Goal: Task Accomplishment & Management: Complete application form

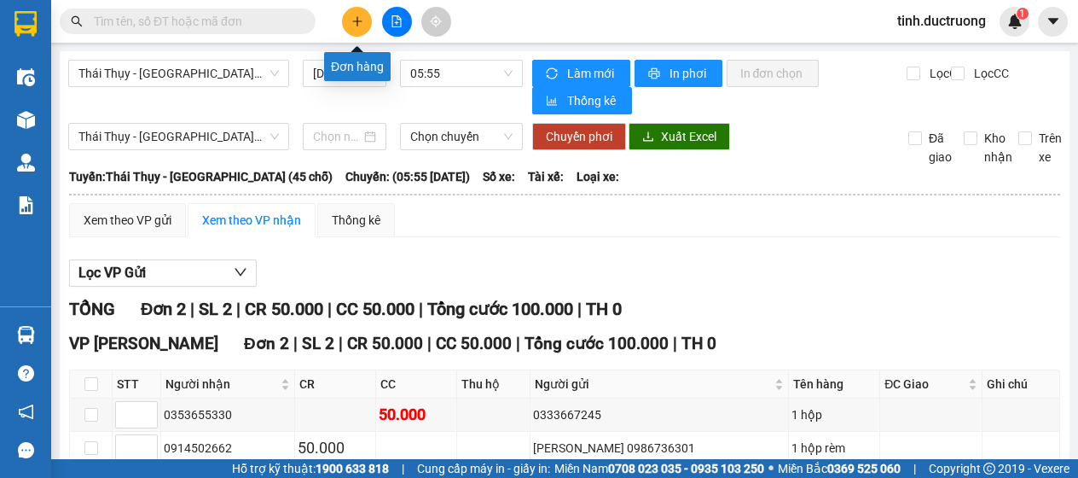
click at [366, 17] on button at bounding box center [357, 22] width 30 height 30
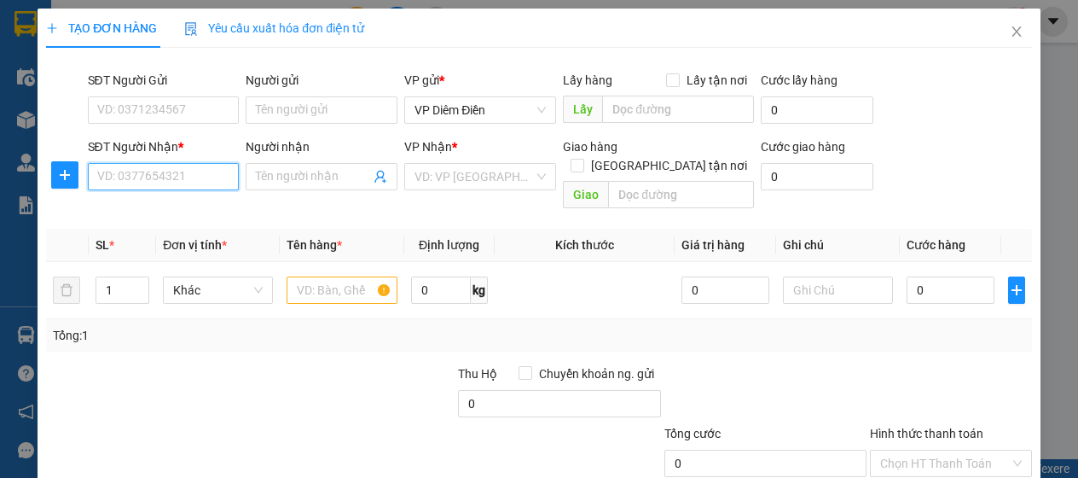
click at [183, 174] on input "SĐT Người Nhận *" at bounding box center [164, 176] width 152 height 27
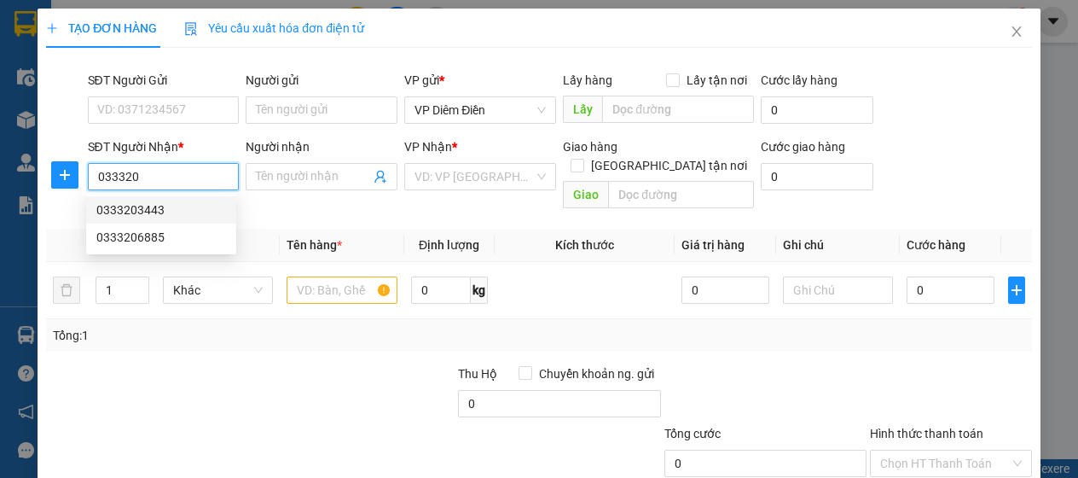
click at [128, 211] on div "0333203443" at bounding box center [161, 209] width 130 height 19
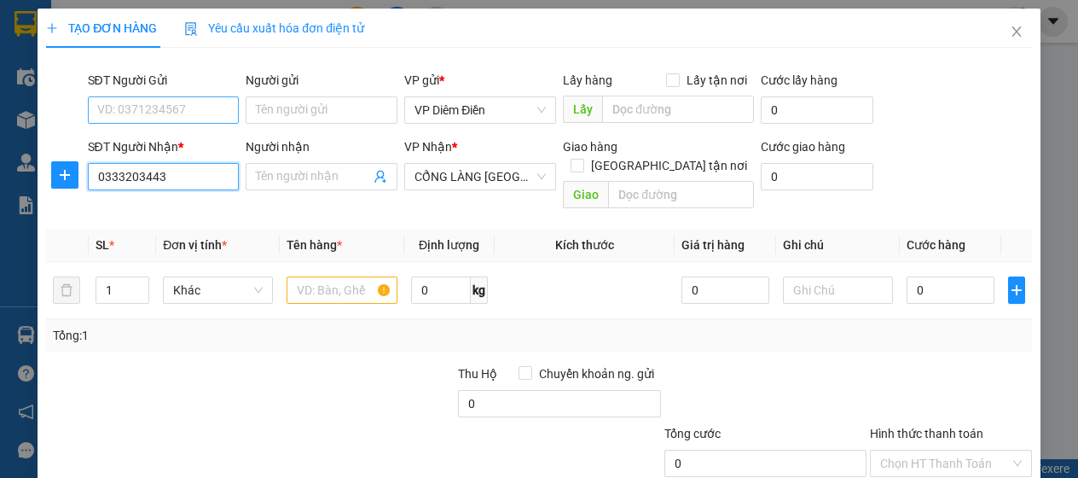
type input "0333203443"
click at [189, 98] on input "SĐT Người Gửi" at bounding box center [164, 109] width 152 height 27
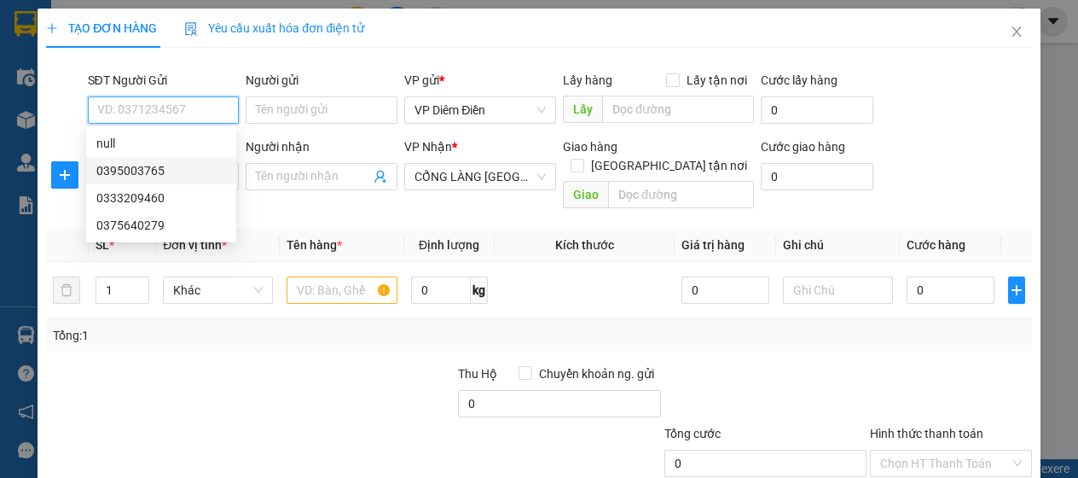
click at [151, 179] on div "0395003765" at bounding box center [161, 170] width 130 height 19
type input "0395003765"
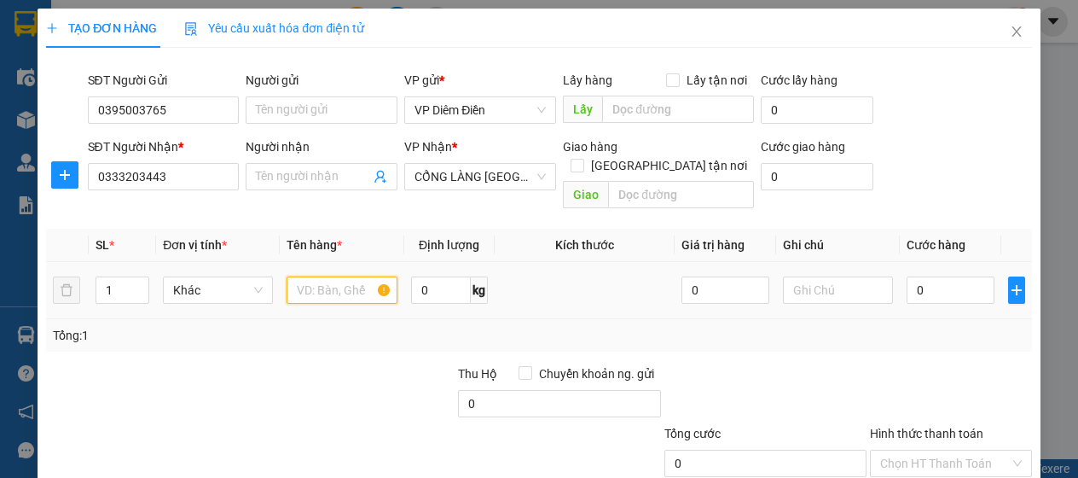
click at [368, 276] on input "text" at bounding box center [342, 289] width 110 height 27
type input "1 hồ sơ"
click at [930, 276] on input "0" at bounding box center [951, 289] width 88 height 27
type input "3"
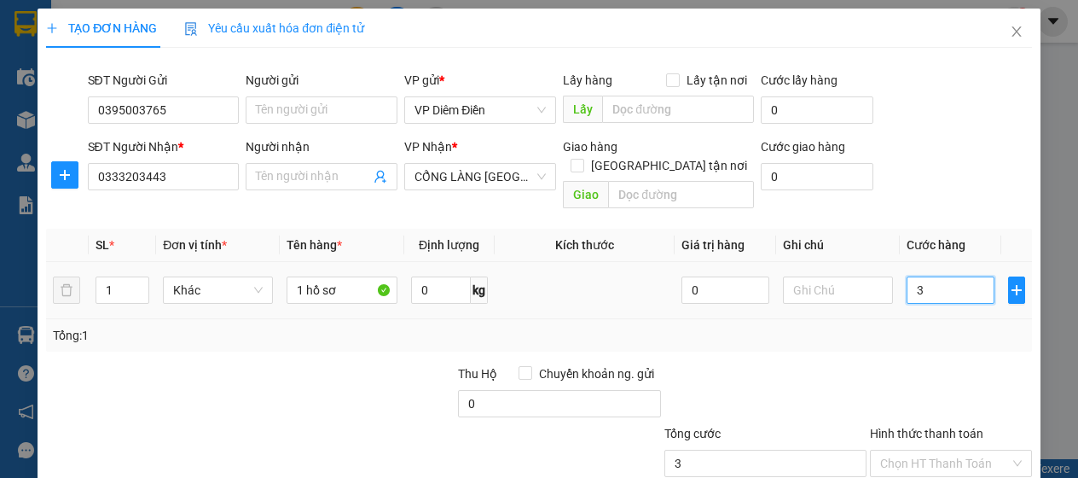
type input "3"
type input "30"
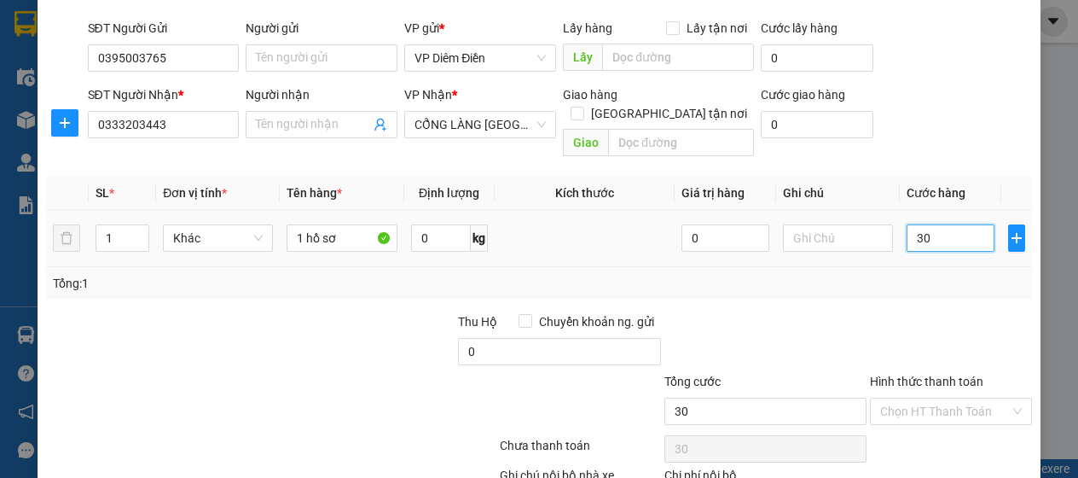
scroll to position [145, 0]
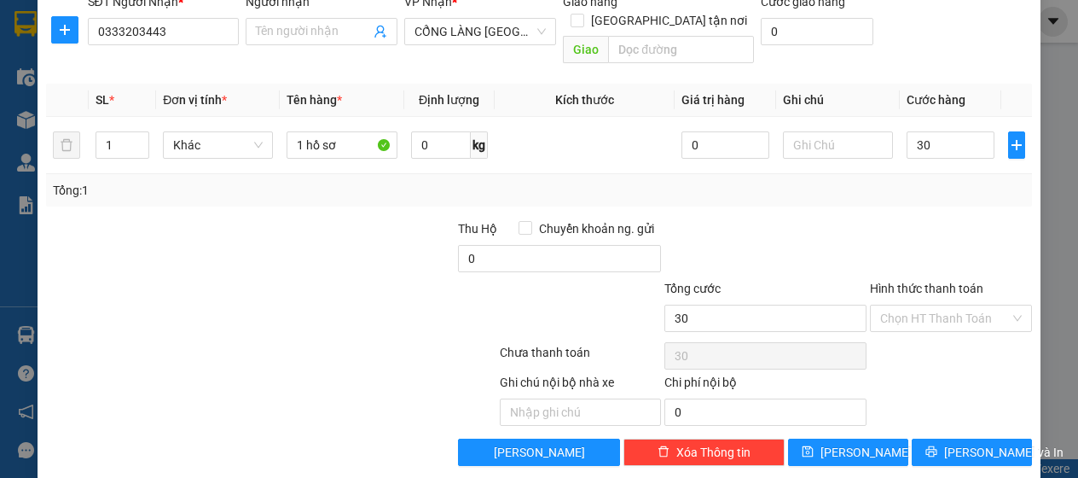
type input "30.000"
click at [932, 282] on label "Hình thức thanh toán" at bounding box center [926, 289] width 113 height 14
click at [932, 305] on input "Hình thức thanh toán" at bounding box center [944, 318] width 129 height 26
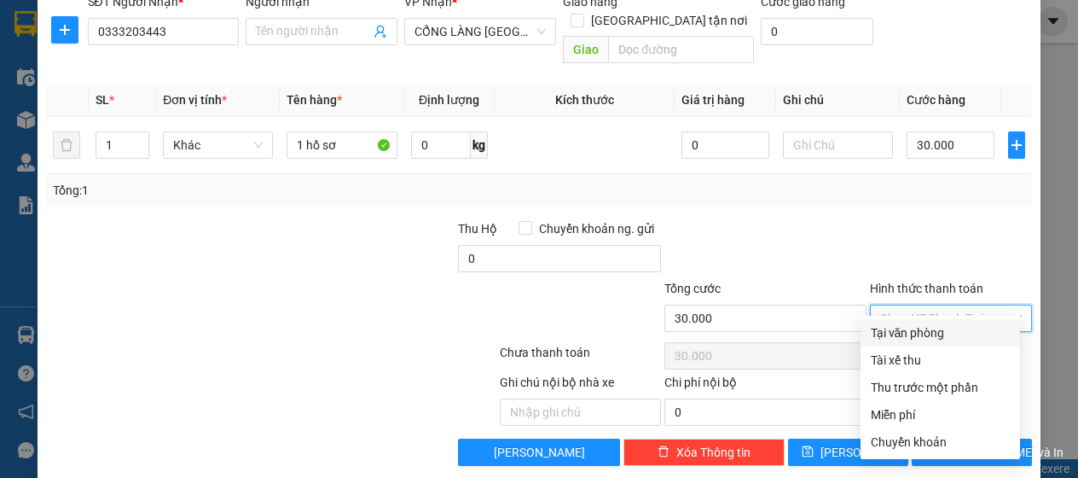
click at [923, 328] on div "Tại văn phòng" at bounding box center [940, 332] width 139 height 19
type input "0"
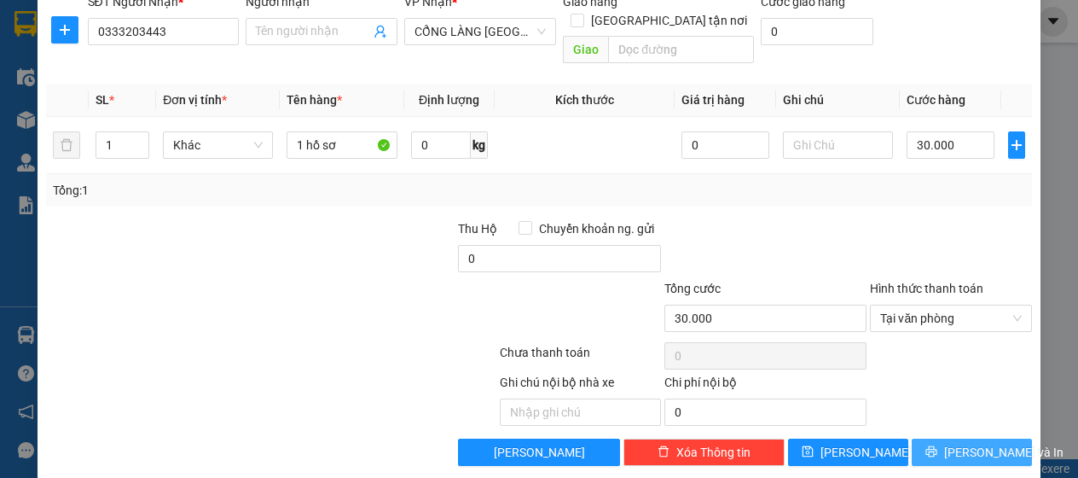
click at [933, 445] on icon "printer" at bounding box center [932, 451] width 12 height 12
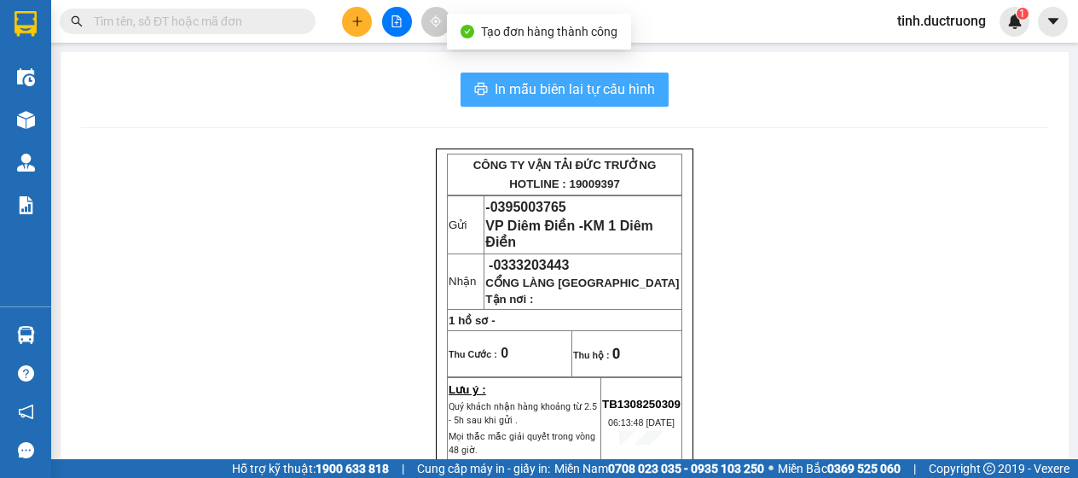
click at [587, 98] on span "In mẫu biên lai tự cấu hình" at bounding box center [575, 88] width 160 height 21
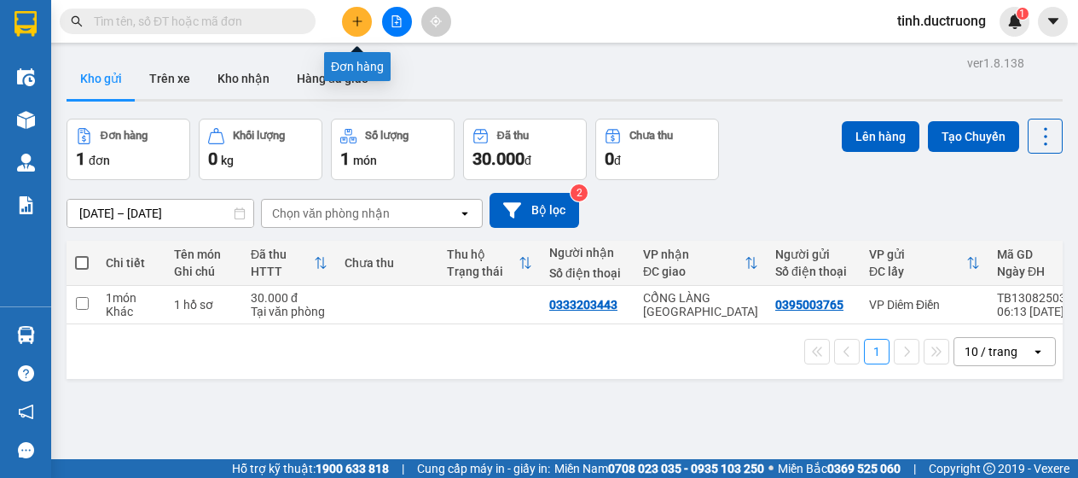
click at [362, 25] on icon "plus" at bounding box center [357, 21] width 12 height 12
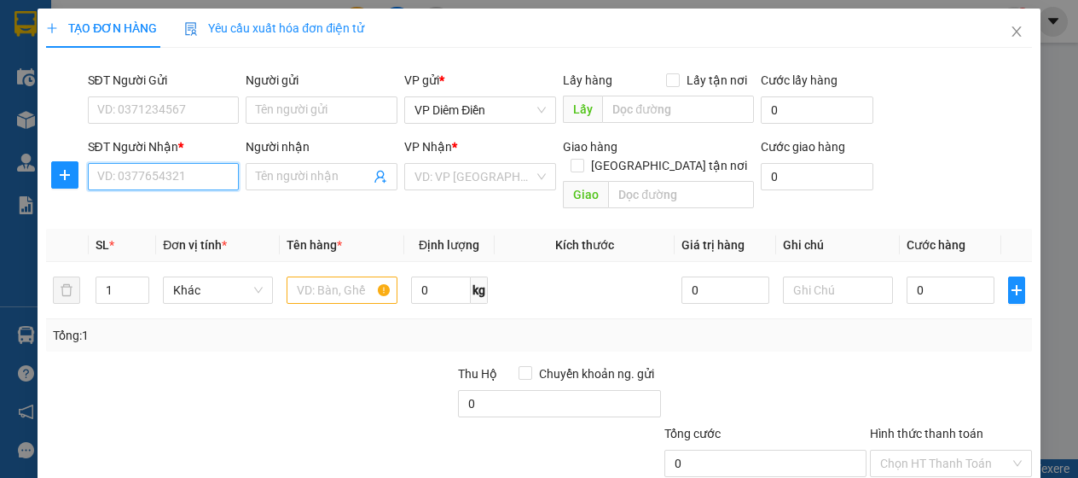
click at [212, 180] on input "SĐT Người Nhận *" at bounding box center [164, 176] width 152 height 27
click at [133, 175] on input "098466267" at bounding box center [164, 176] width 152 height 27
type input "0984666267"
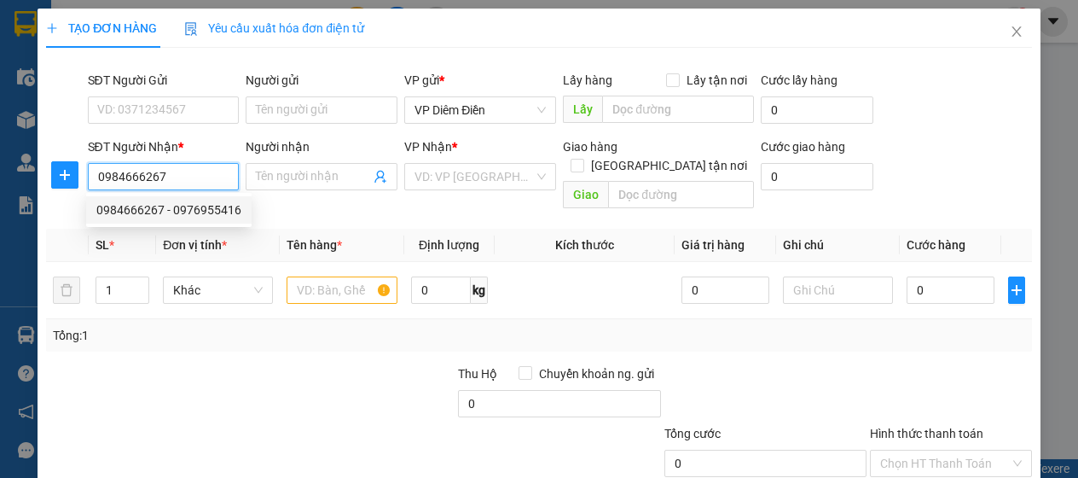
click at [132, 206] on div "0984666267 - 0976955416" at bounding box center [168, 209] width 145 height 19
type input "0976955416"
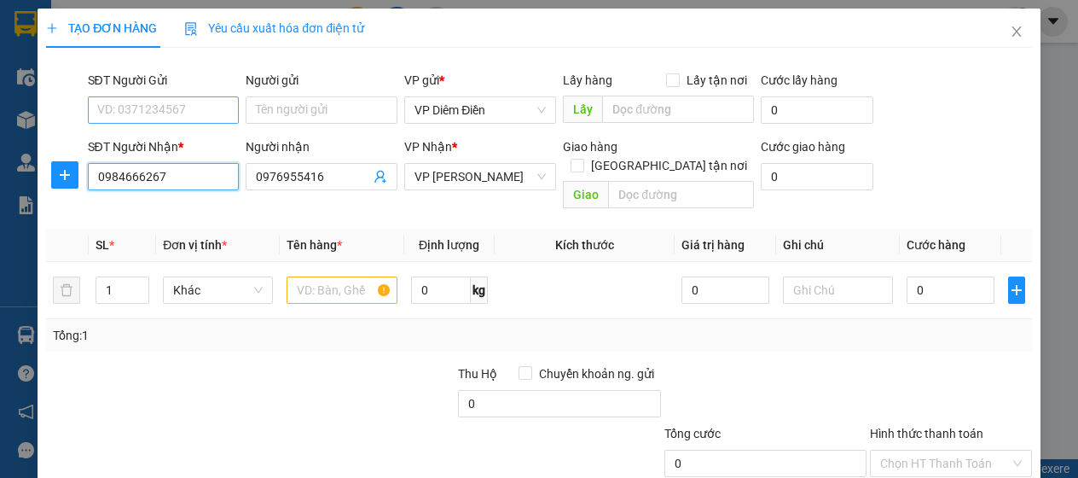
type input "0984666267"
click at [189, 116] on input "SĐT Người Gửi" at bounding box center [164, 109] width 152 height 27
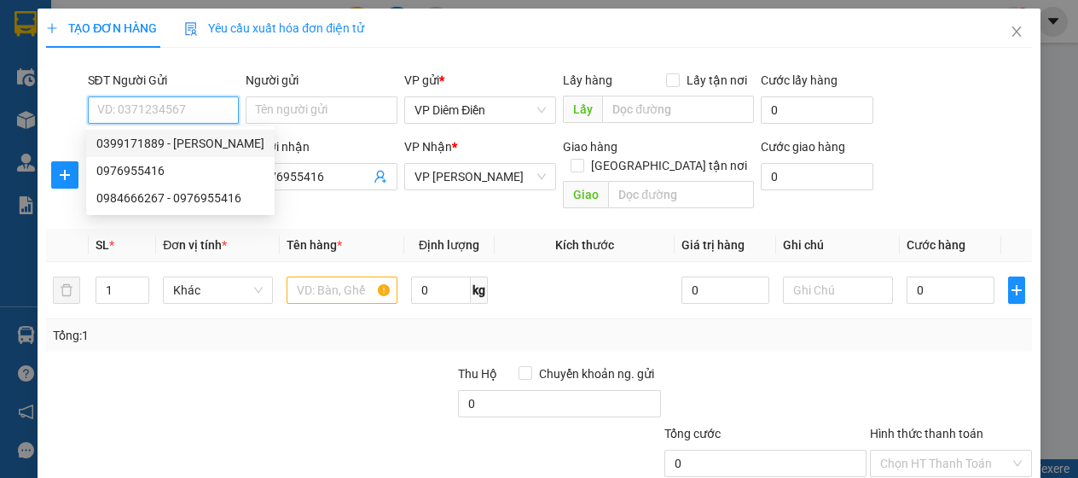
click at [188, 147] on div "0399171889 - khánh" at bounding box center [180, 143] width 168 height 19
type input "0399171889"
type input "khánh"
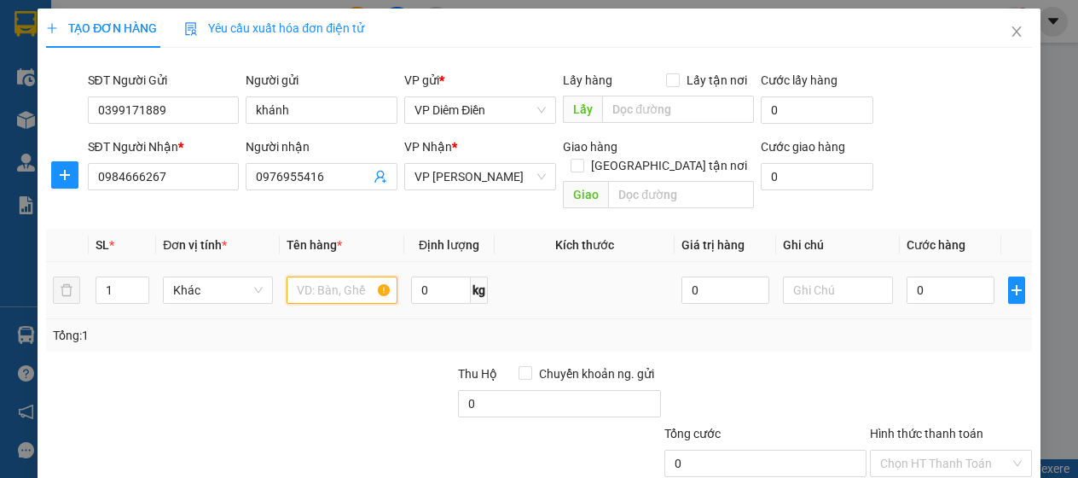
click at [346, 276] on input "text" at bounding box center [342, 289] width 110 height 27
type input "1 túi"
click at [956, 276] on input "0" at bounding box center [951, 289] width 88 height 27
click at [935, 276] on input "0" at bounding box center [951, 289] width 88 height 27
type input "04"
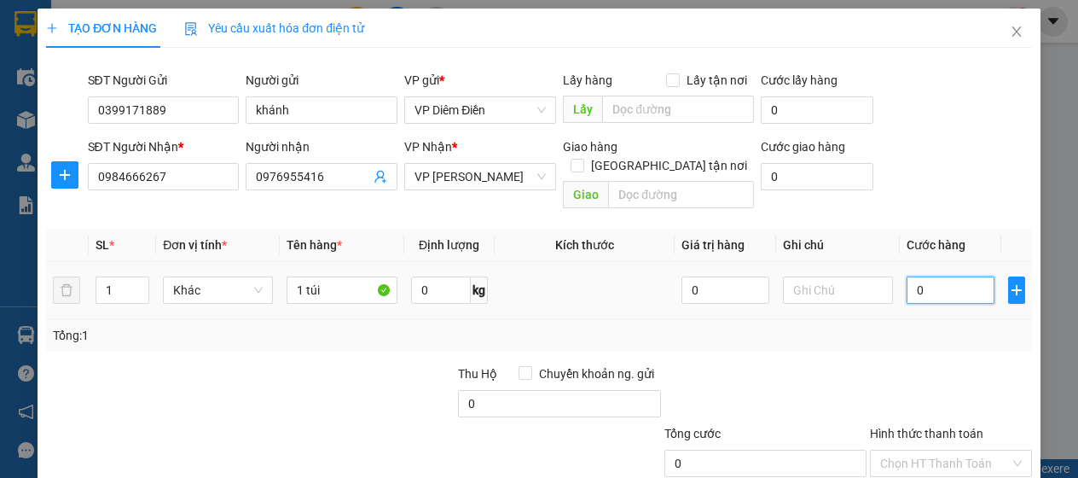
type input "4"
type input "040"
type input "40"
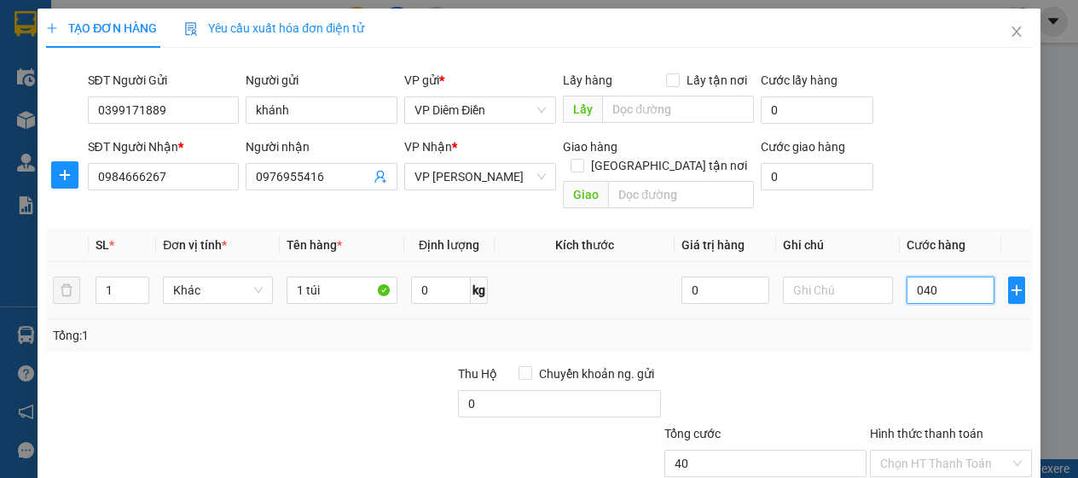
scroll to position [145, 0]
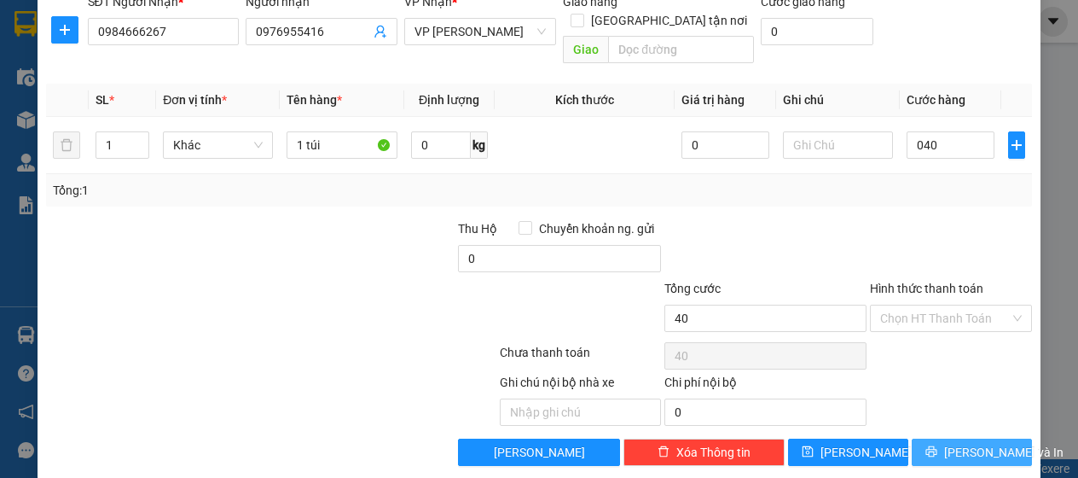
type input "40.000"
click at [956, 443] on span "[PERSON_NAME] và In" at bounding box center [1003, 452] width 119 height 19
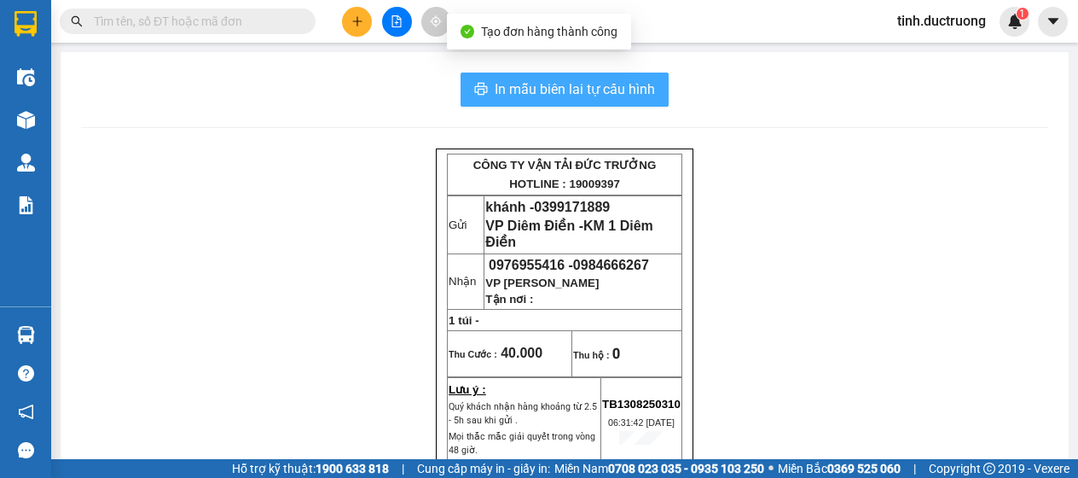
click at [570, 85] on span "In mẫu biên lai tự cấu hình" at bounding box center [575, 88] width 160 height 21
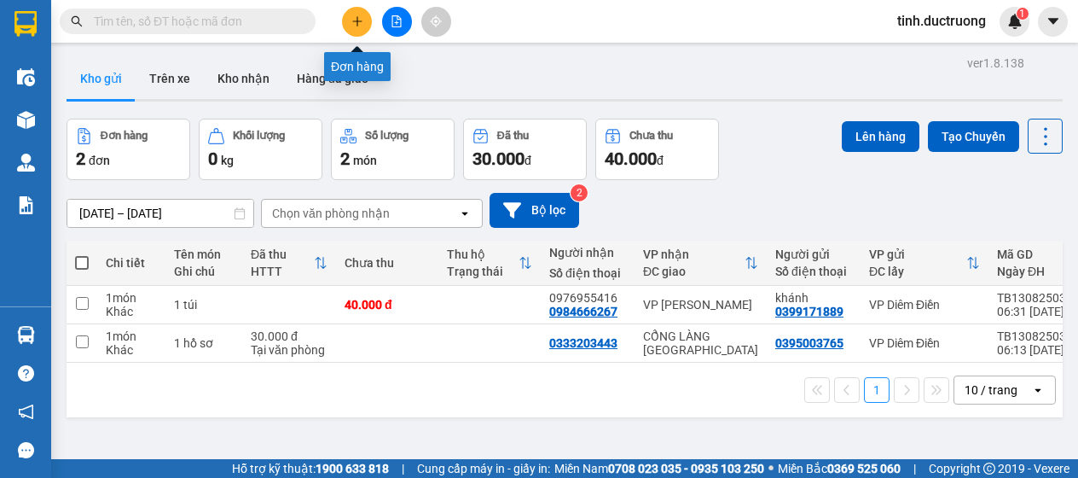
click at [360, 20] on icon "plus" at bounding box center [357, 21] width 12 height 12
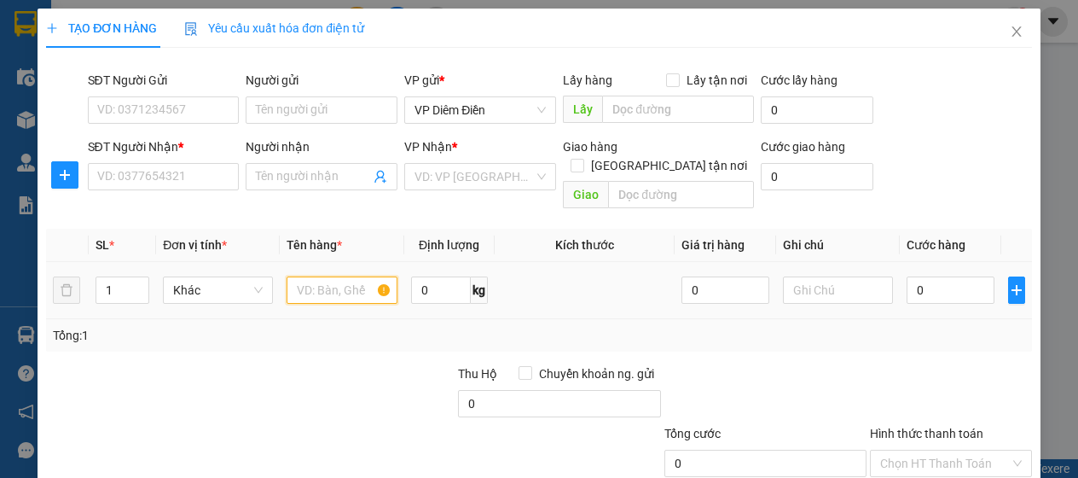
click at [351, 276] on input "text" at bounding box center [342, 289] width 110 height 27
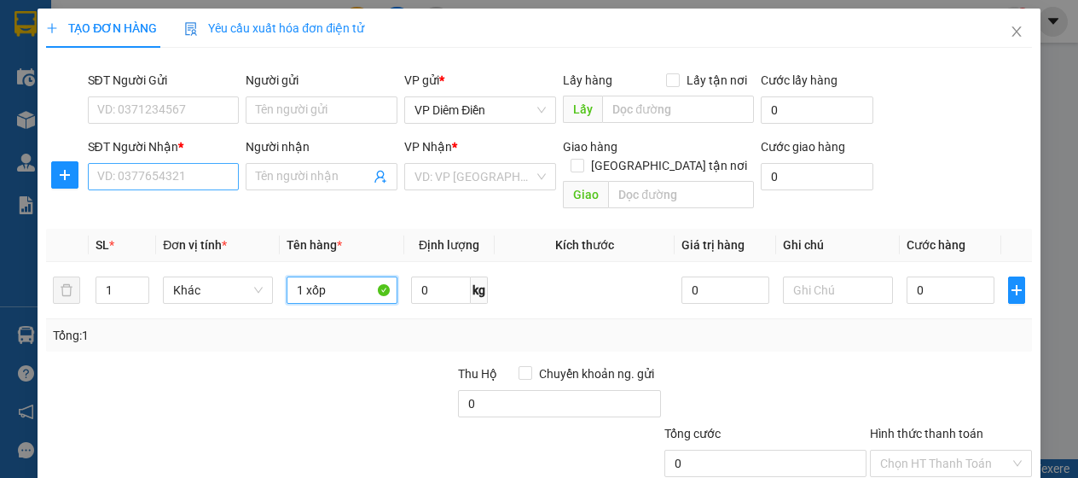
type input "1 xốp"
click at [190, 177] on input "SĐT Người Nhận *" at bounding box center [164, 176] width 152 height 27
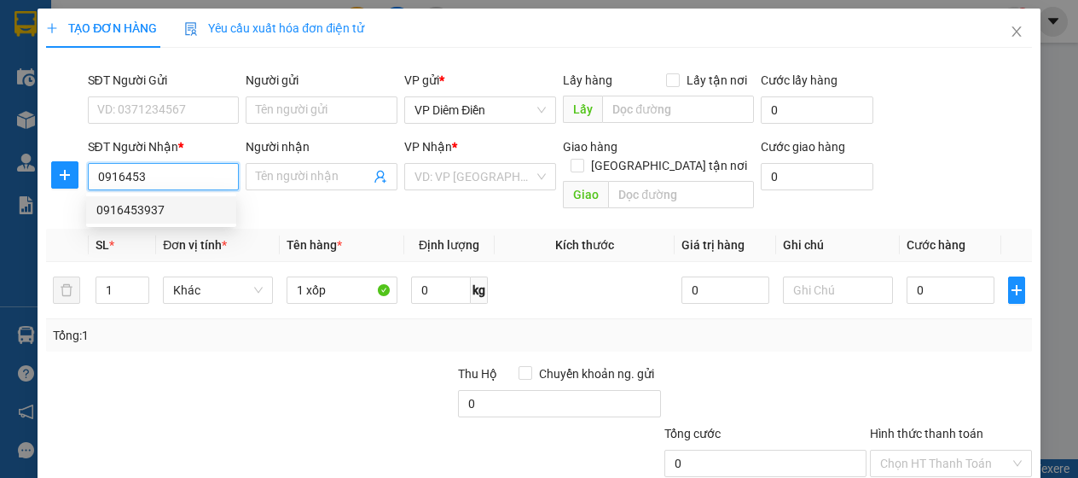
click at [115, 209] on div "0916453937" at bounding box center [161, 209] width 130 height 19
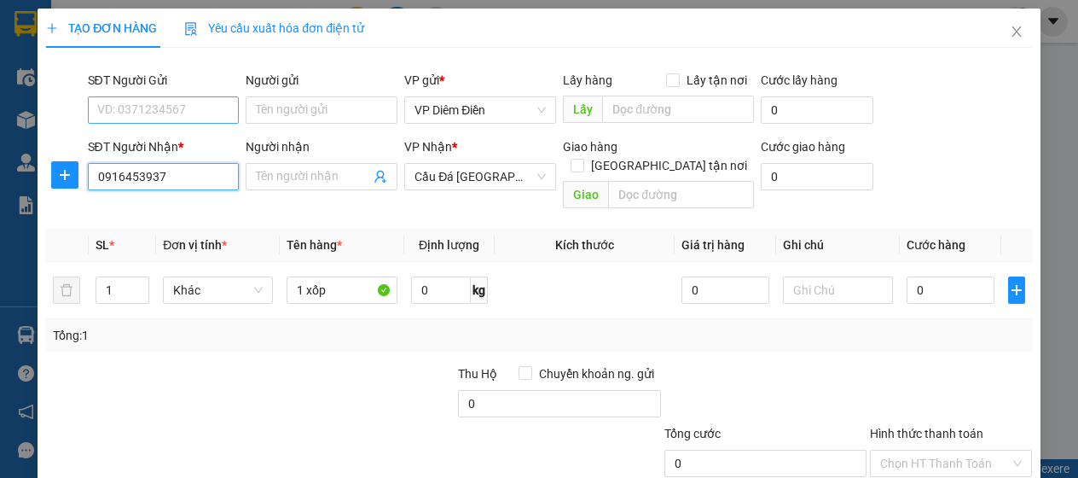
type input "0916453937"
click at [165, 113] on input "SĐT Người Gửi" at bounding box center [164, 109] width 152 height 27
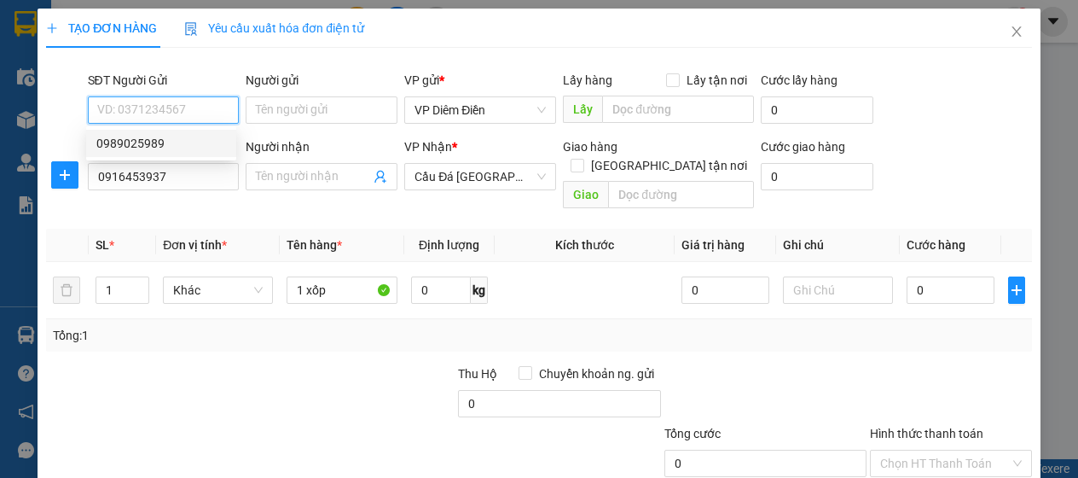
click at [143, 145] on div "0989025989" at bounding box center [161, 143] width 130 height 19
type input "0989025989"
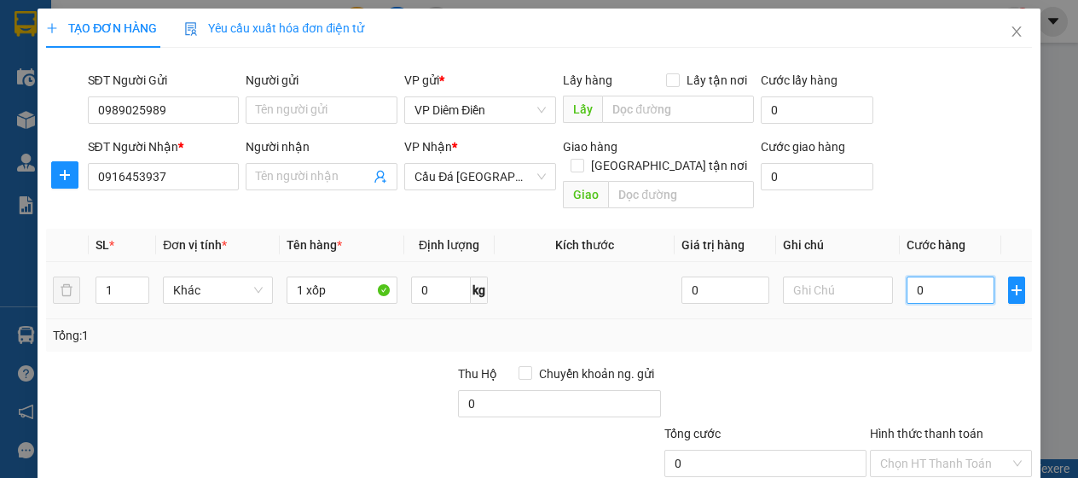
click at [928, 276] on input "0" at bounding box center [951, 289] width 88 height 27
type input "5"
type input "50"
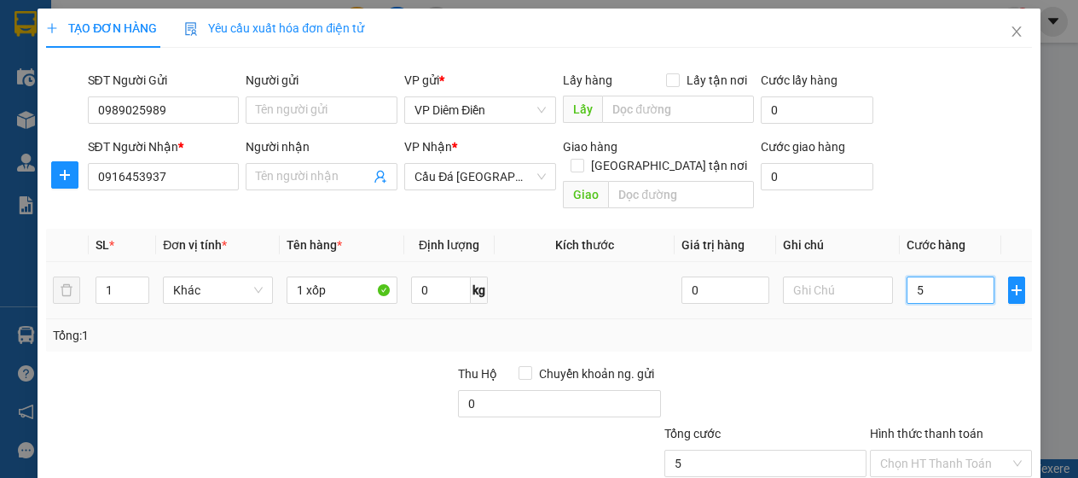
type input "50"
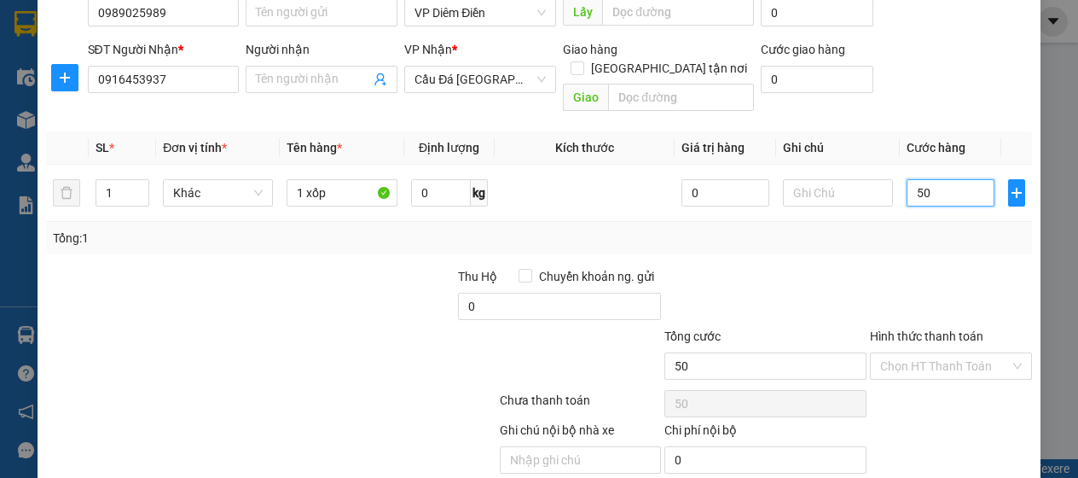
scroll to position [145, 0]
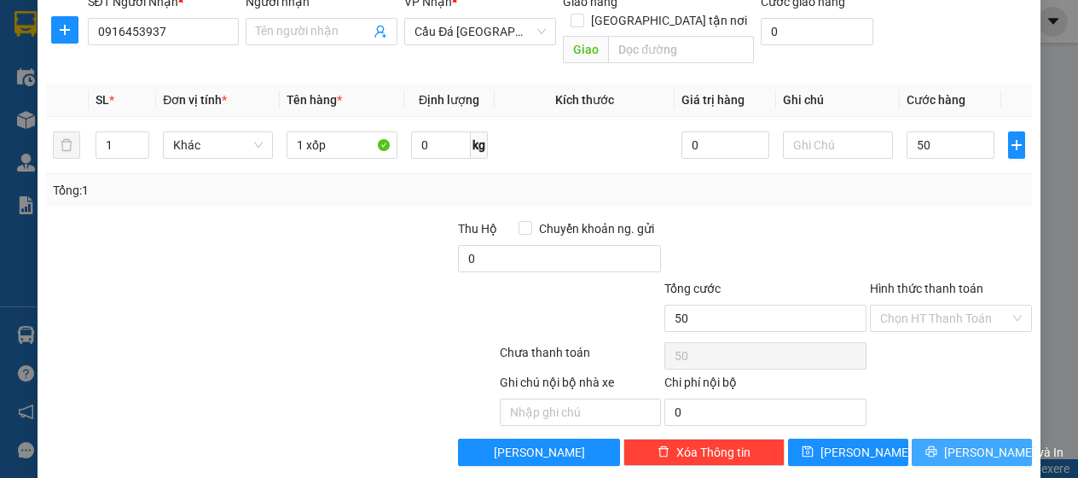
type input "50.000"
click at [933, 445] on icon "printer" at bounding box center [932, 451] width 12 height 12
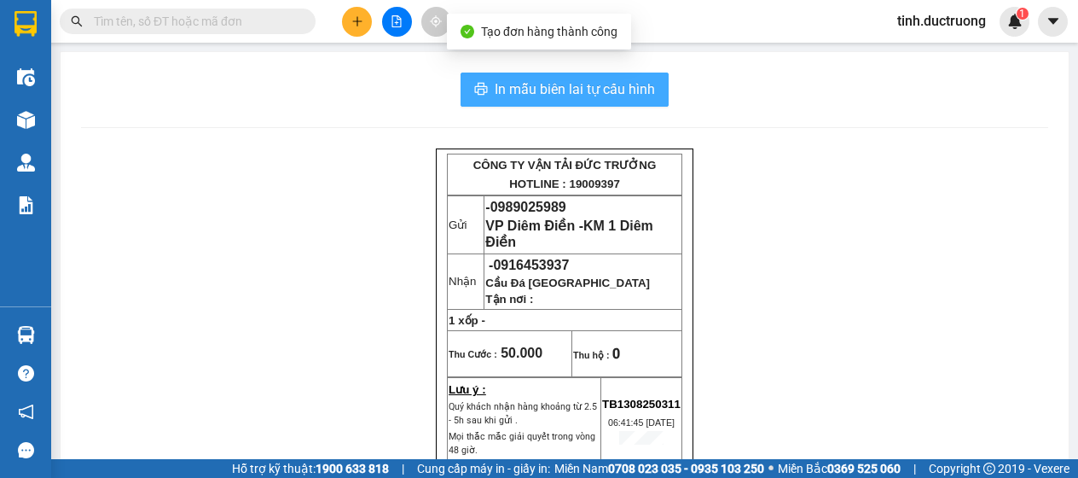
click at [616, 89] on span "In mẫu biên lai tự cấu hình" at bounding box center [575, 88] width 160 height 21
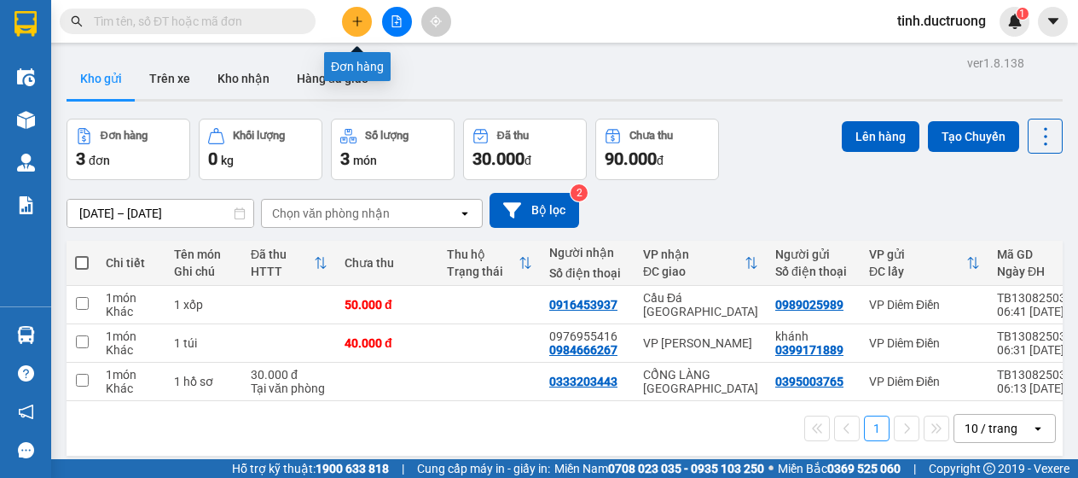
click at [356, 18] on icon "plus" at bounding box center [357, 21] width 12 height 12
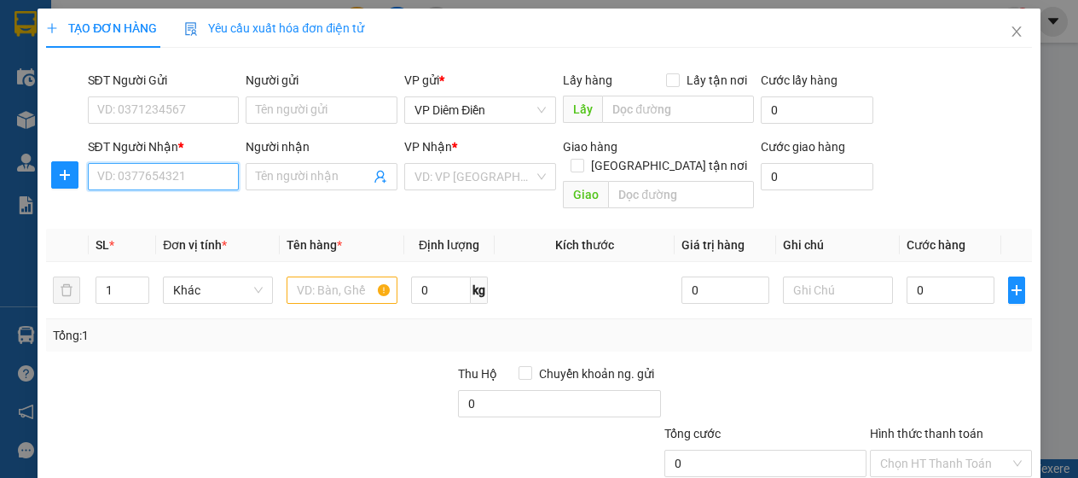
click at [200, 177] on input "SĐT Người Nhận *" at bounding box center [164, 176] width 152 height 27
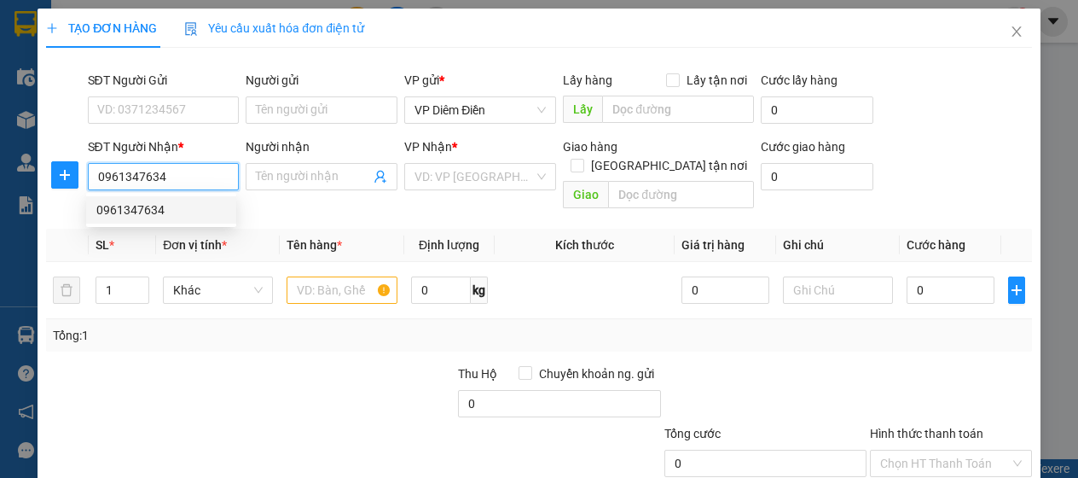
click at [138, 216] on div "0961347634" at bounding box center [161, 209] width 130 height 19
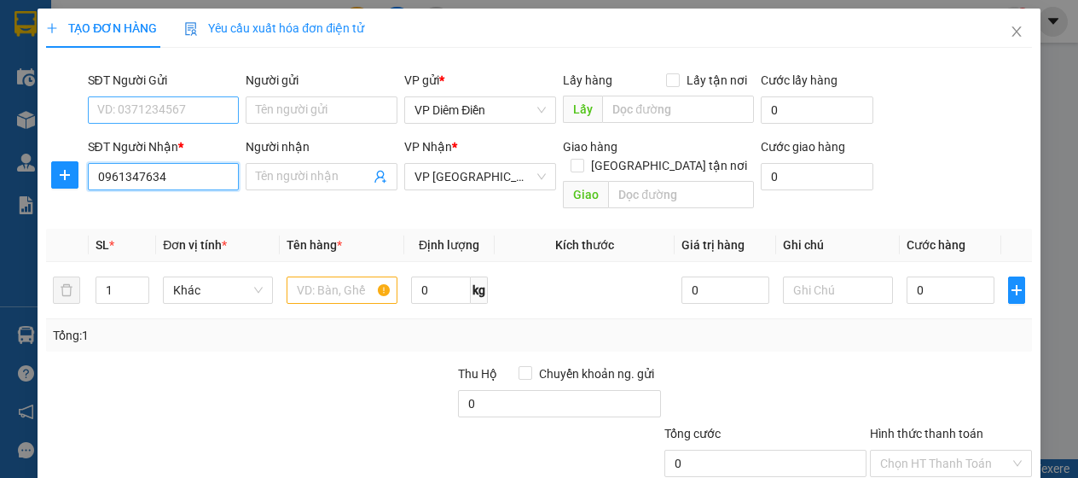
type input "0961347634"
click at [196, 113] on input "SĐT Người Gửi" at bounding box center [164, 109] width 152 height 27
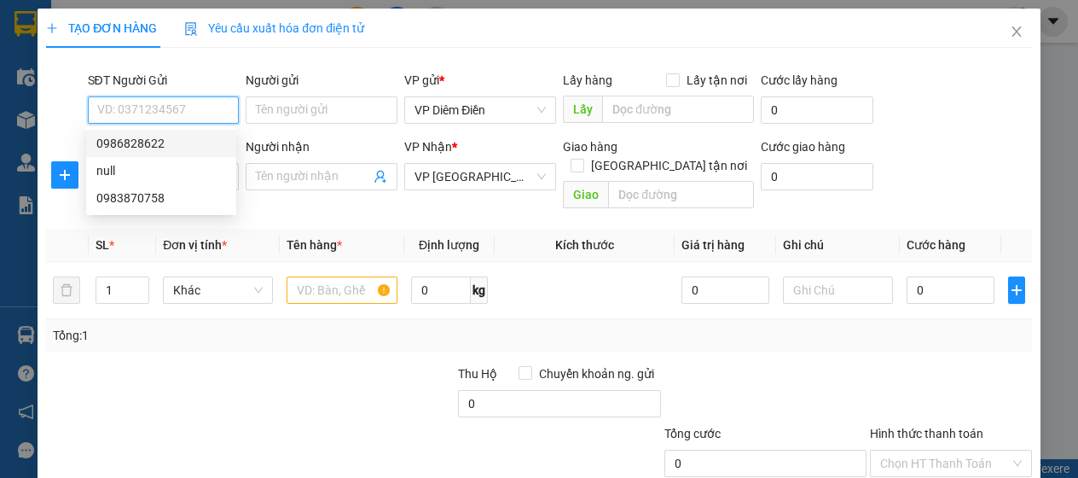
click at [157, 153] on div "0986828622" at bounding box center [161, 143] width 150 height 27
type input "0986828622"
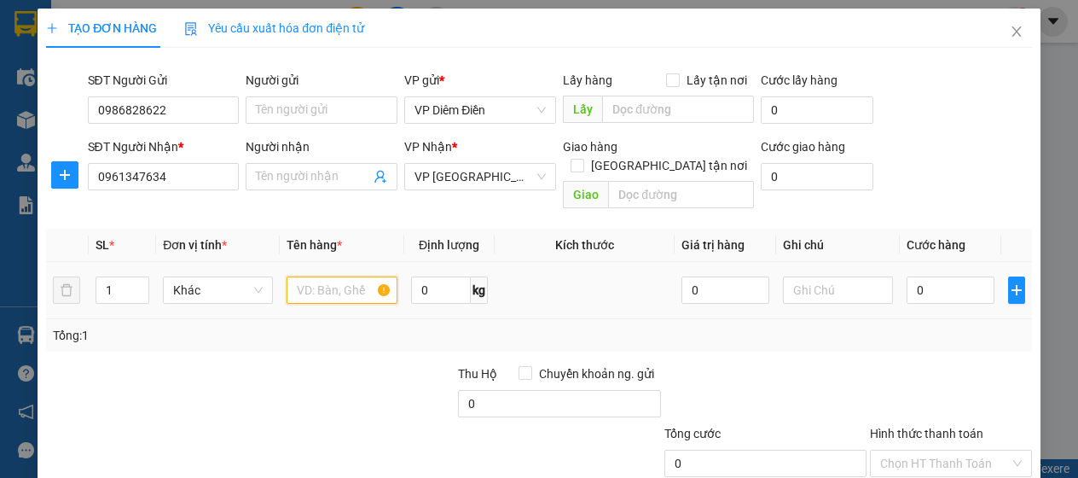
click at [351, 276] on input "text" at bounding box center [342, 289] width 110 height 27
type input "1 hộp nhỏ"
click at [953, 276] on input "0" at bounding box center [951, 289] width 88 height 27
type input "3"
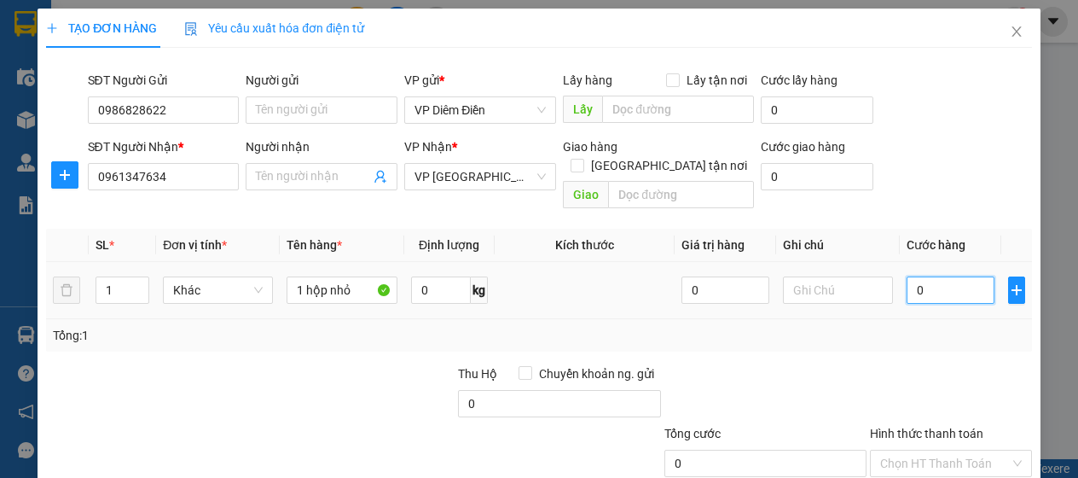
type input "3"
type input "30"
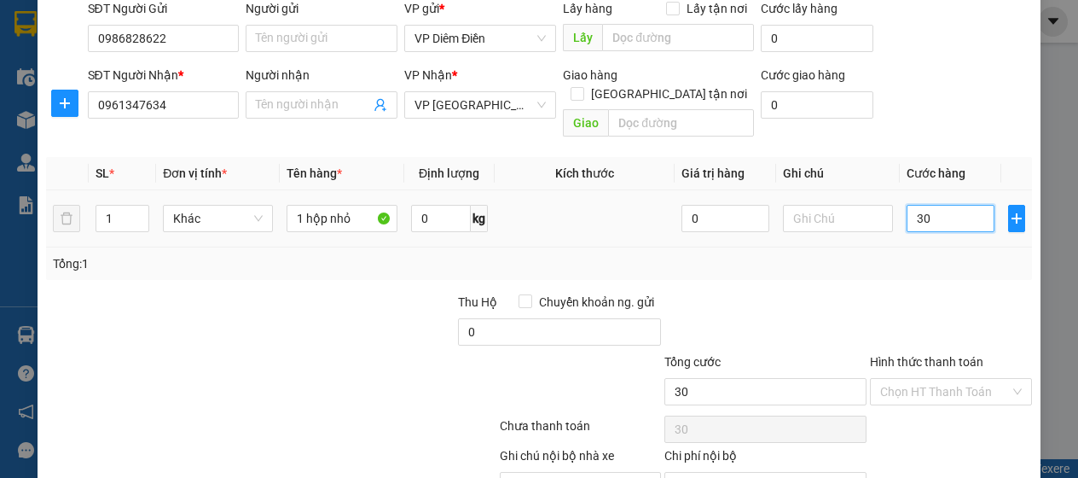
scroll to position [145, 0]
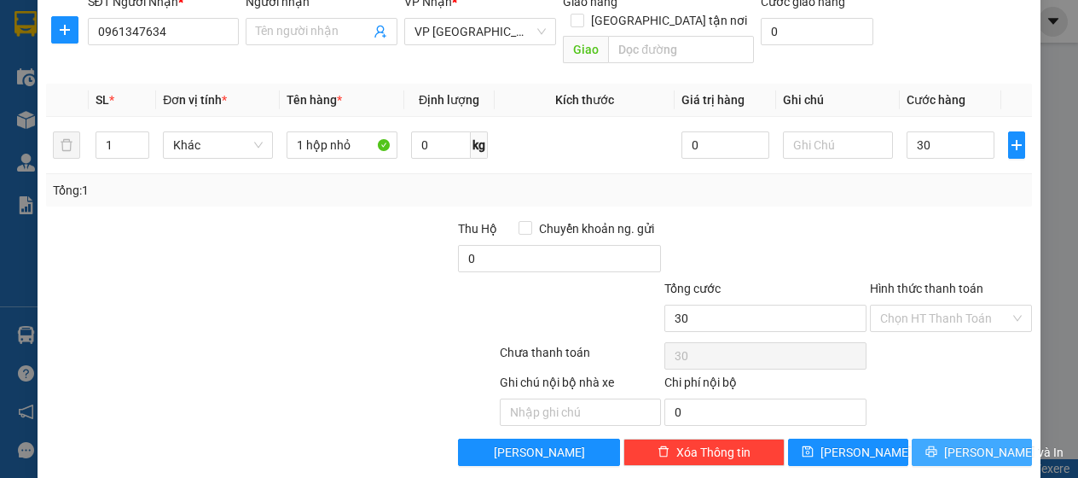
type input "30.000"
click at [933, 445] on icon "printer" at bounding box center [932, 451] width 12 height 12
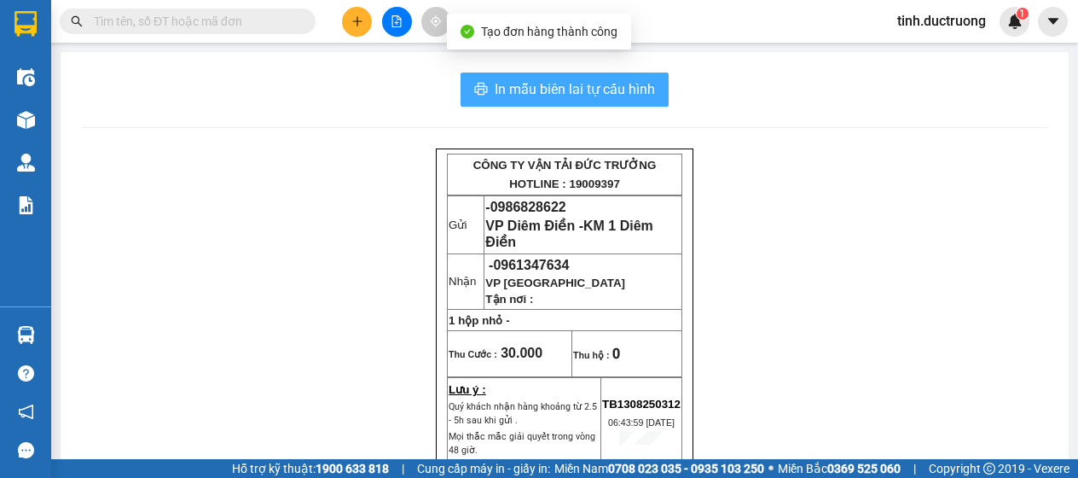
click at [590, 85] on span "In mẫu biên lai tự cấu hình" at bounding box center [575, 88] width 160 height 21
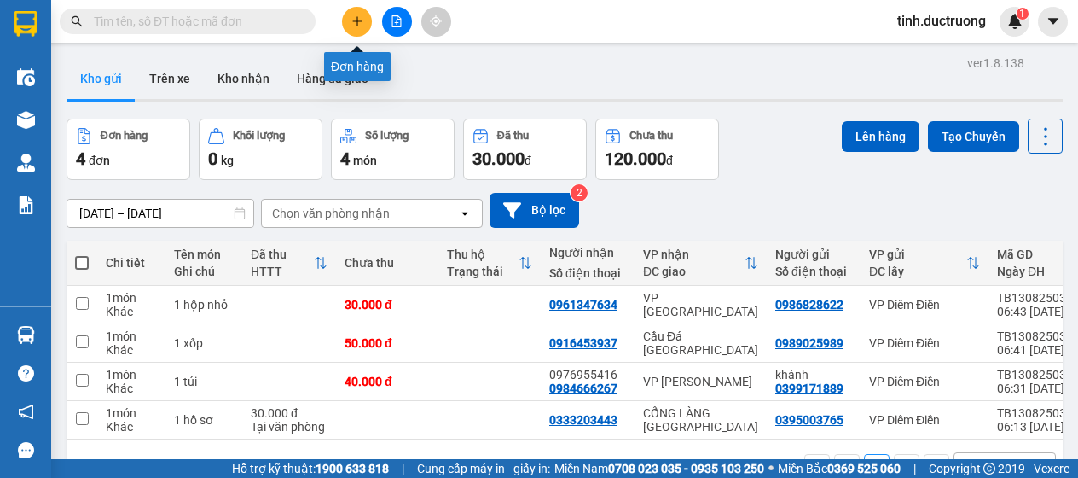
click at [364, 22] on button at bounding box center [357, 22] width 30 height 30
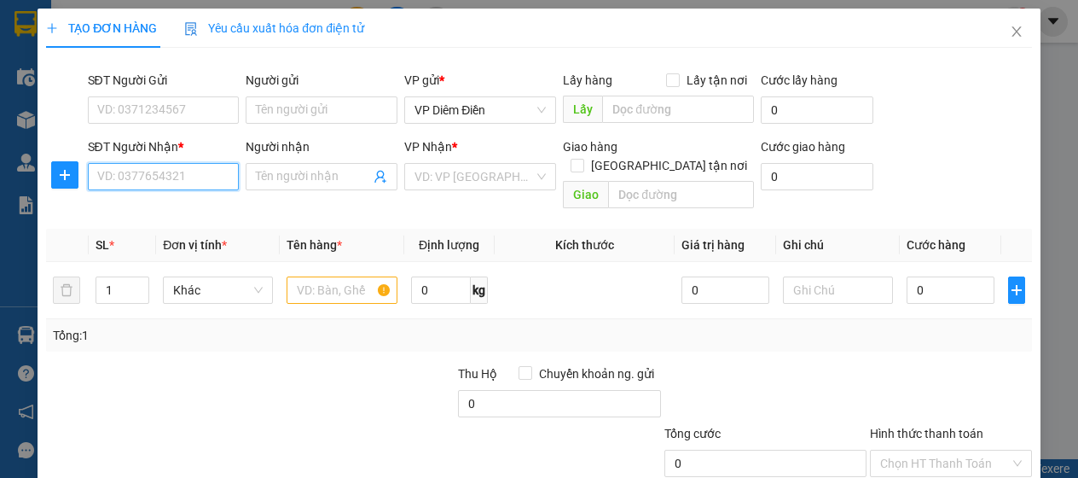
click at [190, 173] on input "SĐT Người Nhận *" at bounding box center [164, 176] width 152 height 27
click at [328, 276] on input "text" at bounding box center [342, 289] width 110 height 27
type input "1 hộp cắt tông"
click at [159, 171] on input "SĐT Người Nhận *" at bounding box center [164, 176] width 152 height 27
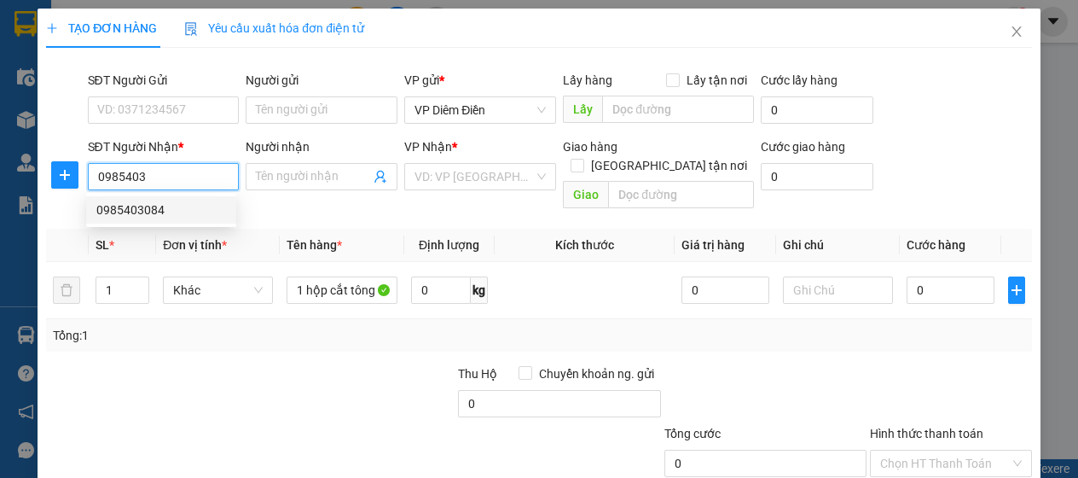
click at [123, 218] on div "0985403084" at bounding box center [161, 209] width 130 height 19
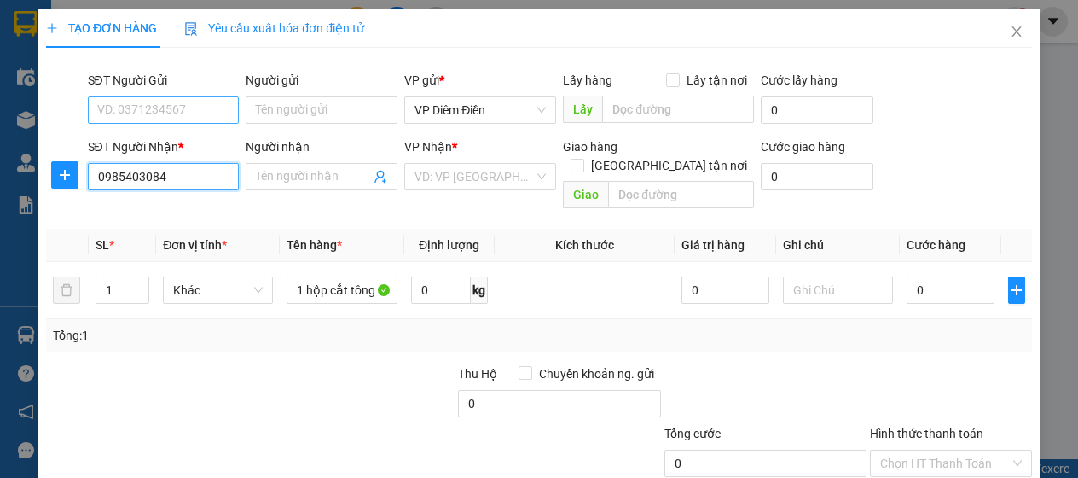
type input "0985403084"
click at [174, 108] on input "SĐT Người Gửi" at bounding box center [164, 109] width 152 height 27
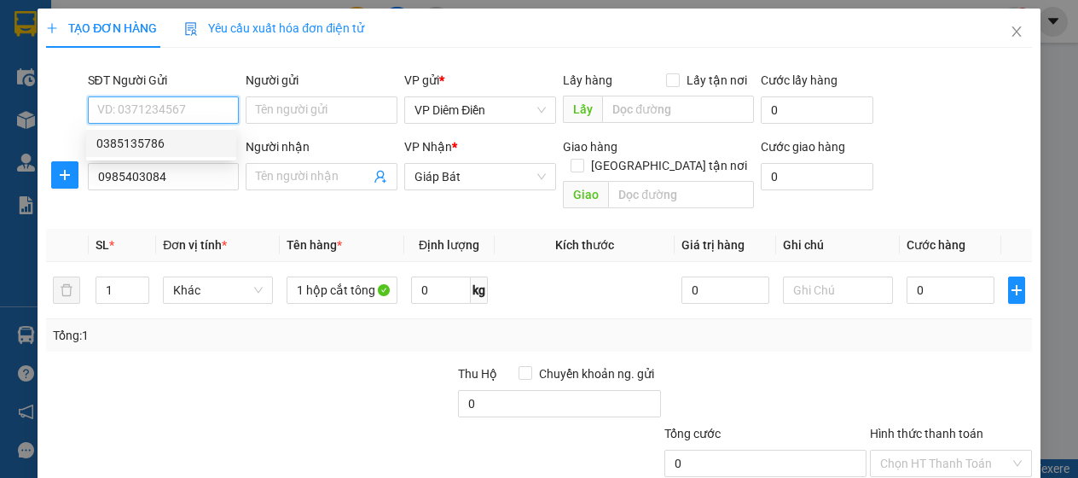
click at [155, 139] on div "0385135786" at bounding box center [161, 143] width 130 height 19
type input "0385135786"
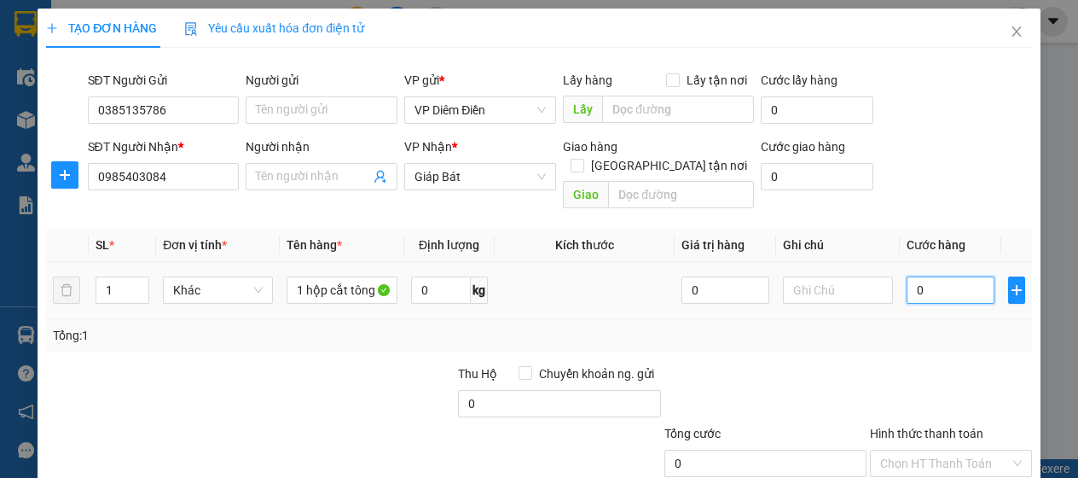
click at [932, 276] on input "0" at bounding box center [951, 289] width 88 height 27
type input "5"
type input "50"
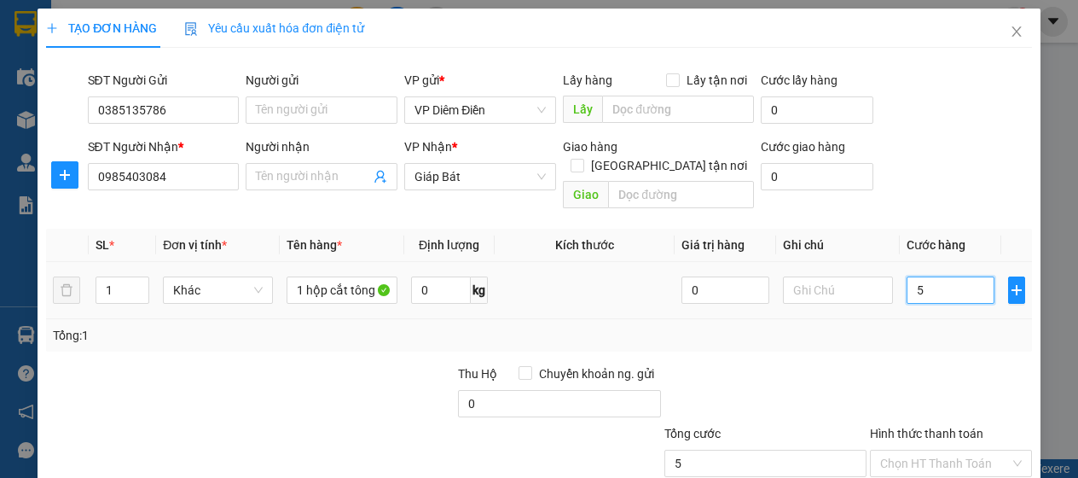
type input "50"
type input "50.000"
click at [949, 427] on label "Hình thức thanh toán" at bounding box center [926, 434] width 113 height 14
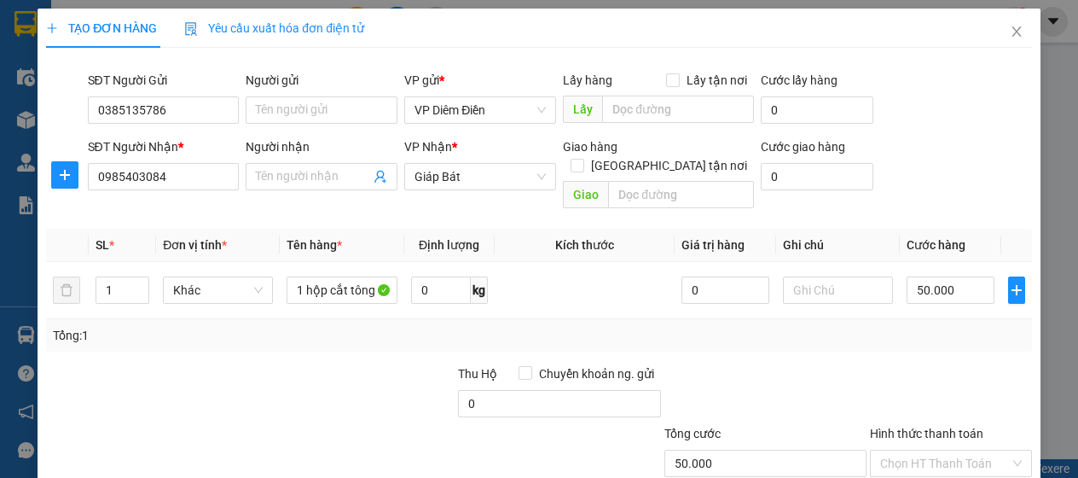
click at [949, 450] on input "Hình thức thanh toán" at bounding box center [944, 463] width 129 height 26
click at [930, 468] on div "Tại văn phòng" at bounding box center [940, 477] width 139 height 19
type input "0"
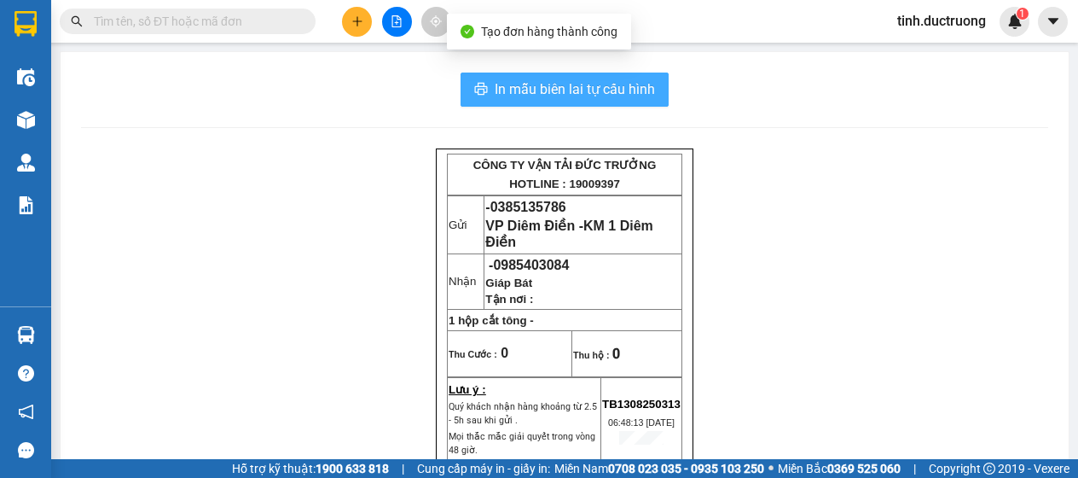
click at [619, 88] on span "In mẫu biên lai tự cấu hình" at bounding box center [575, 88] width 160 height 21
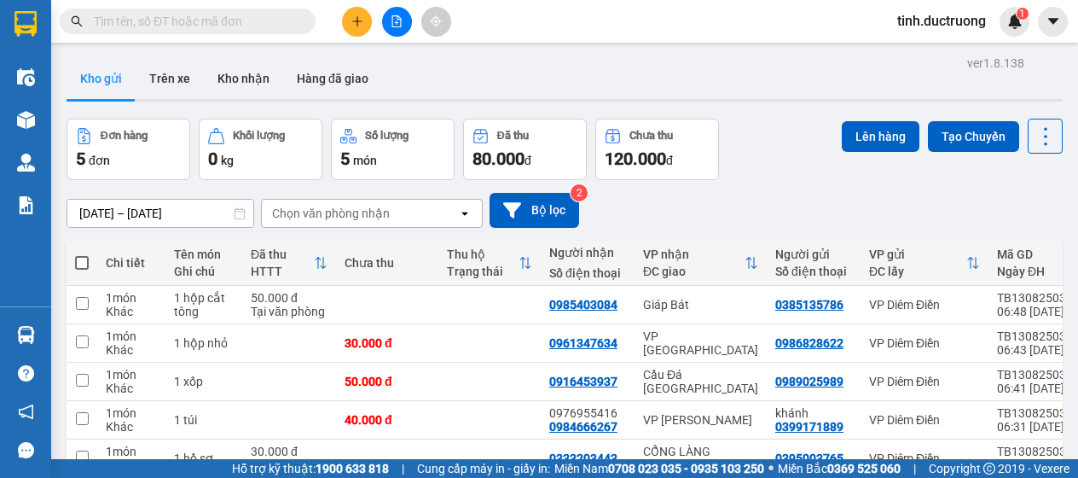
click at [266, 150] on div "0 kg" at bounding box center [260, 159] width 105 height 24
drag, startPoint x: 638, startPoint y: 431, endPoint x: 626, endPoint y: 445, distance: 18.8
click at [626, 445] on tbody "1 món Khác 1 hộp cắt tông 50.000 đ Tại văn phòng 0985403084 Giáp Bát 0385135786…" at bounding box center [627, 382] width 1120 height 192
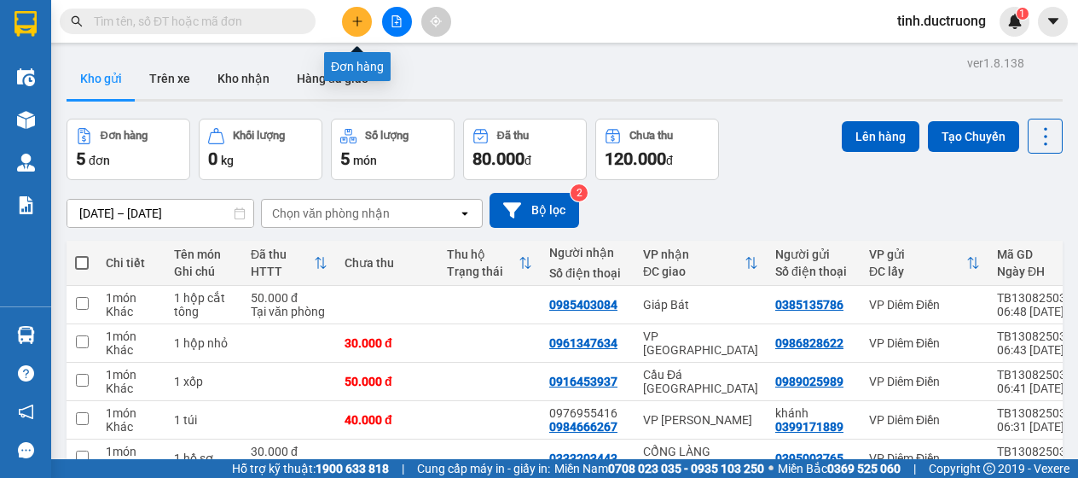
click at [356, 24] on icon "plus" at bounding box center [357, 21] width 12 height 12
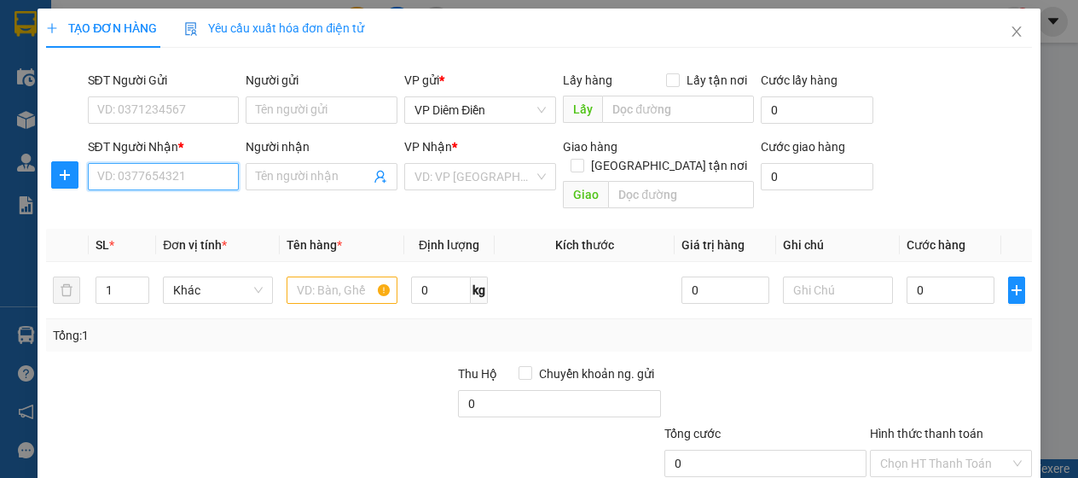
click at [199, 183] on input "SĐT Người Nhận *" at bounding box center [164, 176] width 152 height 27
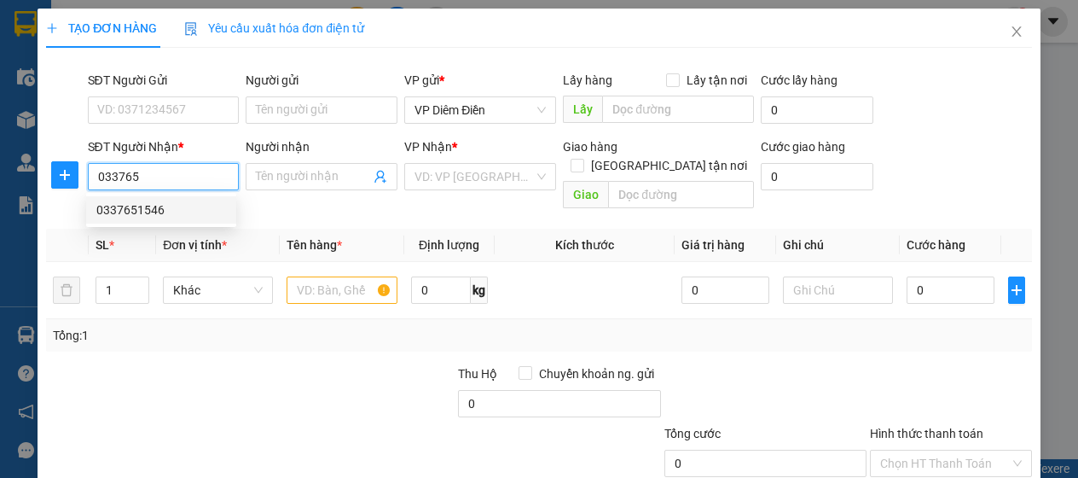
click at [126, 211] on div "0337651546" at bounding box center [161, 209] width 130 height 19
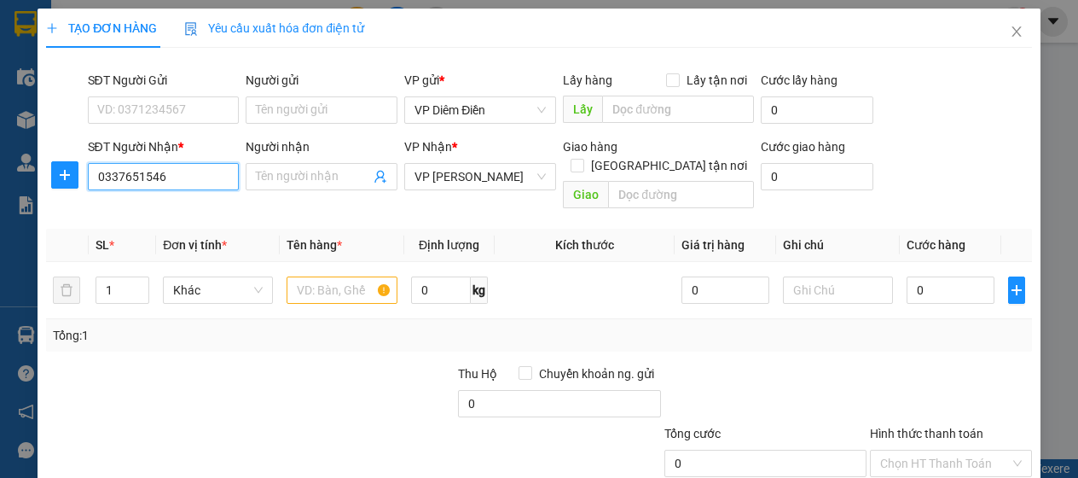
type input "0337651546"
click at [160, 95] on div "SĐT Người Gửi" at bounding box center [164, 84] width 152 height 26
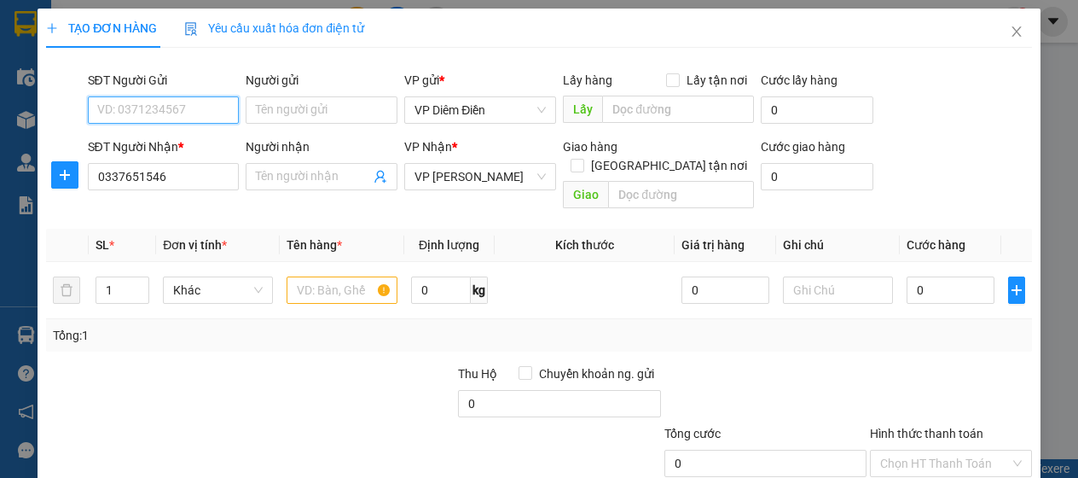
click at [169, 108] on input "SĐT Người Gửi" at bounding box center [164, 109] width 152 height 27
click at [142, 142] on div "0972346509" at bounding box center [161, 143] width 130 height 19
type input "0972346509"
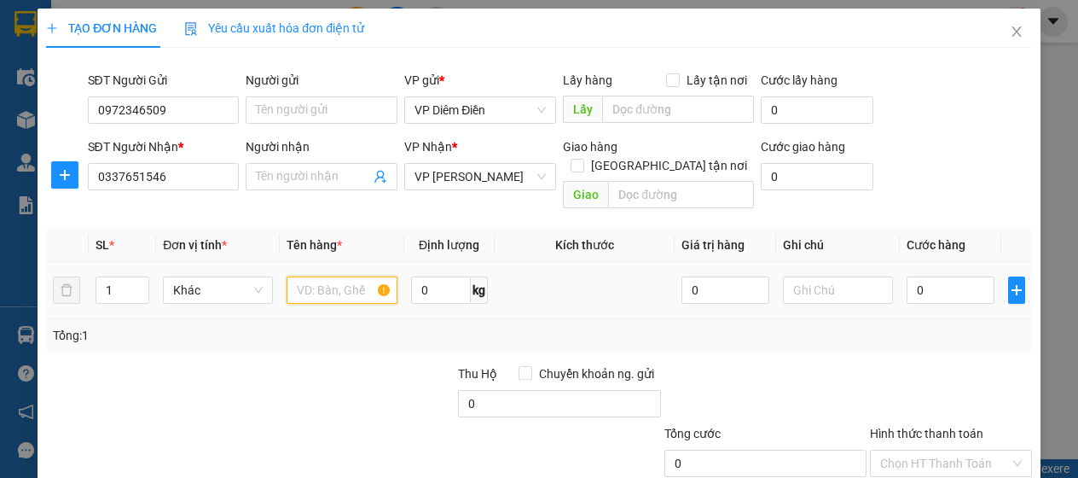
click at [336, 276] on input "text" at bounding box center [342, 289] width 110 height 27
type input "1 cái làn"
click at [951, 276] on input "0" at bounding box center [951, 289] width 88 height 27
type input "4"
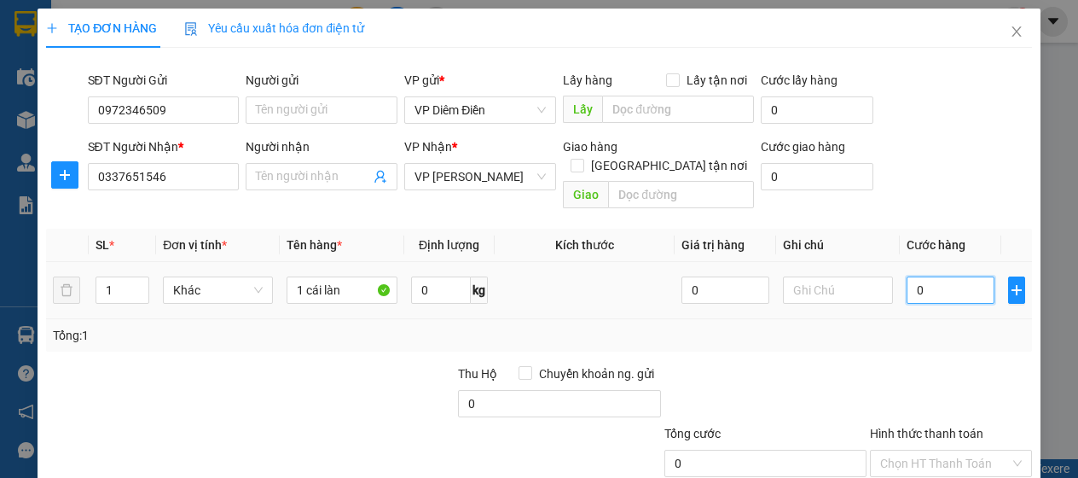
type input "4"
type input "40"
type input "40.000"
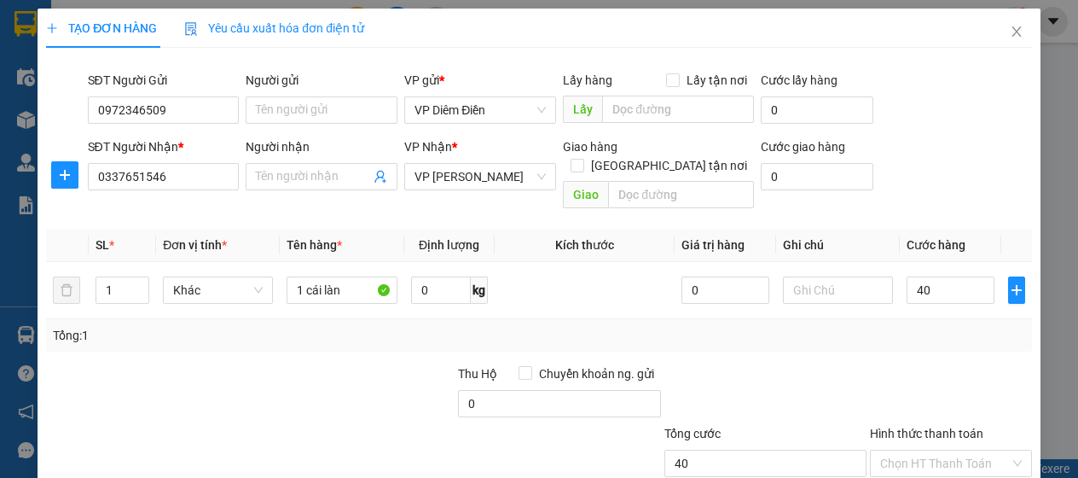
type input "40.000"
click at [924, 427] on label "Hình thức thanh toán" at bounding box center [926, 434] width 113 height 14
click at [924, 450] on input "Hình thức thanh toán" at bounding box center [944, 463] width 129 height 26
click at [942, 468] on div "Tại văn phòng" at bounding box center [940, 477] width 139 height 19
type input "0"
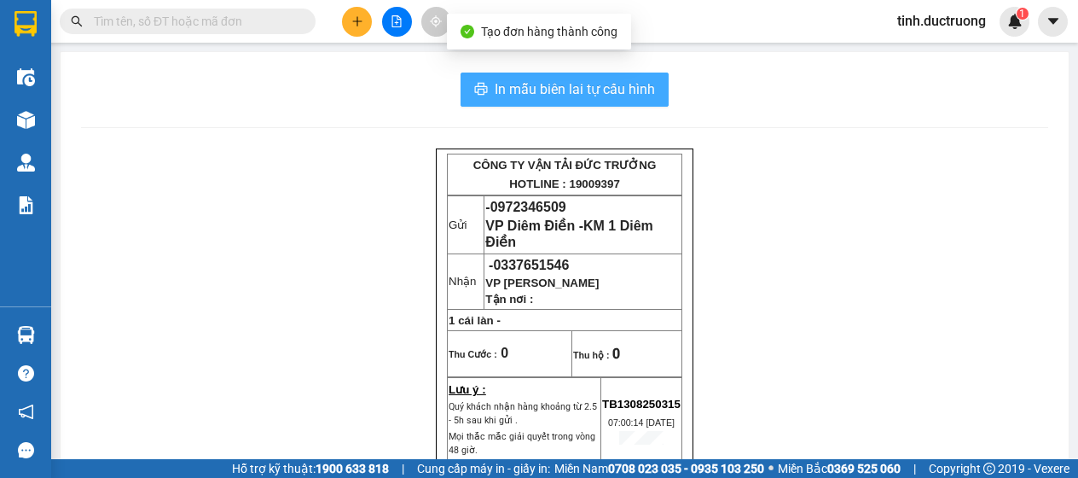
click at [606, 81] on span "In mẫu biên lai tự cấu hình" at bounding box center [575, 88] width 160 height 21
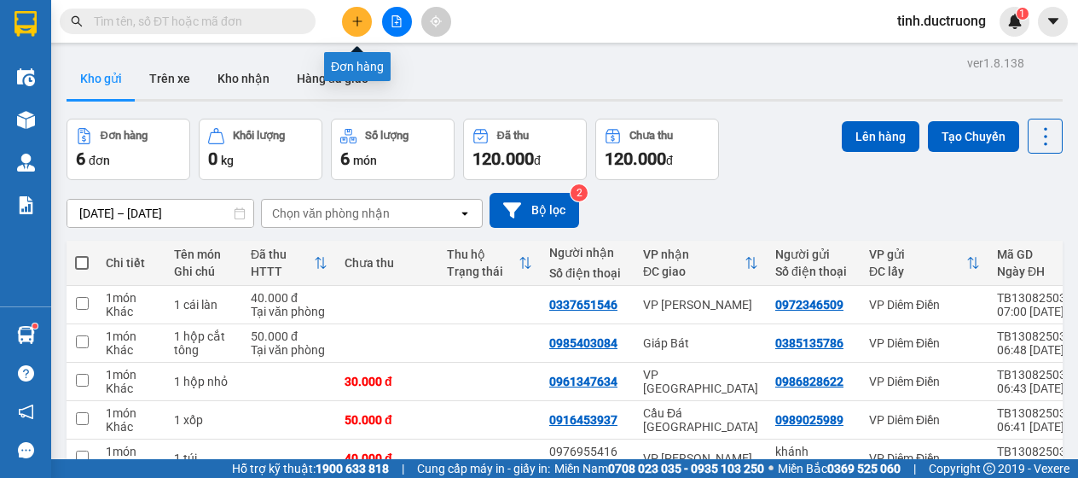
click at [360, 23] on icon "plus" at bounding box center [357, 21] width 12 height 12
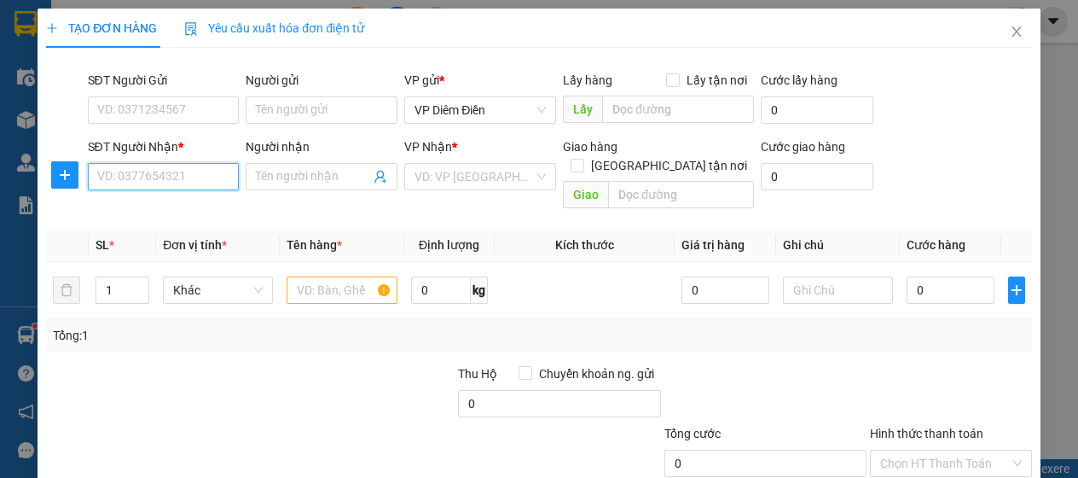
click at [215, 179] on input "SĐT Người Nhận *" at bounding box center [164, 176] width 152 height 27
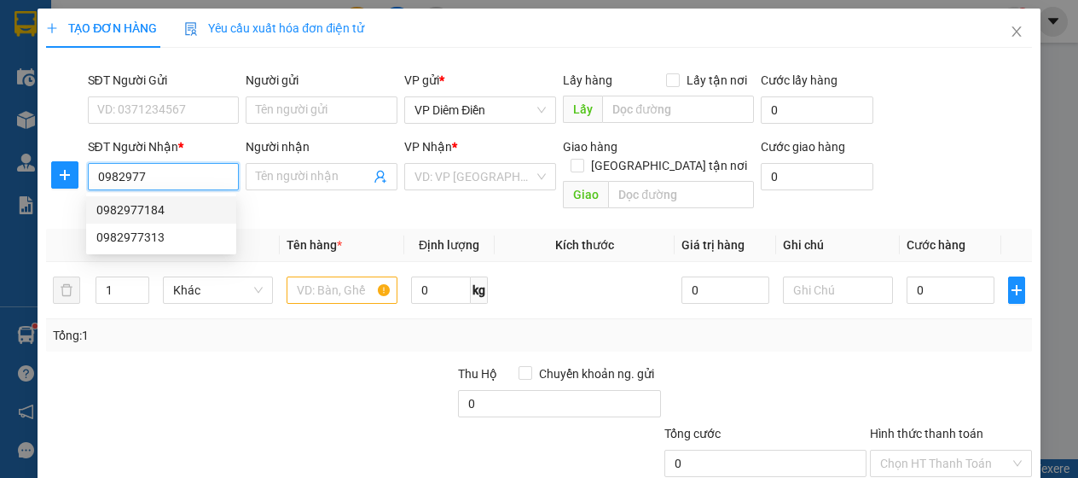
click at [147, 212] on div "0982977184" at bounding box center [161, 209] width 130 height 19
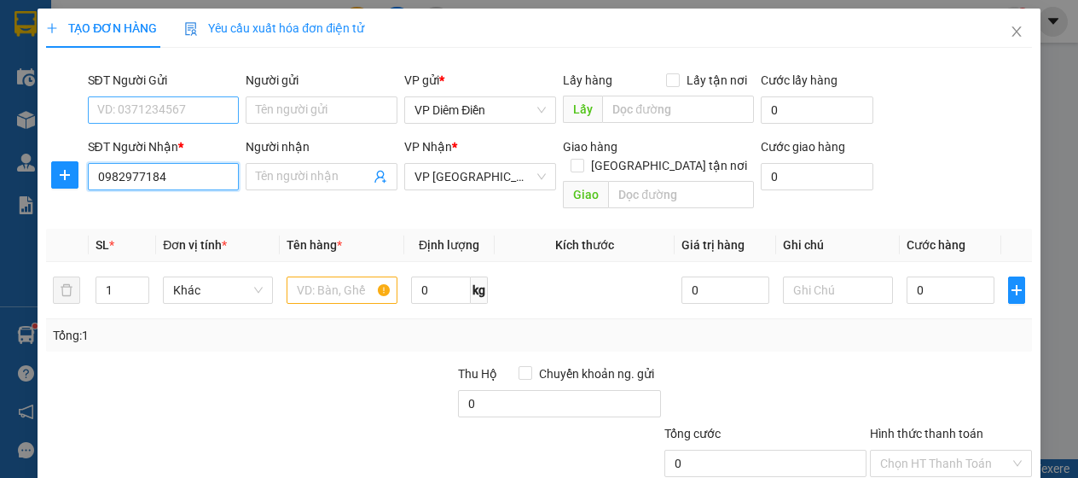
type input "0982977184"
click at [162, 99] on input "SĐT Người Gửi" at bounding box center [164, 109] width 152 height 27
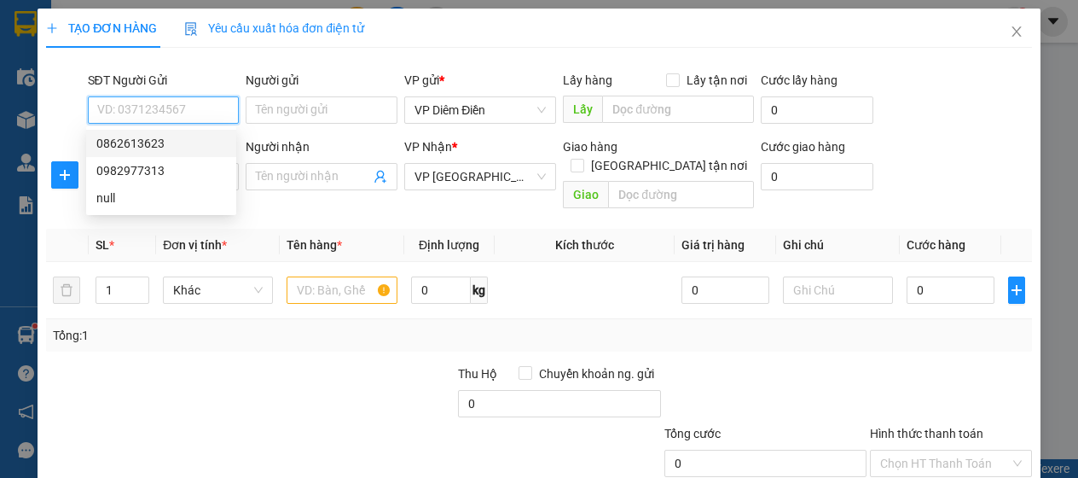
click at [133, 149] on div "0862613623" at bounding box center [161, 143] width 130 height 19
type input "0862613623"
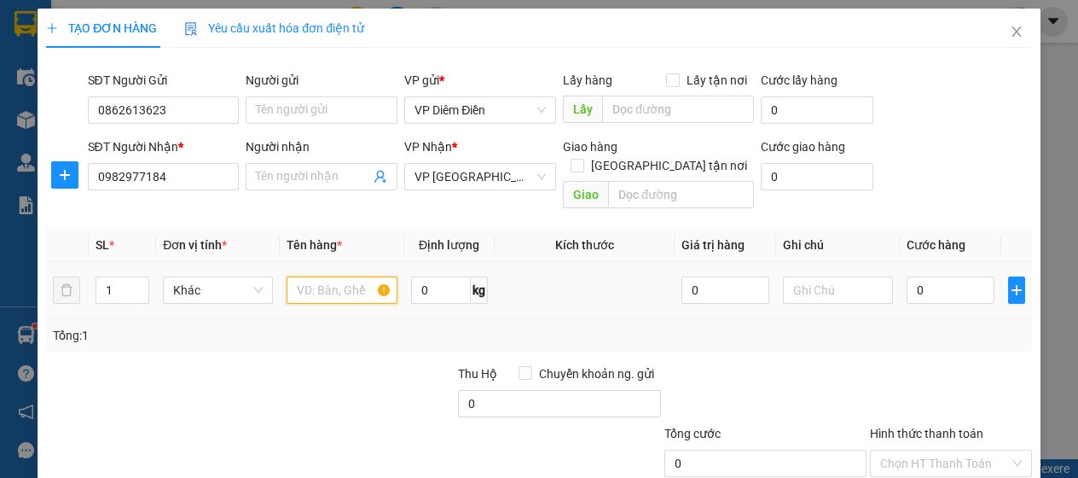
click at [326, 276] on input "text" at bounding box center [342, 289] width 110 height 27
type input "1 xốp"
click at [957, 276] on input "0" at bounding box center [951, 289] width 88 height 27
type input "5"
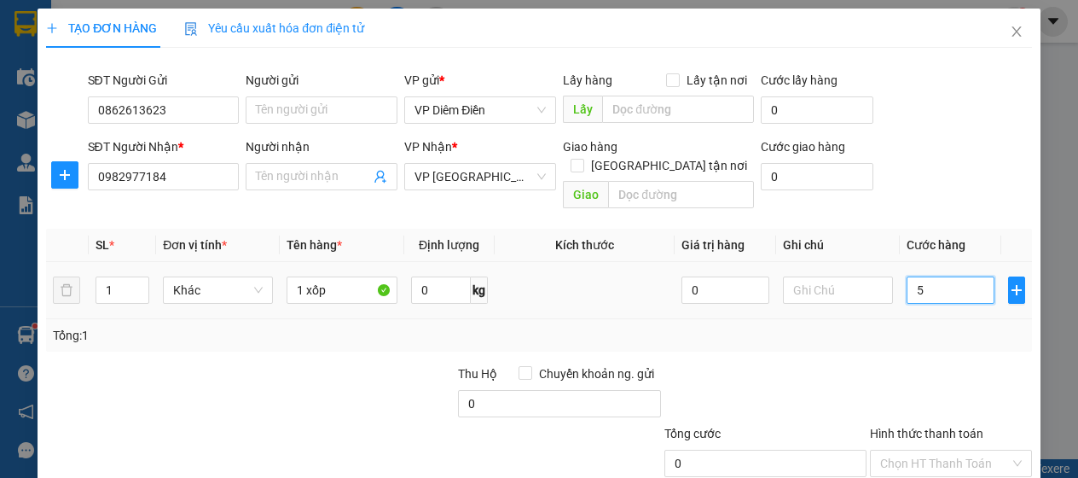
type input "5"
type input "50"
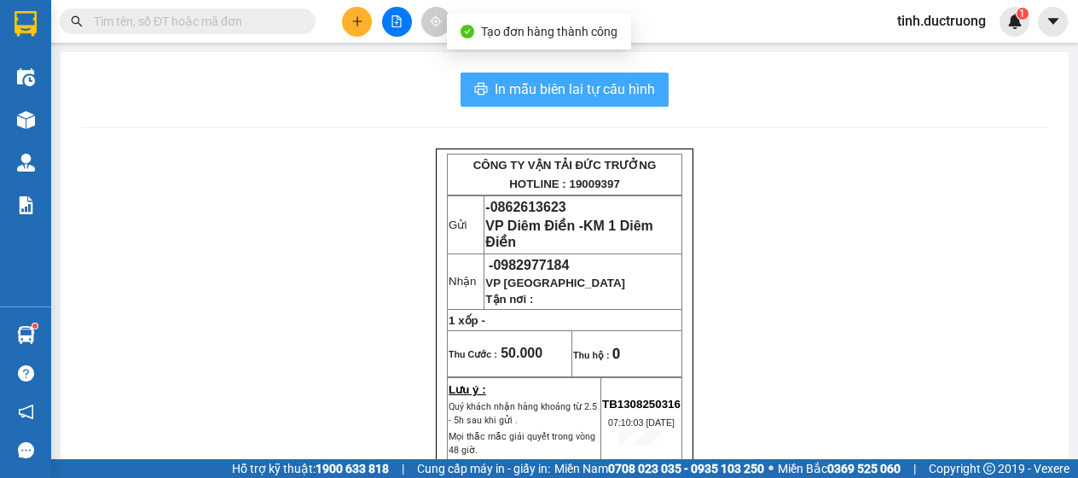
click at [589, 81] on span "In mẫu biên lai tự cấu hình" at bounding box center [575, 88] width 160 height 21
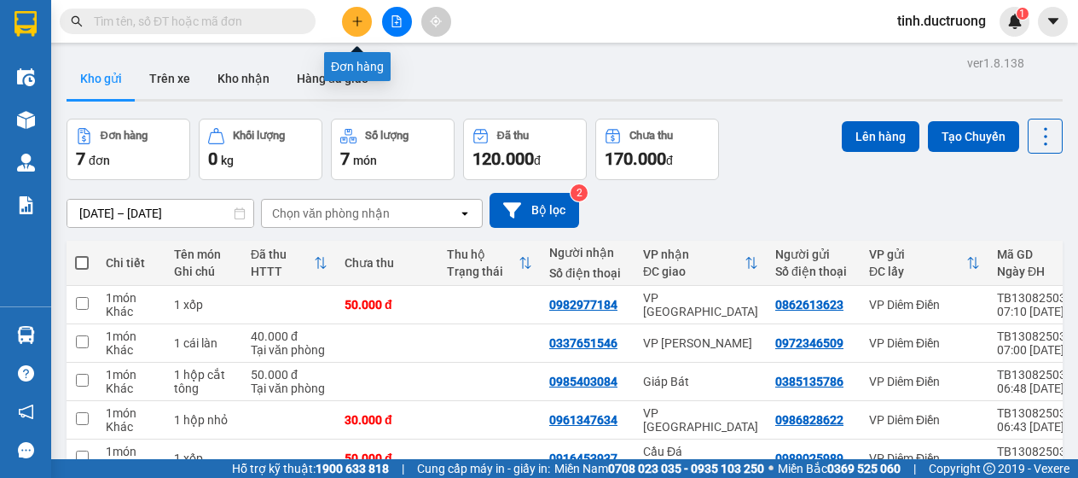
click at [351, 26] on icon "plus" at bounding box center [357, 21] width 12 height 12
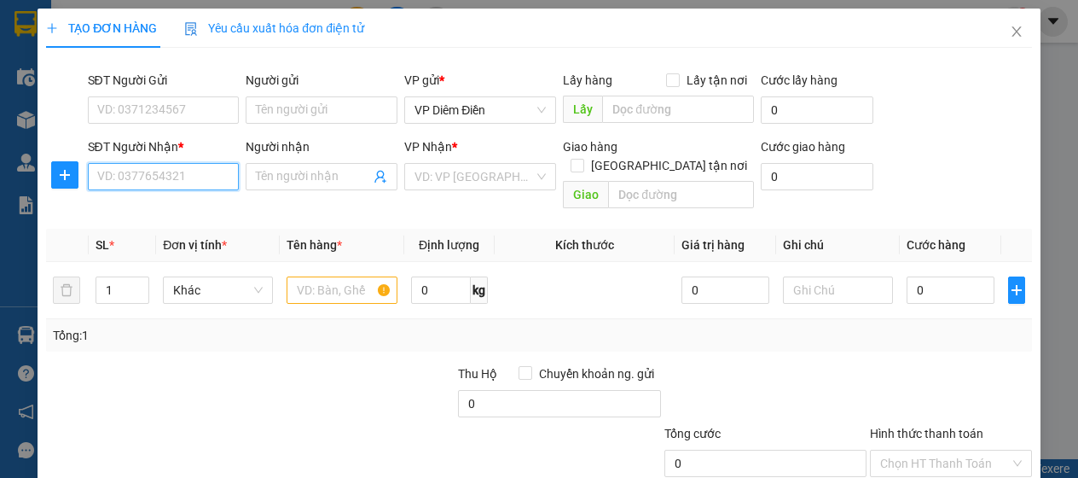
click at [211, 173] on input "SĐT Người Nhận *" at bounding box center [164, 176] width 152 height 27
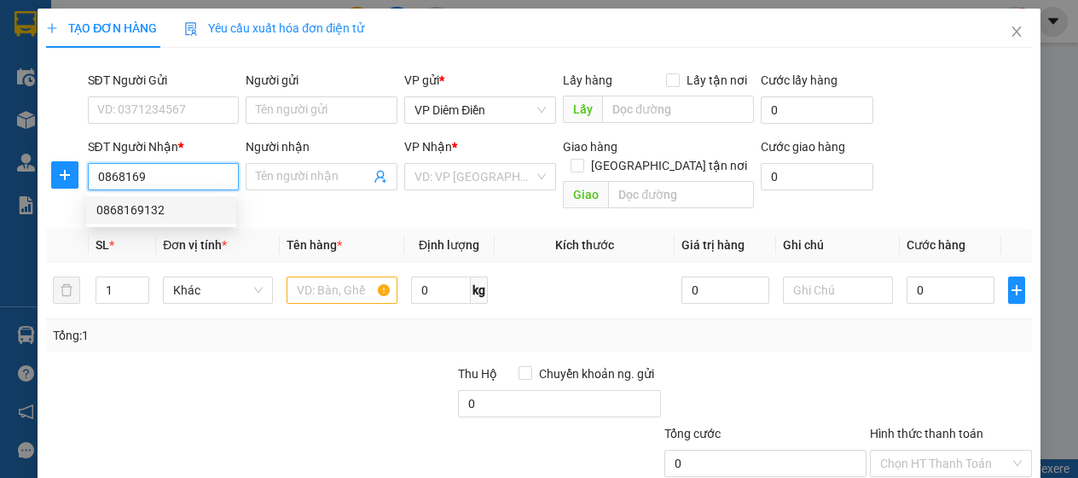
click at [127, 207] on div "0868169132" at bounding box center [161, 209] width 130 height 19
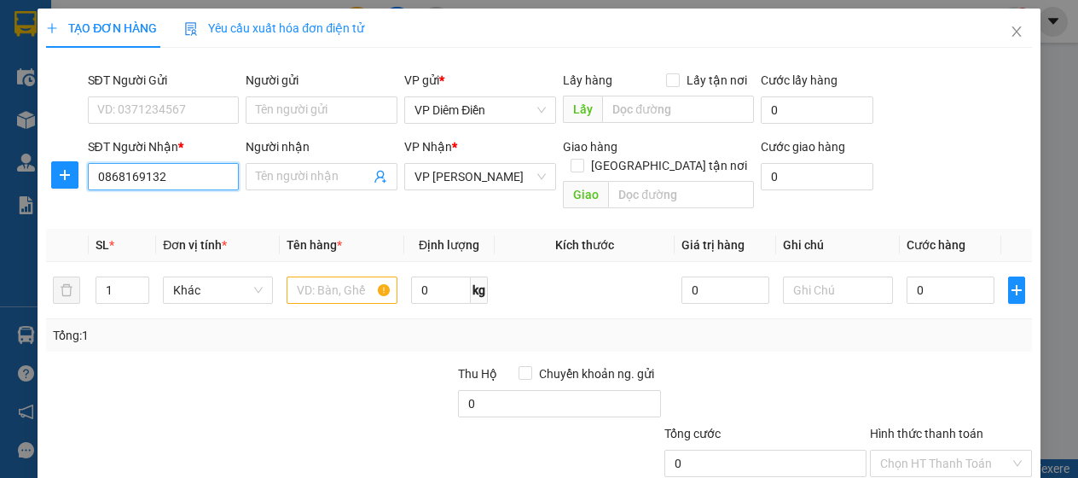
type input "0868169132"
click at [169, 89] on div "SĐT Người Gửi" at bounding box center [164, 80] width 152 height 19
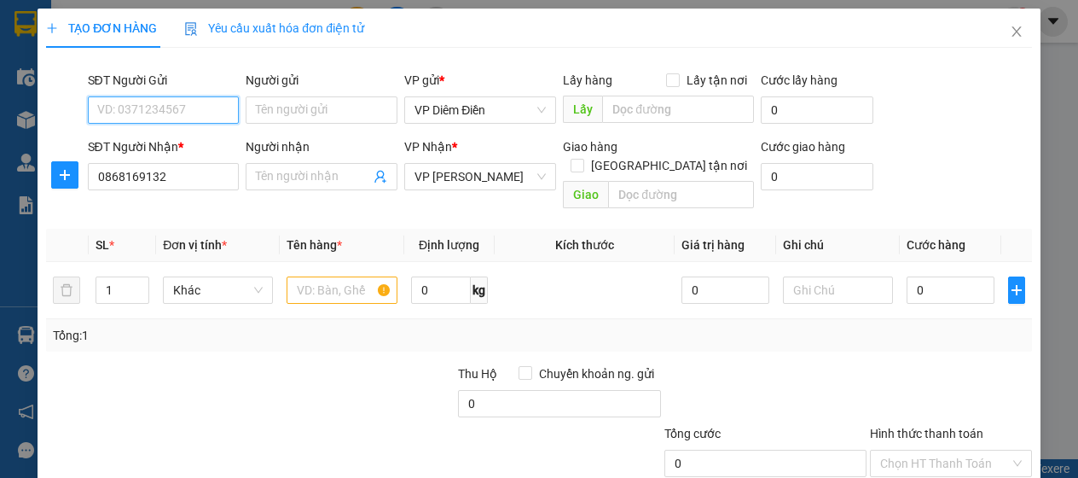
click at [169, 96] on input "SĐT Người Gửi" at bounding box center [164, 109] width 152 height 27
click at [176, 122] on input "SĐT Người Gửi" at bounding box center [164, 109] width 152 height 27
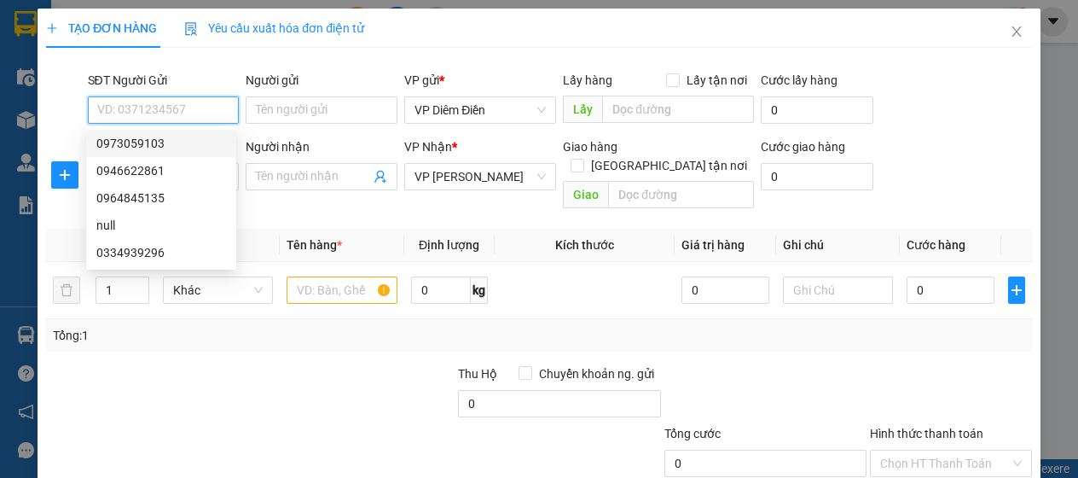
click at [144, 154] on div "0973059103" at bounding box center [161, 143] width 150 height 27
type input "0973059103"
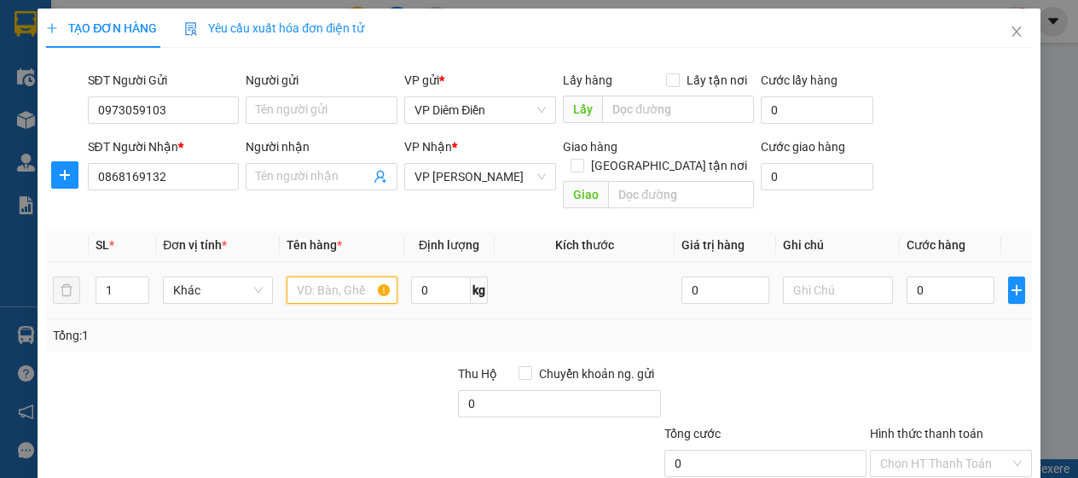
click at [353, 276] on input "text" at bounding box center [342, 289] width 110 height 27
type input "1 xốp"
click at [925, 276] on input "0" at bounding box center [951, 289] width 88 height 27
type input "6"
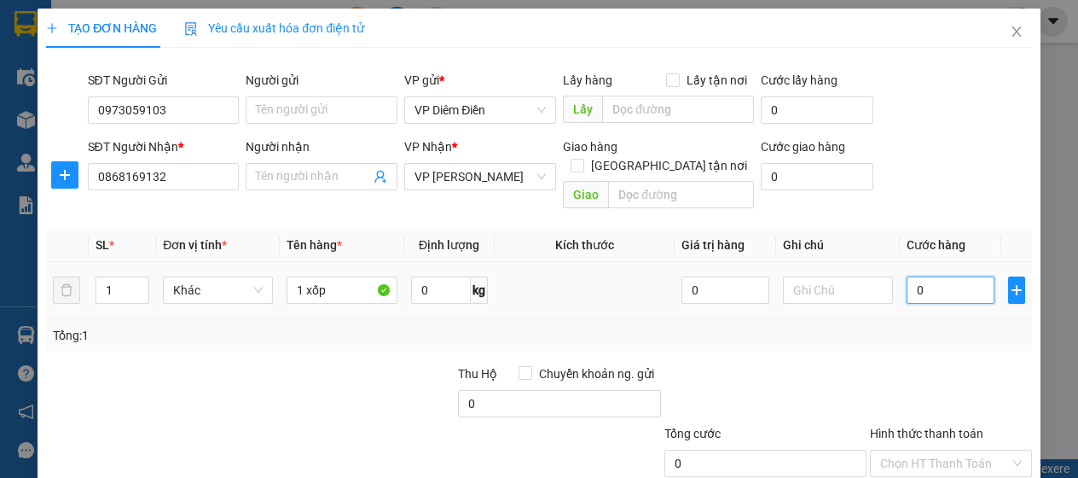
type input "6"
type input "60"
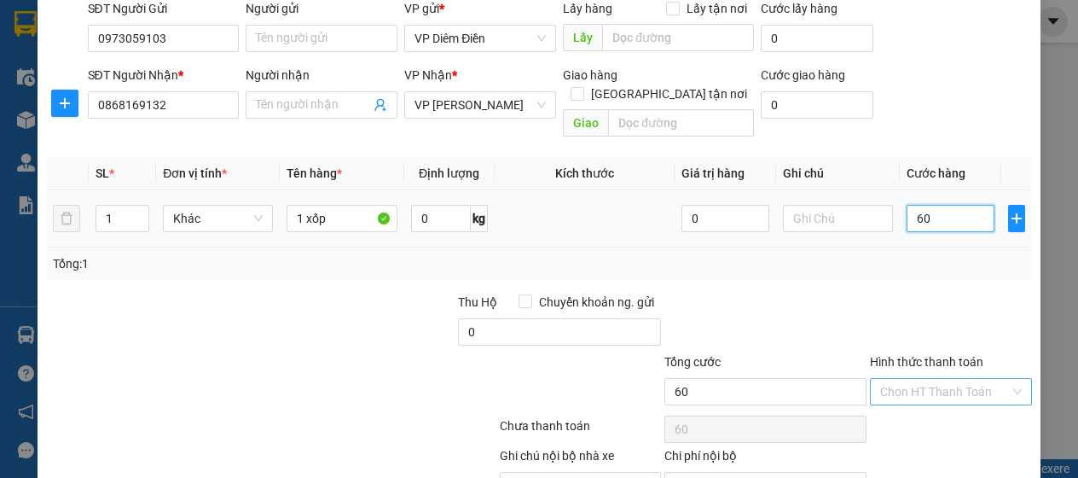
scroll to position [145, 0]
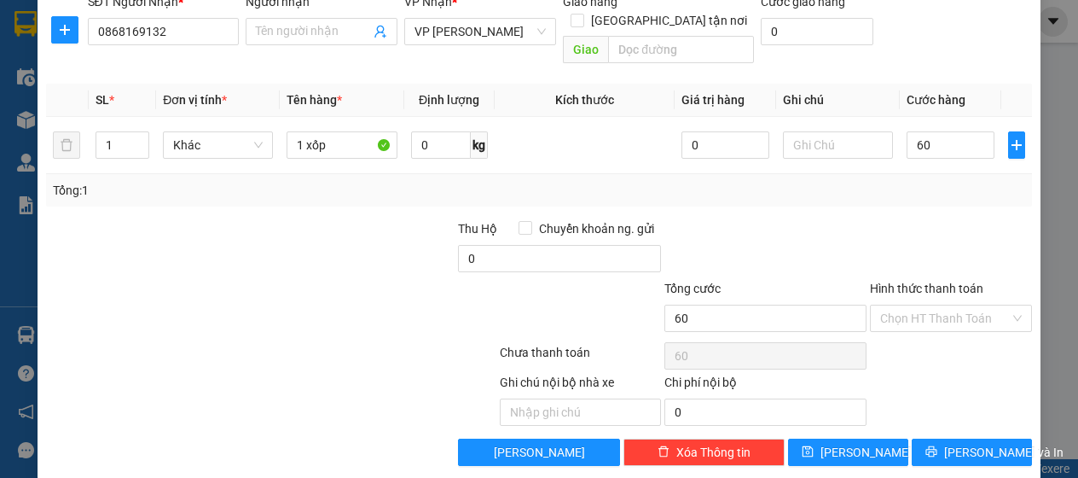
type input "60.000"
click at [945, 282] on label "Hình thức thanh toán" at bounding box center [926, 289] width 113 height 14
click at [945, 305] on input "Hình thức thanh toán" at bounding box center [944, 318] width 129 height 26
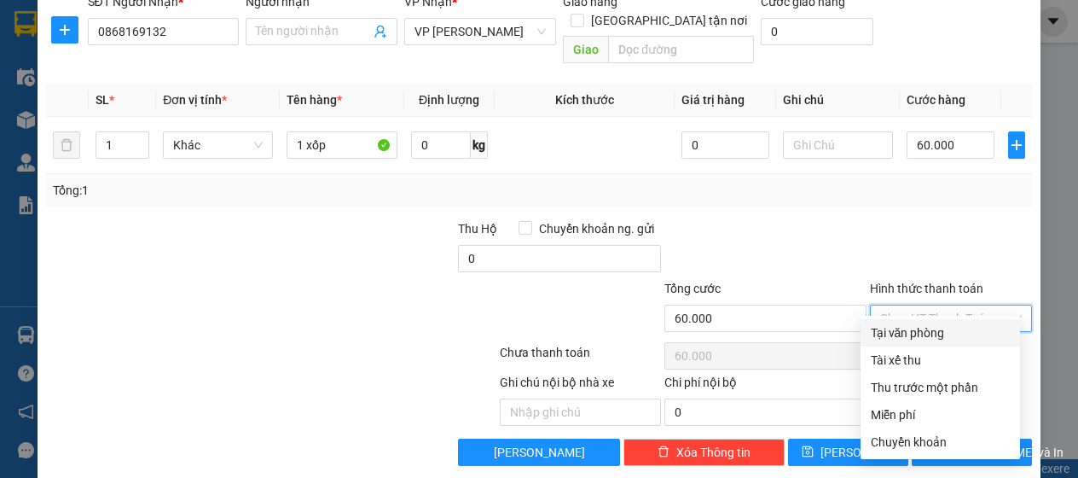
click at [942, 328] on div "Tại văn phòng" at bounding box center [940, 332] width 139 height 19
type input "0"
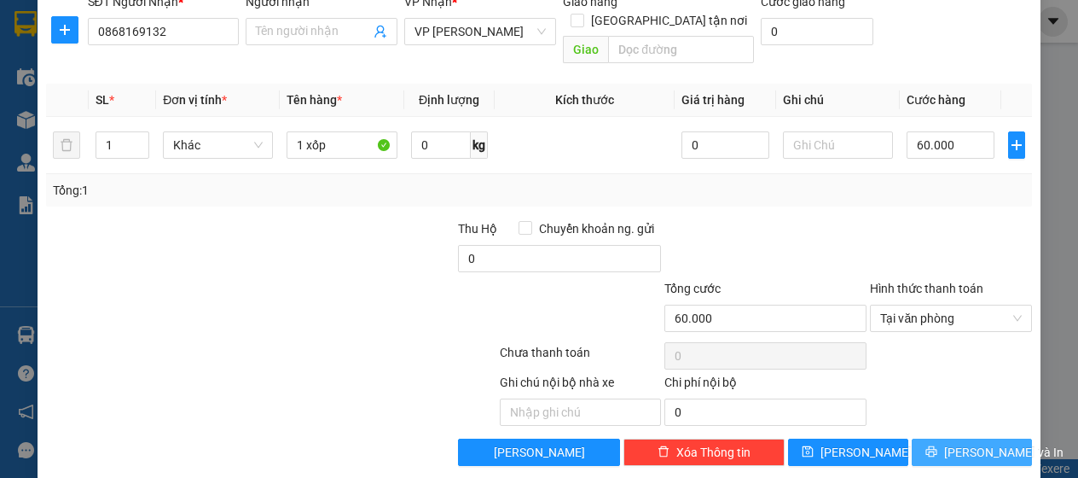
click at [965, 443] on span "[PERSON_NAME] và In" at bounding box center [1003, 452] width 119 height 19
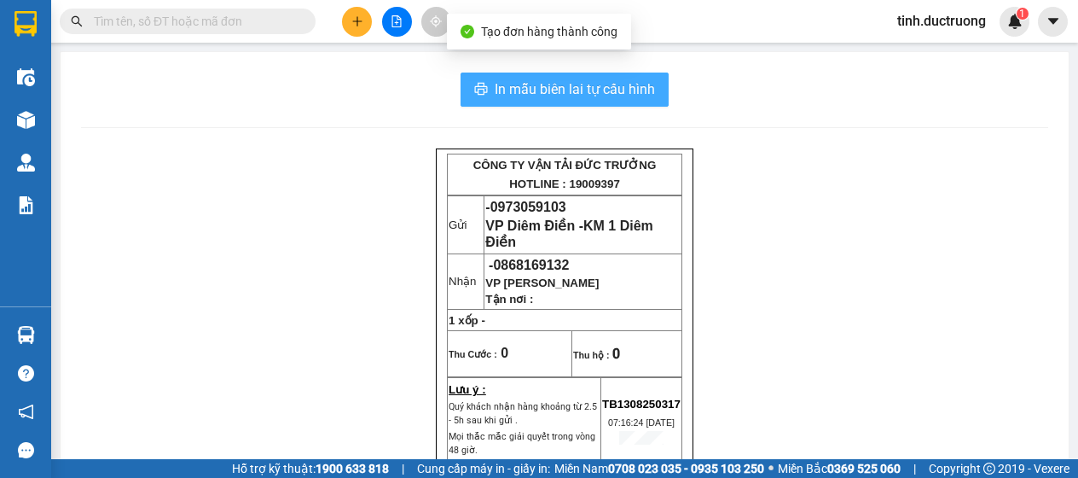
click at [616, 84] on span "In mẫu biên lai tự cấu hình" at bounding box center [575, 88] width 160 height 21
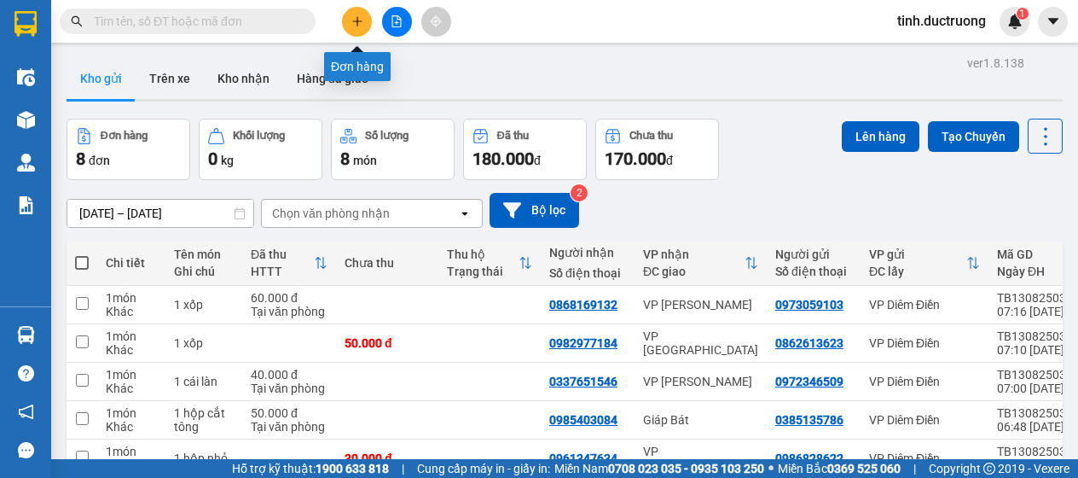
click at [353, 21] on icon "plus" at bounding box center [357, 21] width 12 height 12
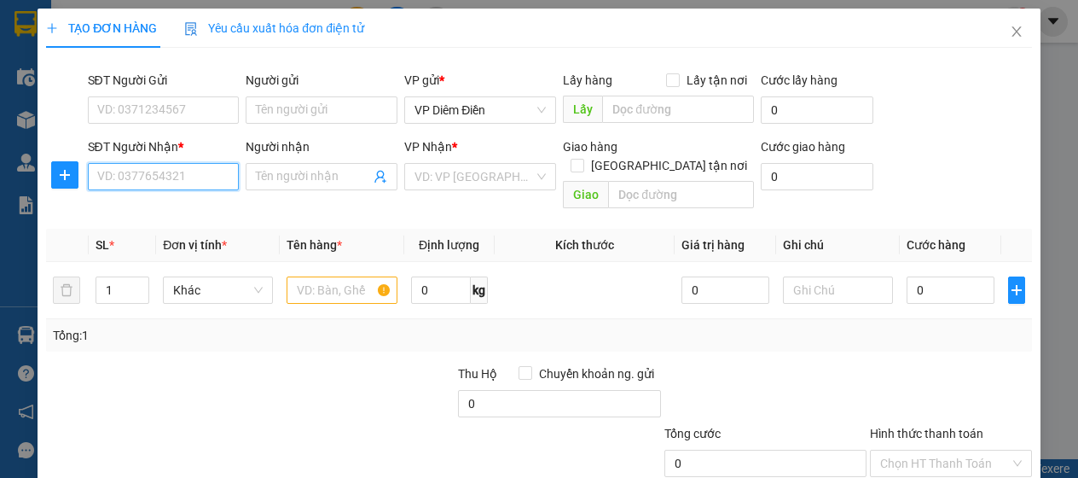
click at [195, 175] on input "SĐT Người Nhận *" at bounding box center [164, 176] width 152 height 27
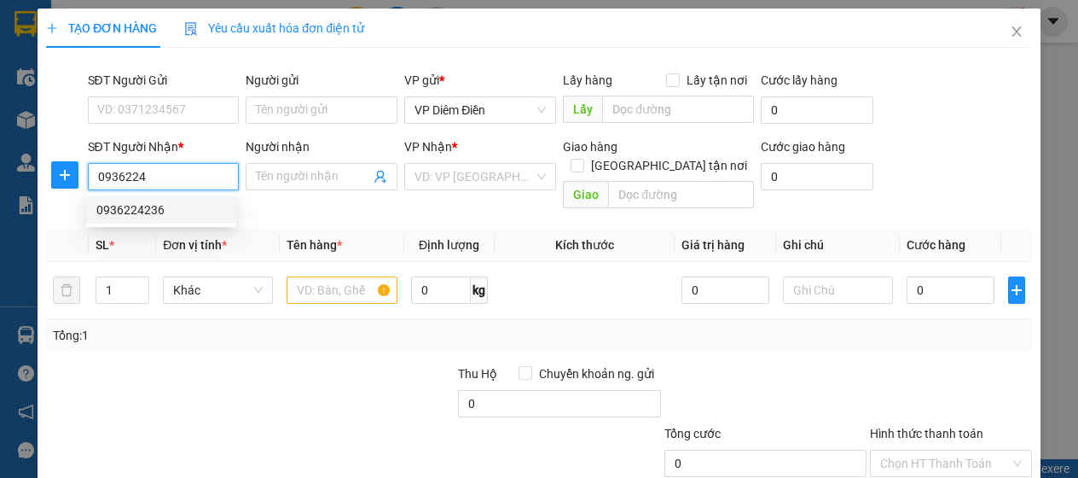
click at [125, 212] on div "0936224236" at bounding box center [161, 209] width 130 height 19
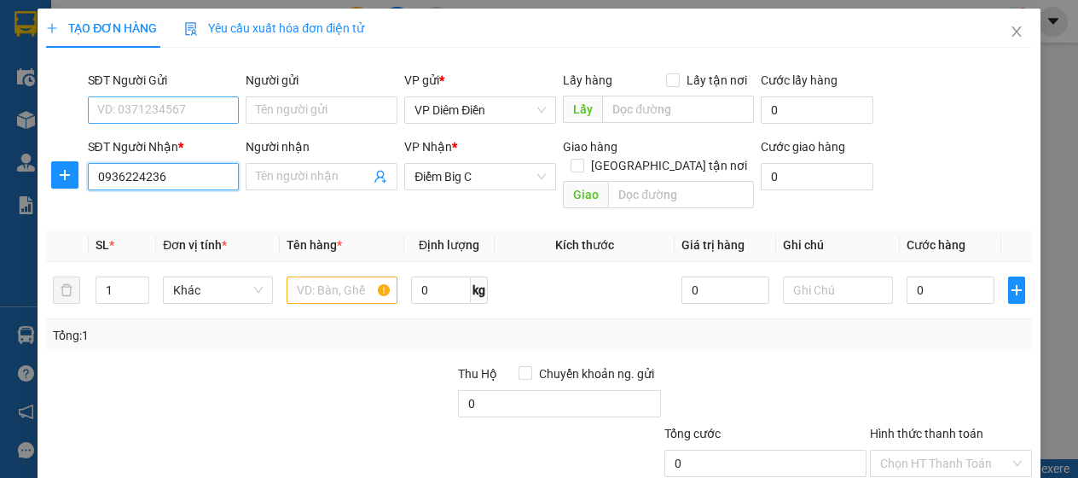
type input "0936224236"
click at [176, 110] on input "SĐT Người Gửi" at bounding box center [164, 109] width 152 height 27
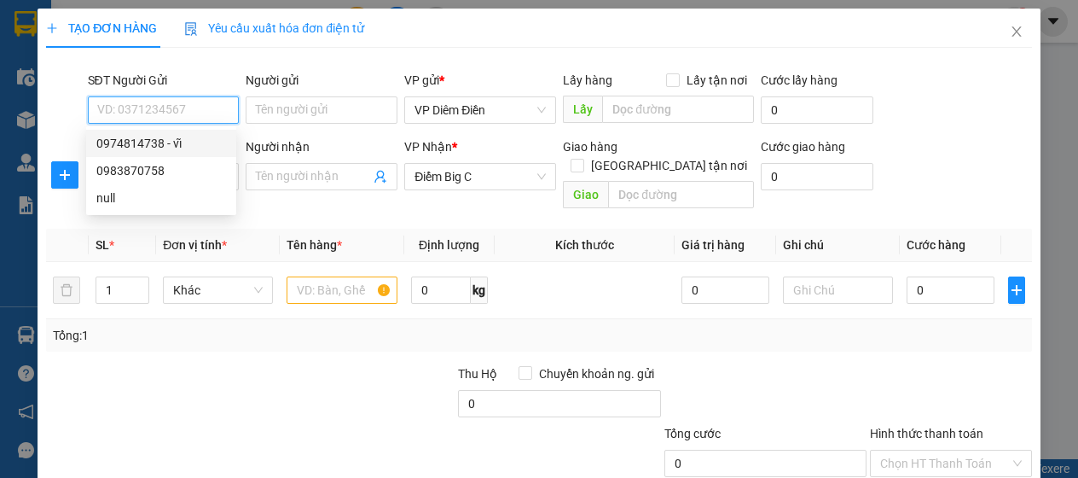
click at [180, 139] on div "0974814738 - vĩ" at bounding box center [161, 143] width 130 height 19
type input "0974814738"
type input "vĩ"
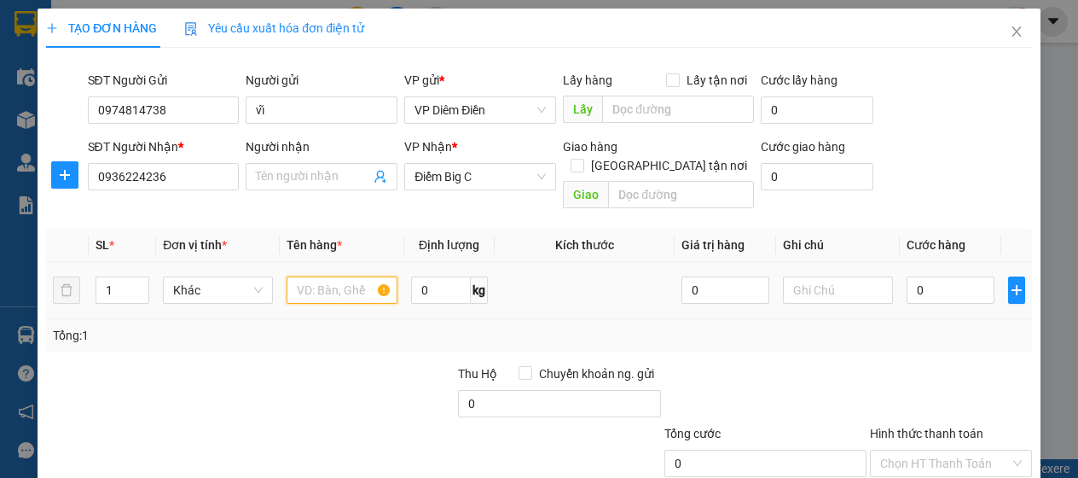
click at [325, 276] on input "text" at bounding box center [342, 289] width 110 height 27
type input "1 hộp răng"
click at [962, 276] on input "0" at bounding box center [951, 289] width 88 height 27
type input "3"
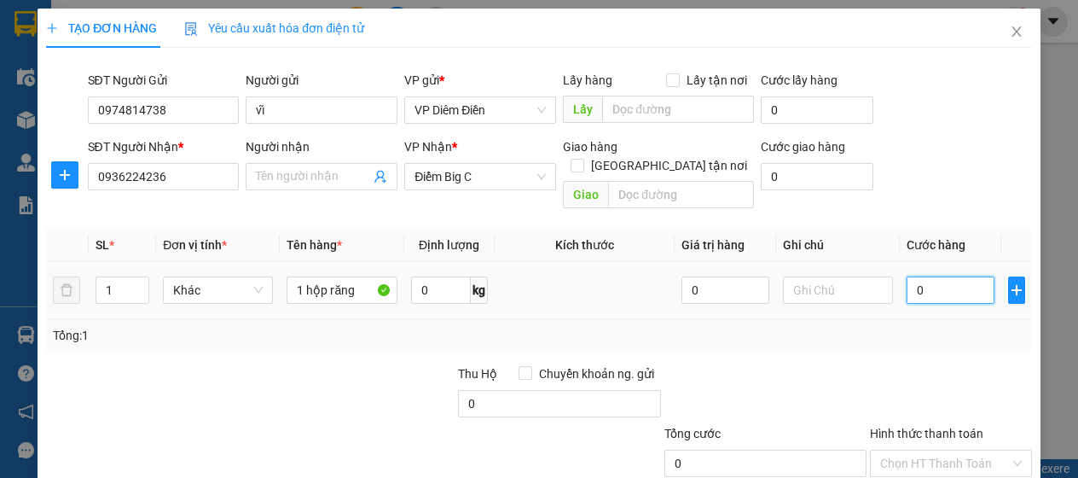
type input "3"
type input "30"
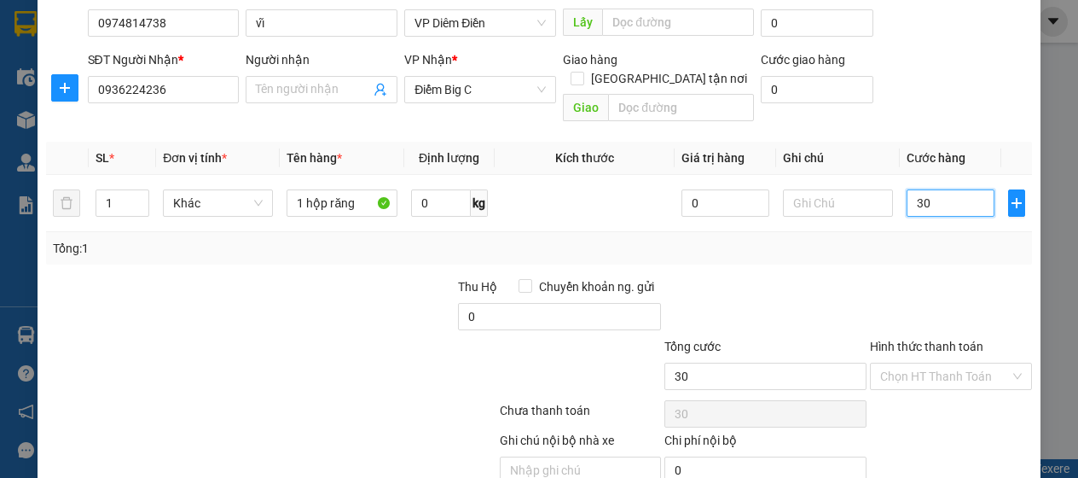
scroll to position [145, 0]
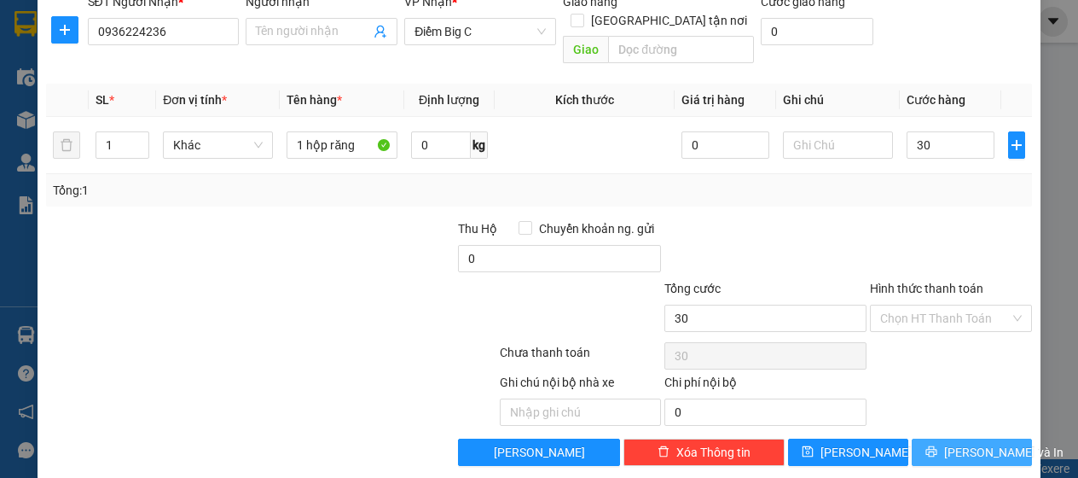
type input "30.000"
click at [937, 445] on icon "printer" at bounding box center [932, 451] width 12 height 12
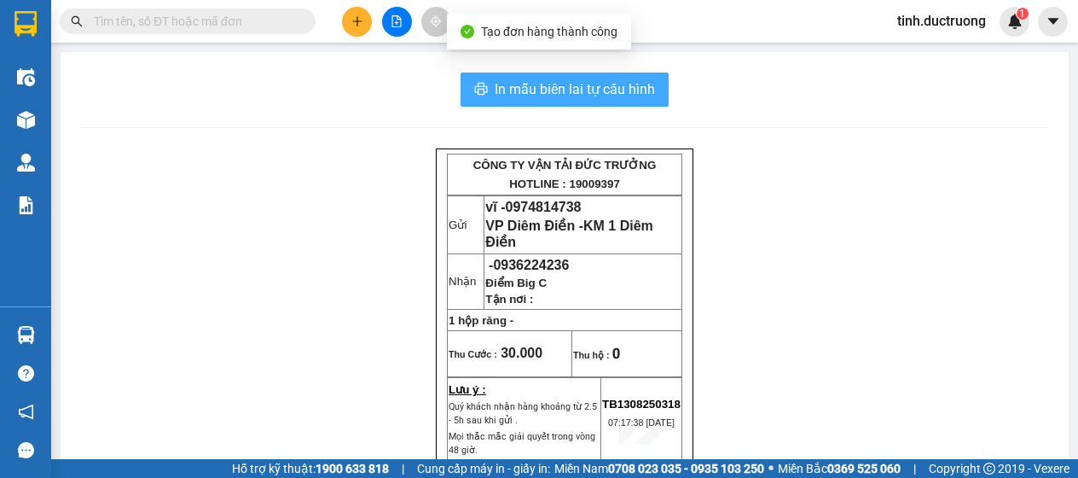
click at [624, 89] on span "In mẫu biên lai tự cấu hình" at bounding box center [575, 88] width 160 height 21
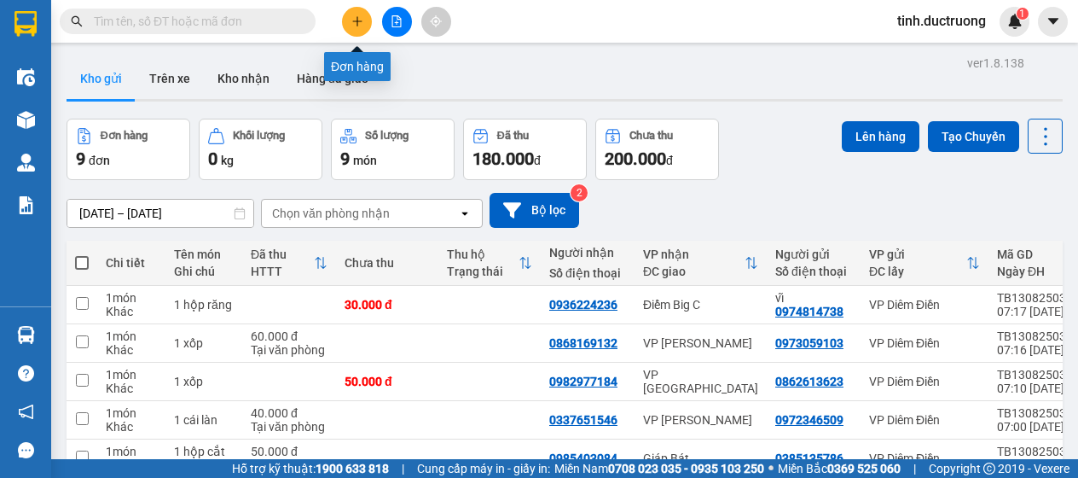
click at [360, 11] on button at bounding box center [357, 22] width 30 height 30
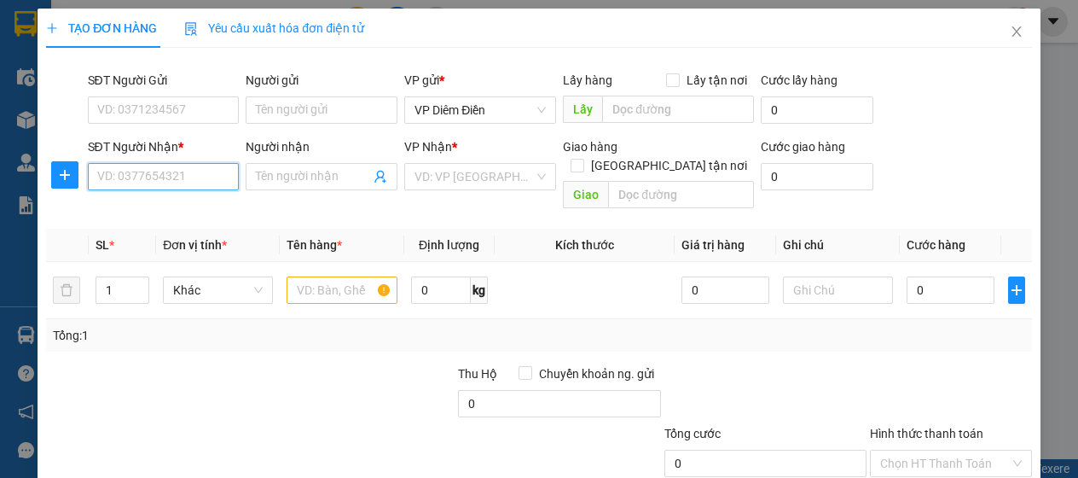
click at [212, 170] on input "SĐT Người Nhận *" at bounding box center [164, 176] width 152 height 27
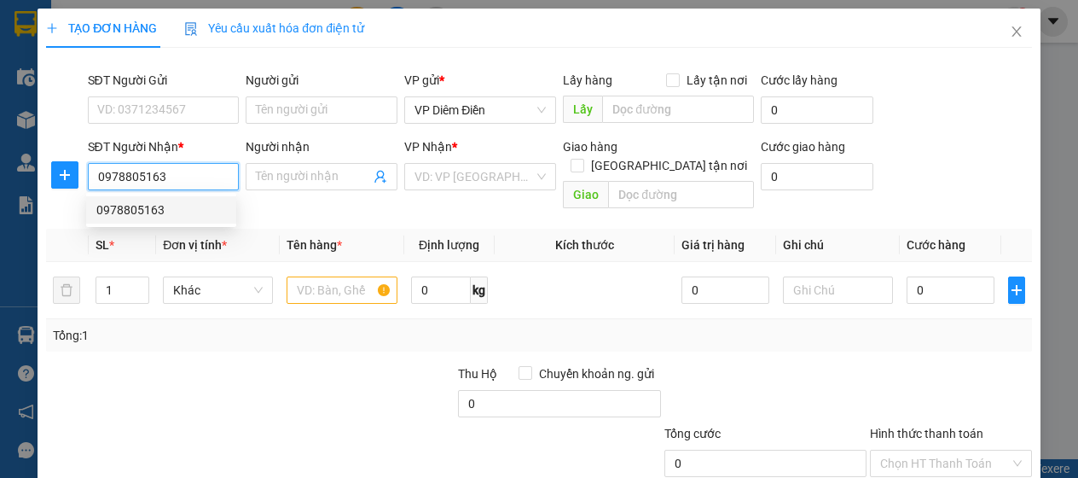
click at [130, 211] on div "0978805163" at bounding box center [161, 209] width 130 height 19
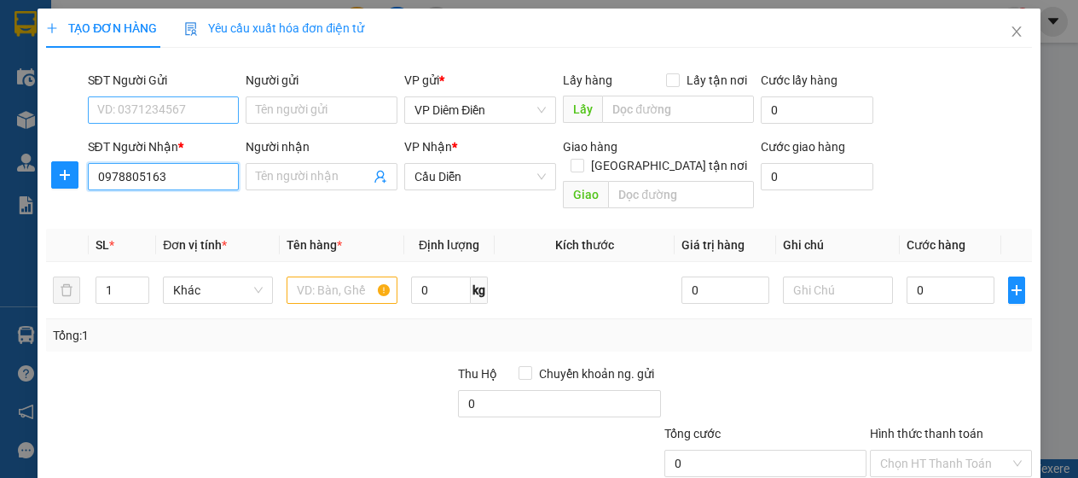
type input "0978805163"
click at [163, 108] on input "SĐT Người Gửi" at bounding box center [164, 109] width 152 height 27
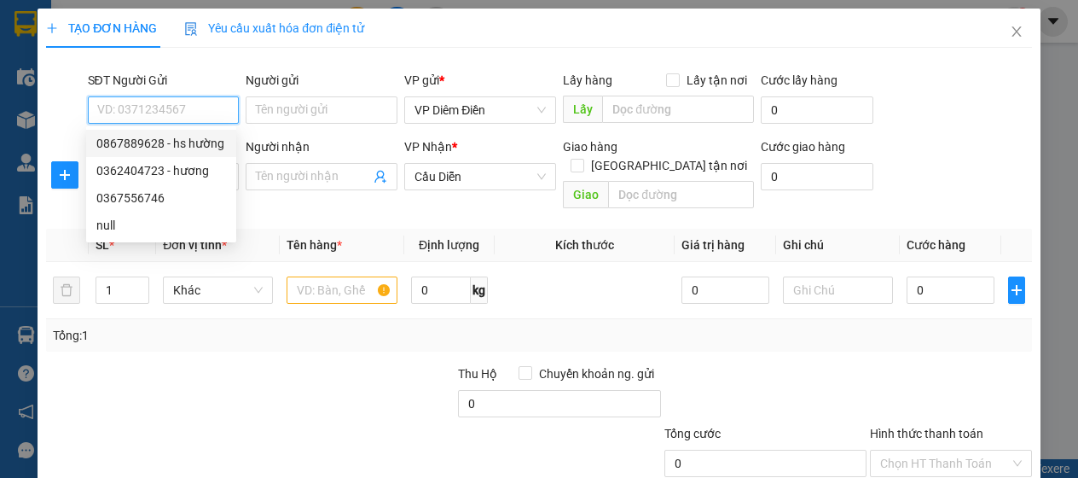
click at [157, 150] on div "0867889628 - hs hường" at bounding box center [161, 143] width 130 height 19
type input "0867889628"
type input "hs hường"
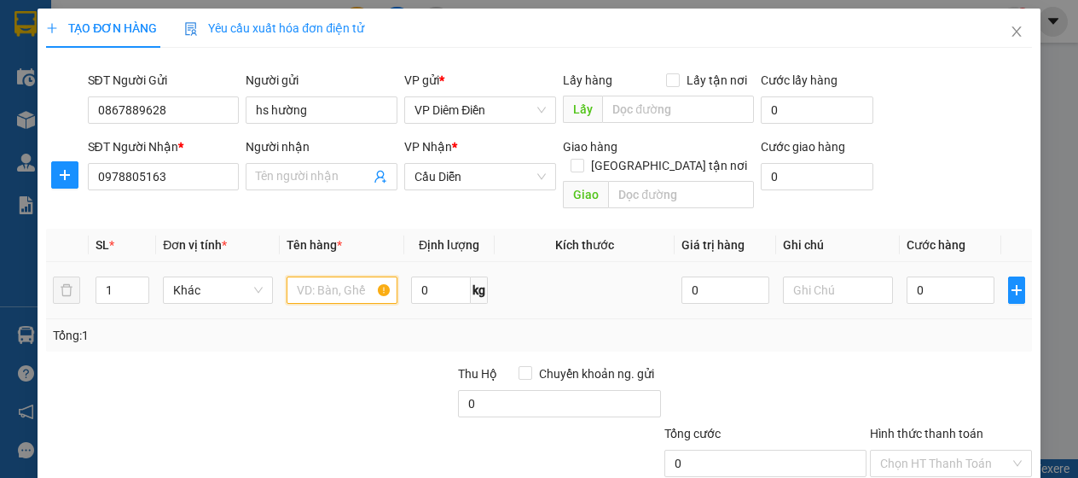
click at [314, 276] on input "text" at bounding box center [342, 289] width 110 height 27
type input "1 xốp"
click at [932, 276] on input "0" at bounding box center [951, 289] width 88 height 27
type input "7"
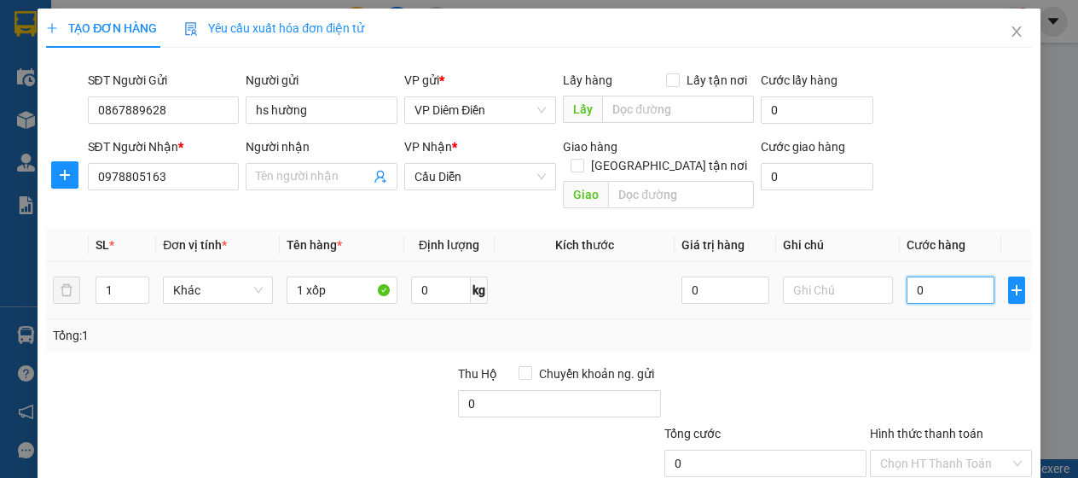
type input "7"
type input "70"
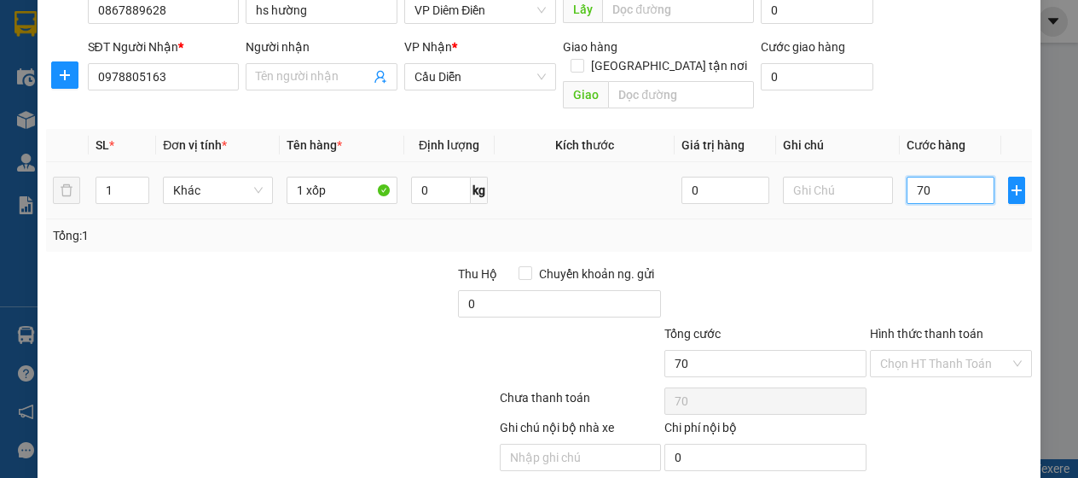
scroll to position [145, 0]
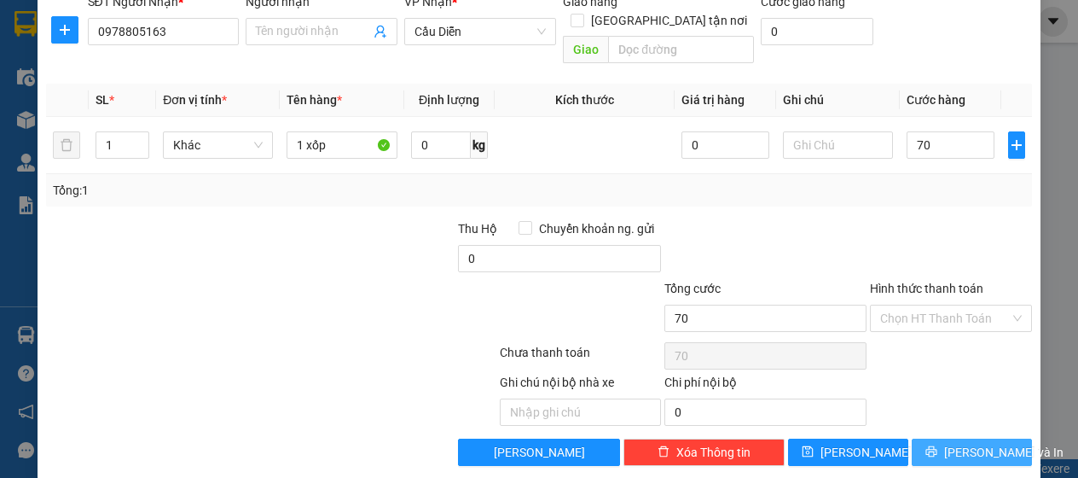
type input "70.000"
click at [938, 445] on icon "printer" at bounding box center [932, 451] width 12 height 12
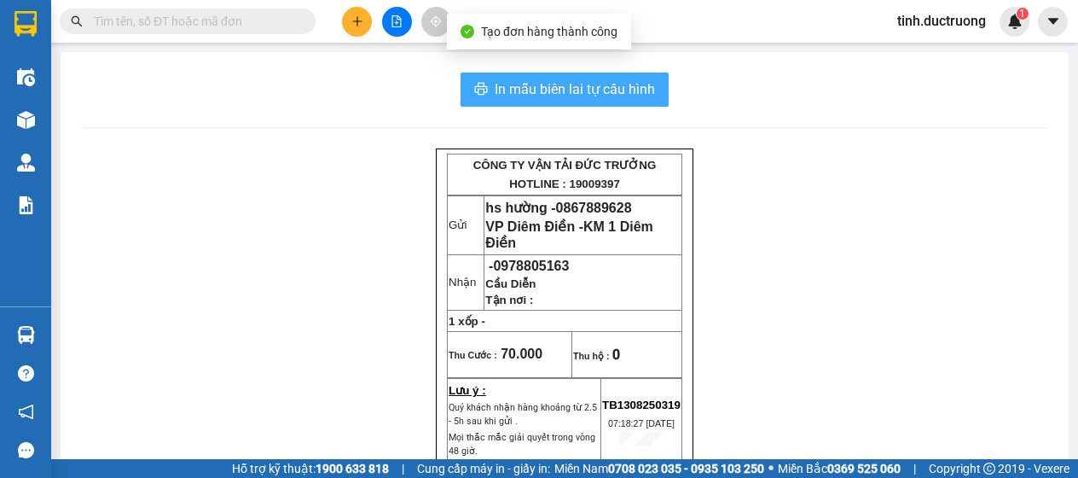
click at [595, 79] on span "In mẫu biên lai tự cấu hình" at bounding box center [575, 88] width 160 height 21
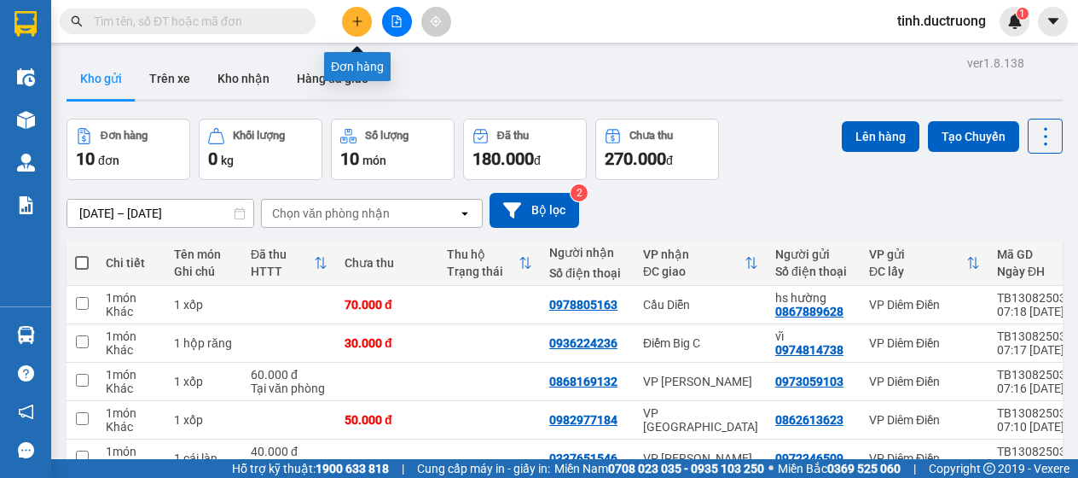
click at [355, 26] on icon "plus" at bounding box center [357, 21] width 12 height 12
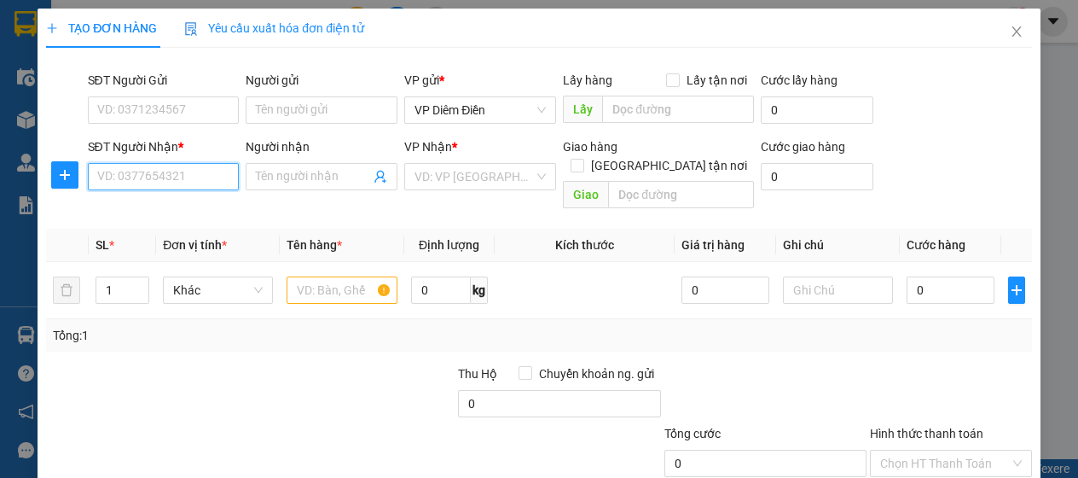
click at [212, 175] on input "SĐT Người Nhận *" at bounding box center [164, 176] width 152 height 27
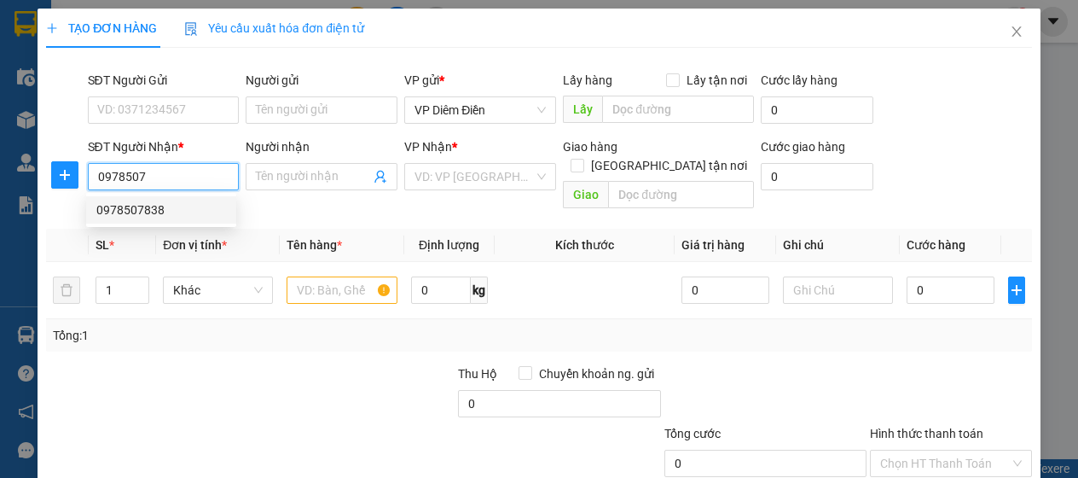
click at [136, 217] on div "0978507838" at bounding box center [161, 209] width 130 height 19
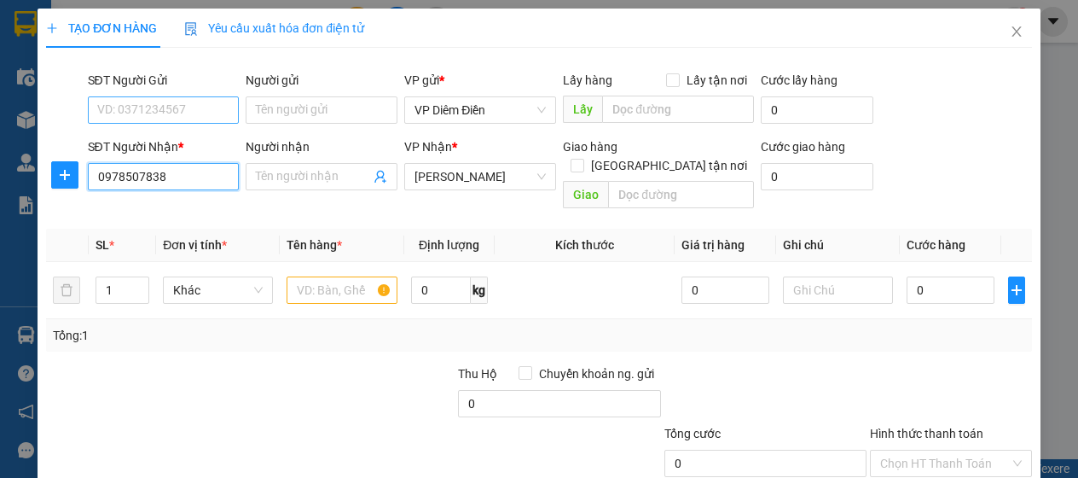
type input "0978507838"
click at [164, 112] on input "SĐT Người Gửi" at bounding box center [164, 109] width 152 height 27
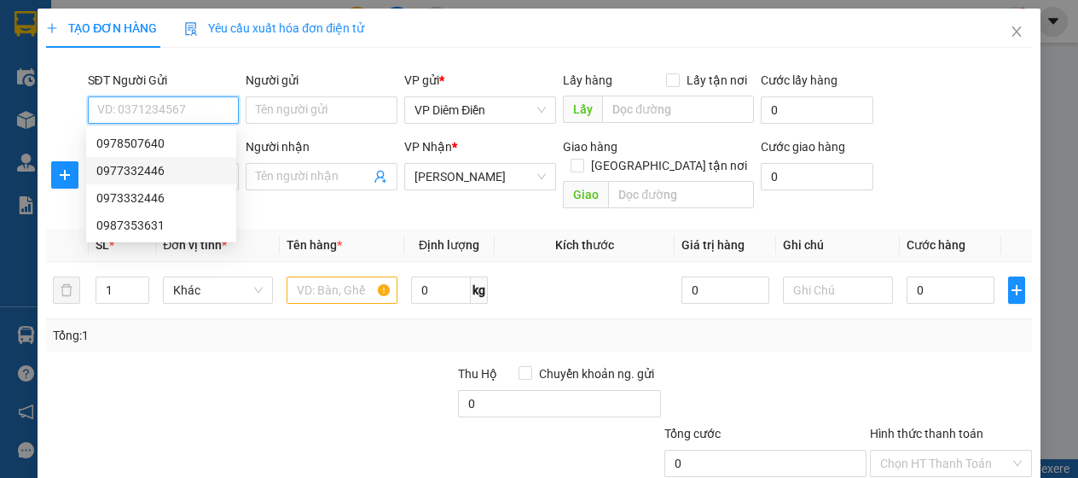
click at [158, 173] on div "0977332446" at bounding box center [161, 170] width 130 height 19
type input "0977332446"
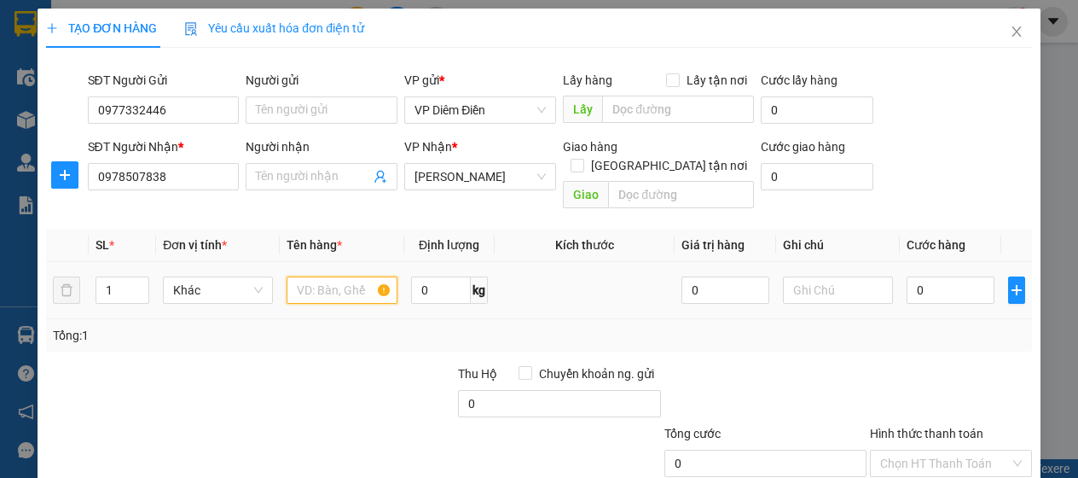
click at [321, 276] on input "text" at bounding box center [342, 289] width 110 height 27
type input "1 xốp"
click at [947, 276] on input "0" at bounding box center [951, 289] width 88 height 27
type input "1"
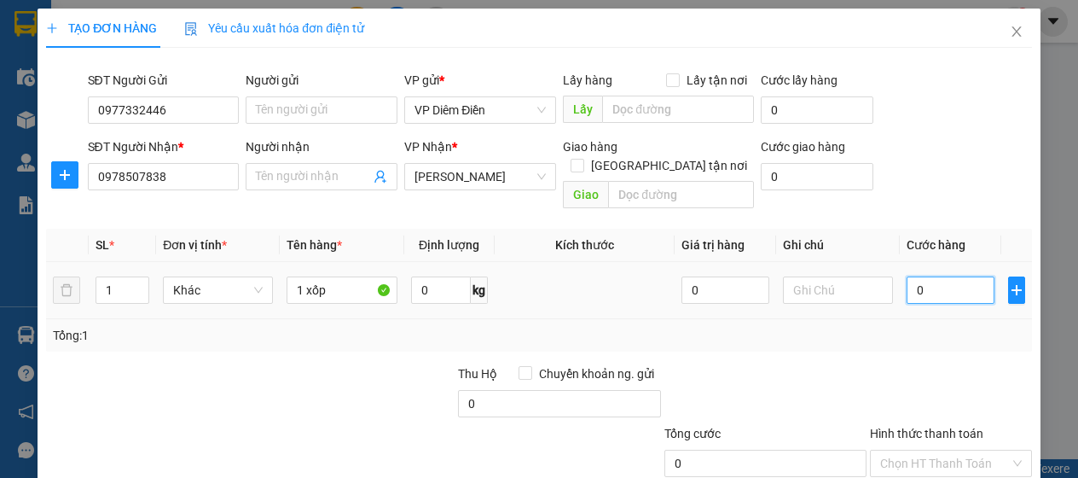
type input "1"
type input "10"
type input "100"
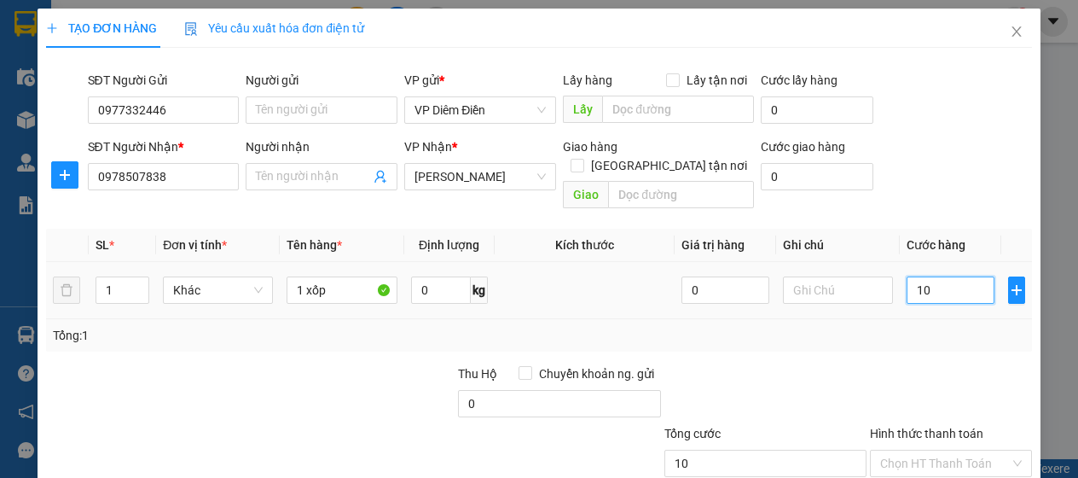
type input "100"
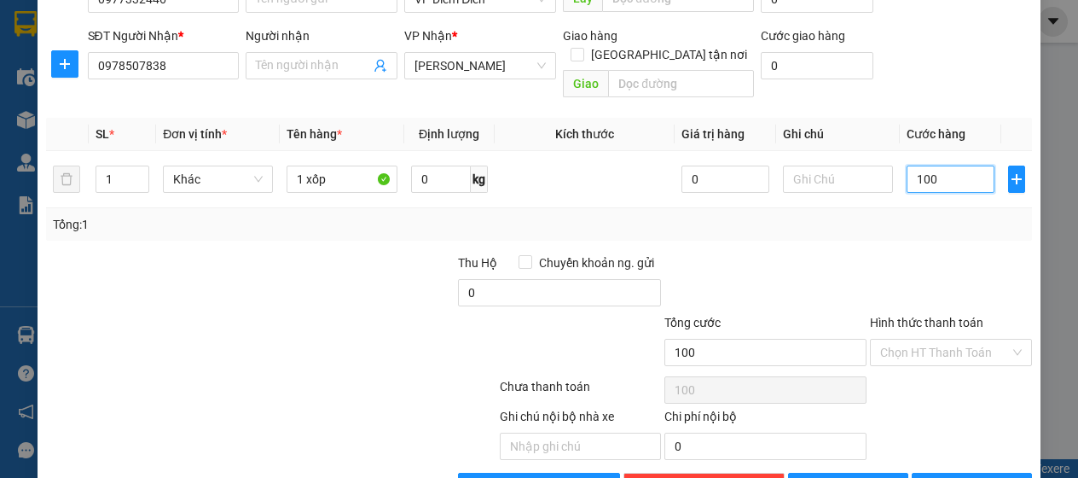
scroll to position [145, 0]
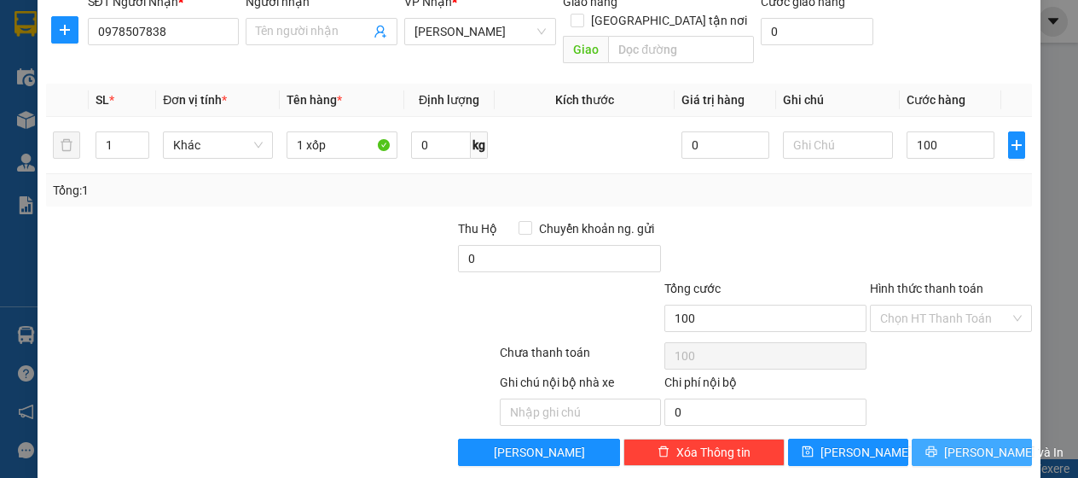
type input "100.000"
click at [937, 445] on icon "printer" at bounding box center [932, 451] width 12 height 12
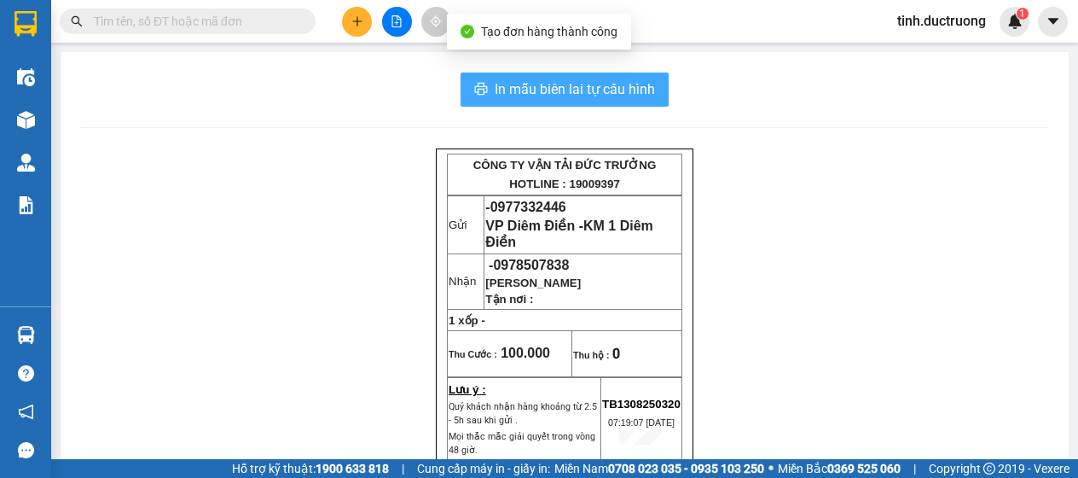
click at [628, 95] on span "In mẫu biên lai tự cấu hình" at bounding box center [575, 88] width 160 height 21
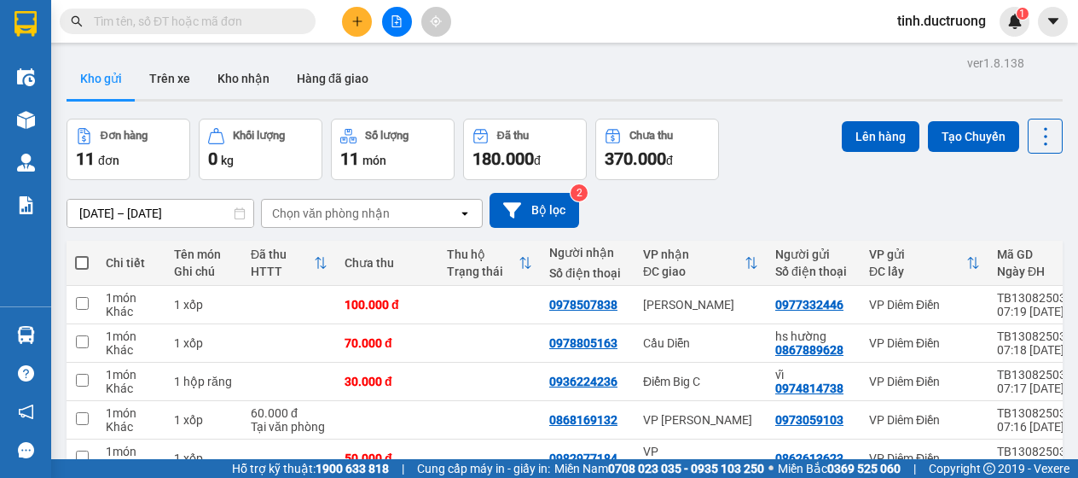
click at [80, 260] on span at bounding box center [82, 263] width 14 height 14
click at [82, 254] on input "checkbox" at bounding box center [82, 254] width 0 height 0
checkbox input "true"
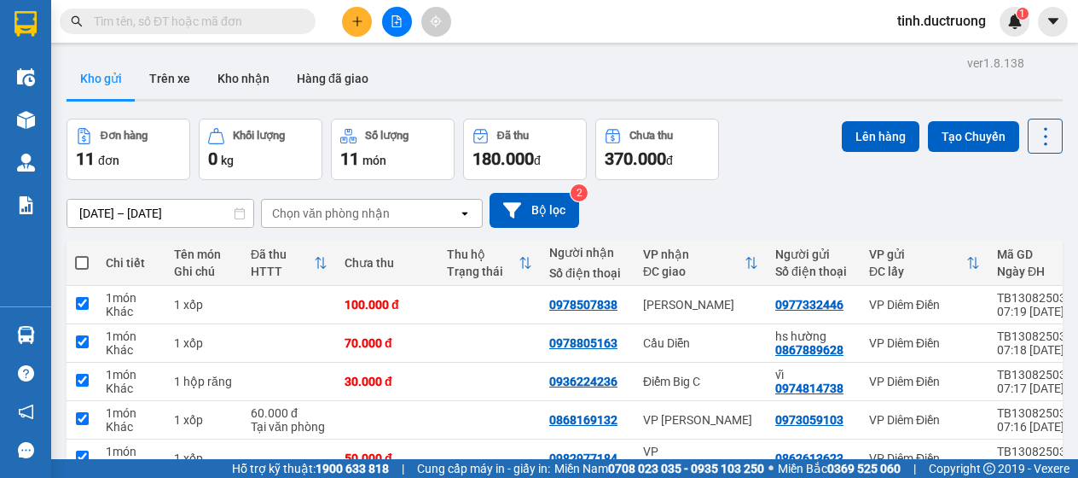
checkbox input "true"
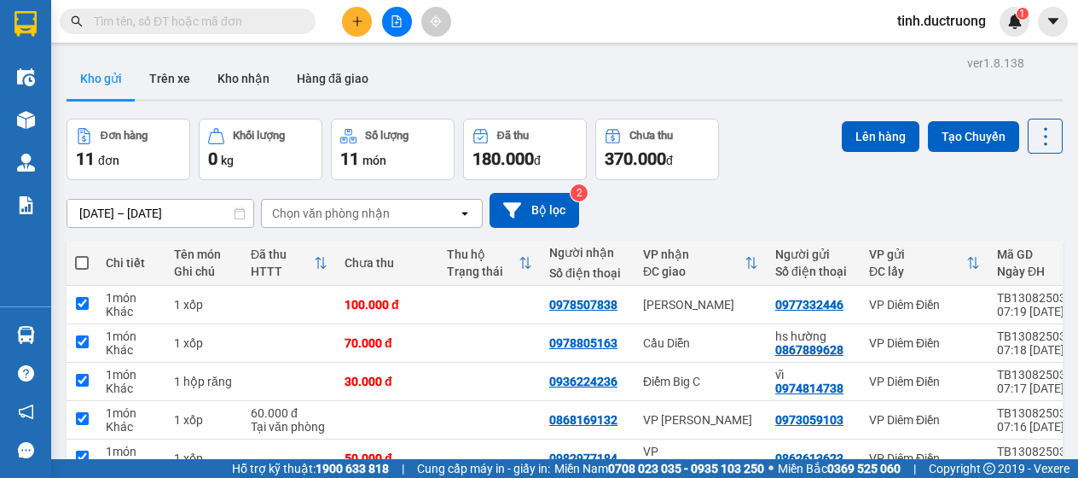
checkbox input "true"
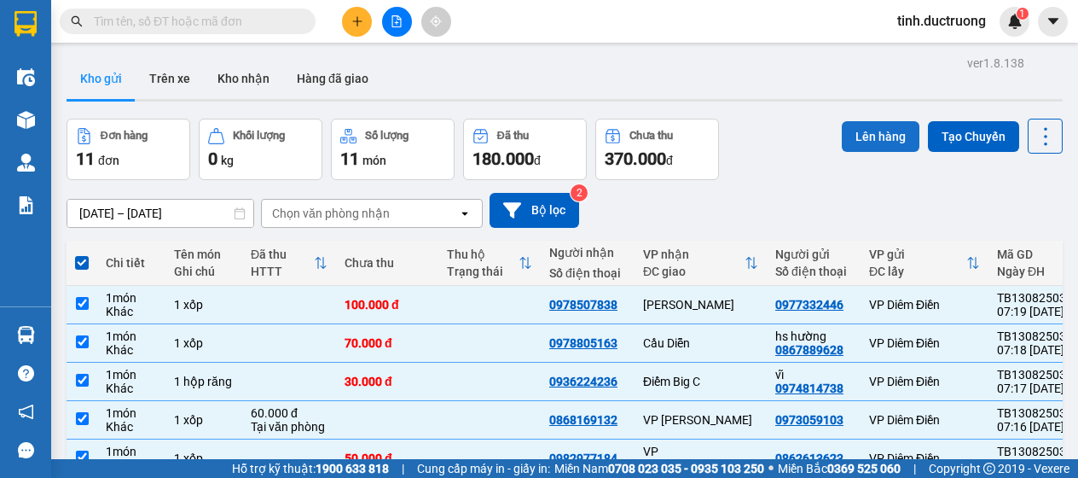
click at [855, 141] on button "Lên hàng" at bounding box center [881, 136] width 78 height 31
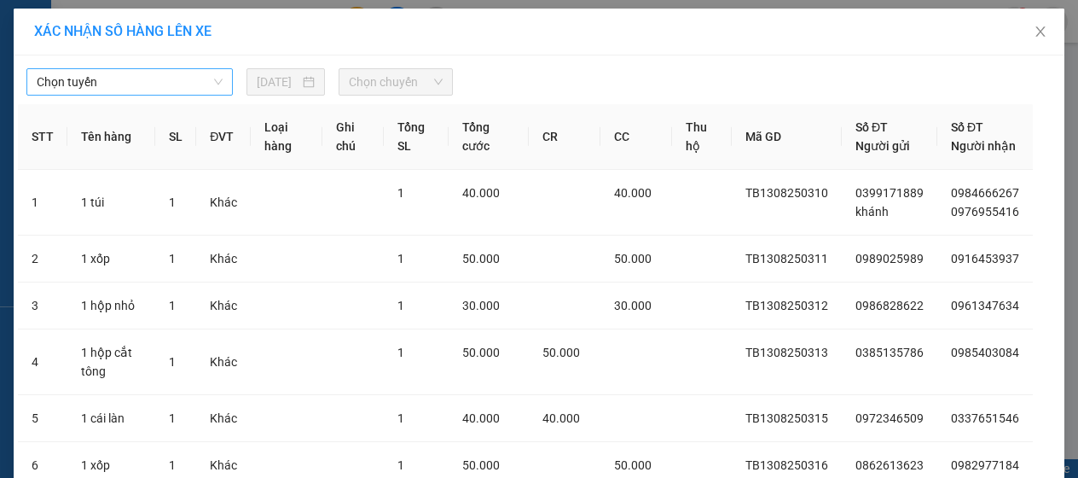
click at [135, 81] on span "Chọn tuyến" at bounding box center [130, 82] width 186 height 26
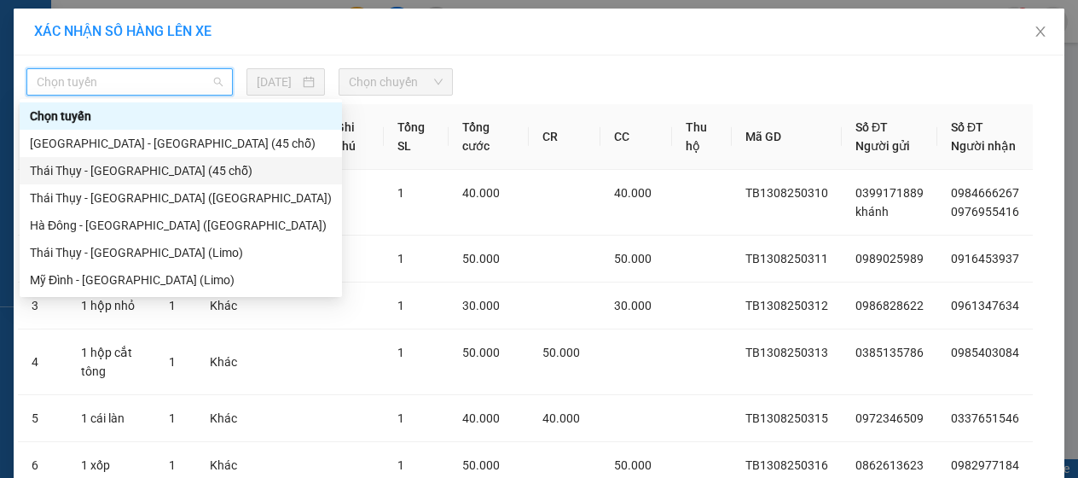
click at [114, 175] on div "Thái Thụy - [GEOGRAPHIC_DATA] (45 chỗ)" at bounding box center [181, 170] width 302 height 19
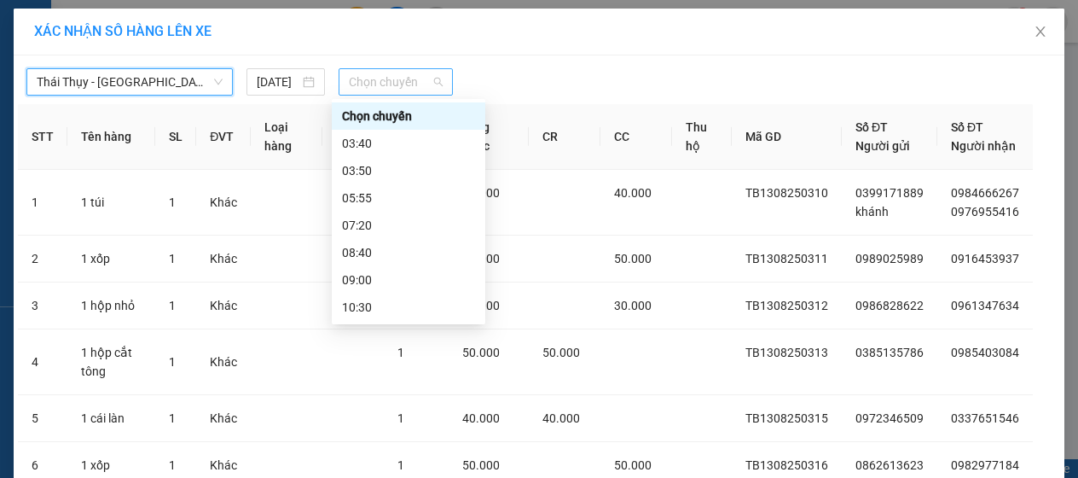
click at [359, 84] on span "Chọn chuyến" at bounding box center [396, 82] width 95 height 26
click at [372, 223] on div "07:20" at bounding box center [408, 225] width 133 height 19
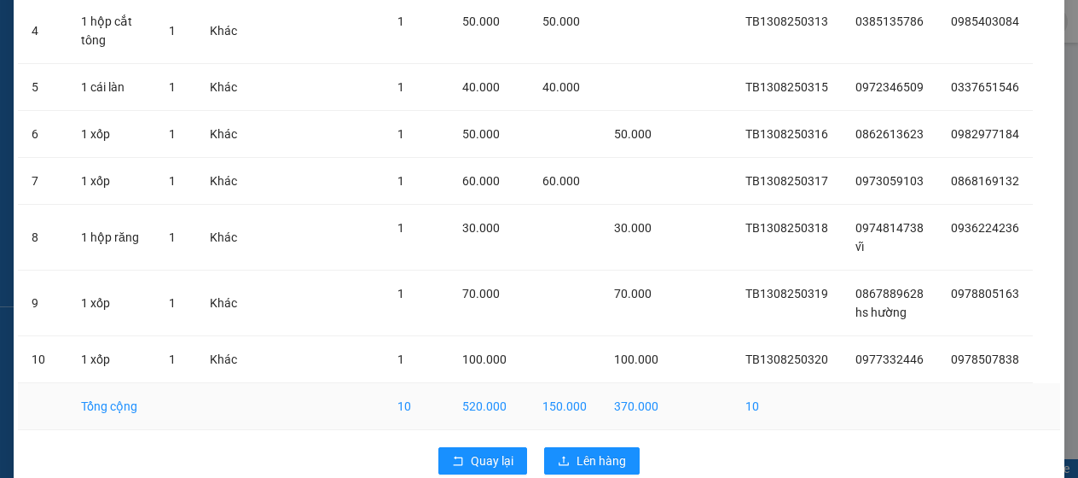
scroll to position [386, 0]
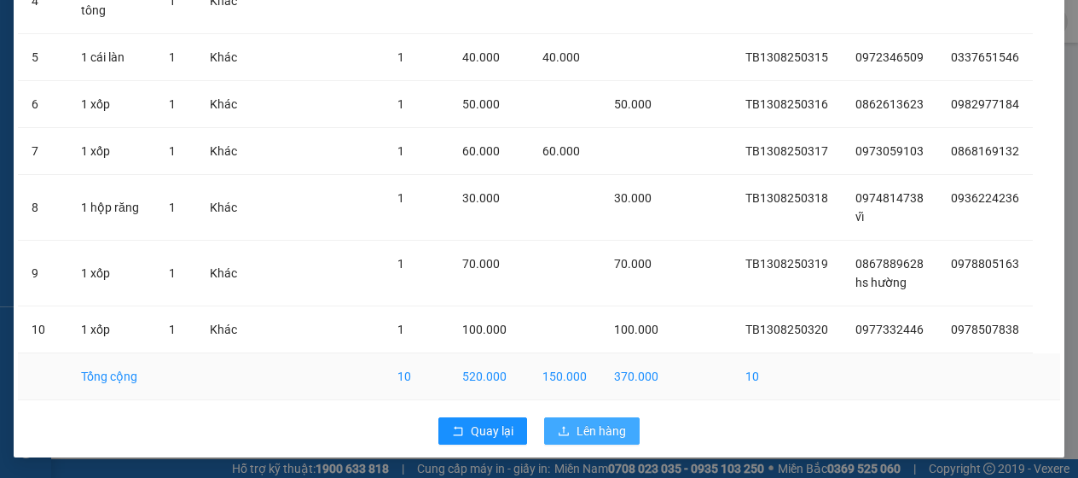
click at [577, 434] on span "Lên hàng" at bounding box center [601, 430] width 49 height 19
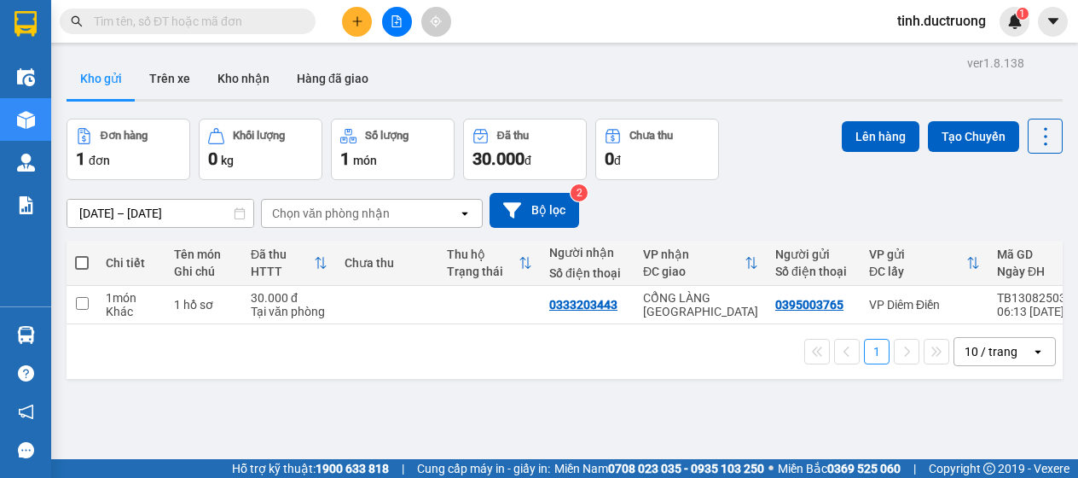
click at [82, 264] on span at bounding box center [82, 263] width 14 height 14
click at [82, 254] on input "checkbox" at bounding box center [82, 254] width 0 height 0
checkbox input "true"
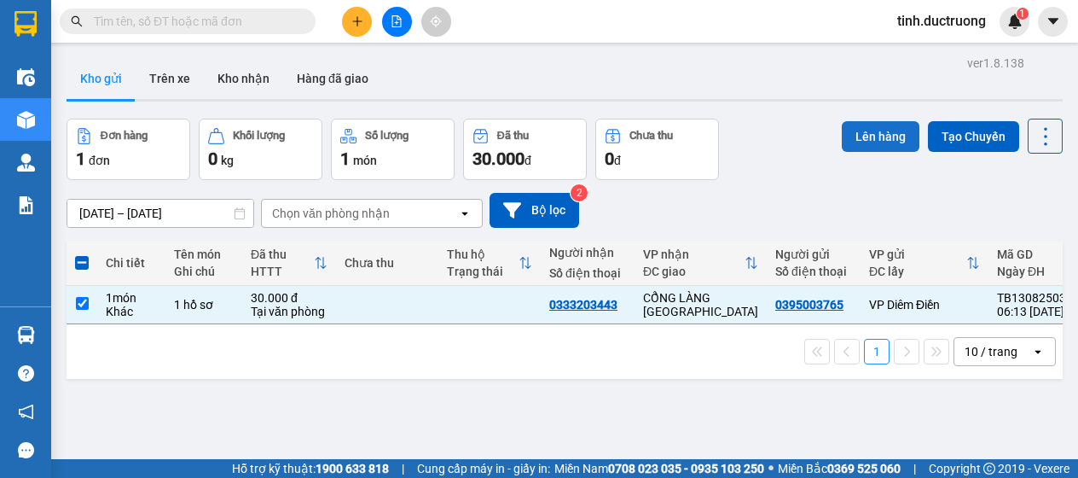
click at [860, 136] on button "Lên hàng" at bounding box center [881, 136] width 78 height 31
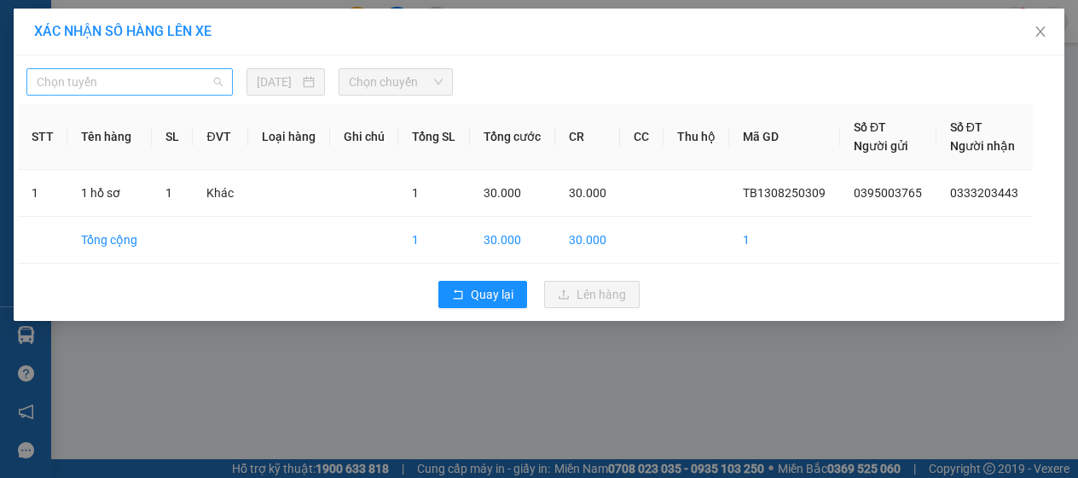
click at [87, 83] on span "Chọn tuyến" at bounding box center [130, 82] width 186 height 26
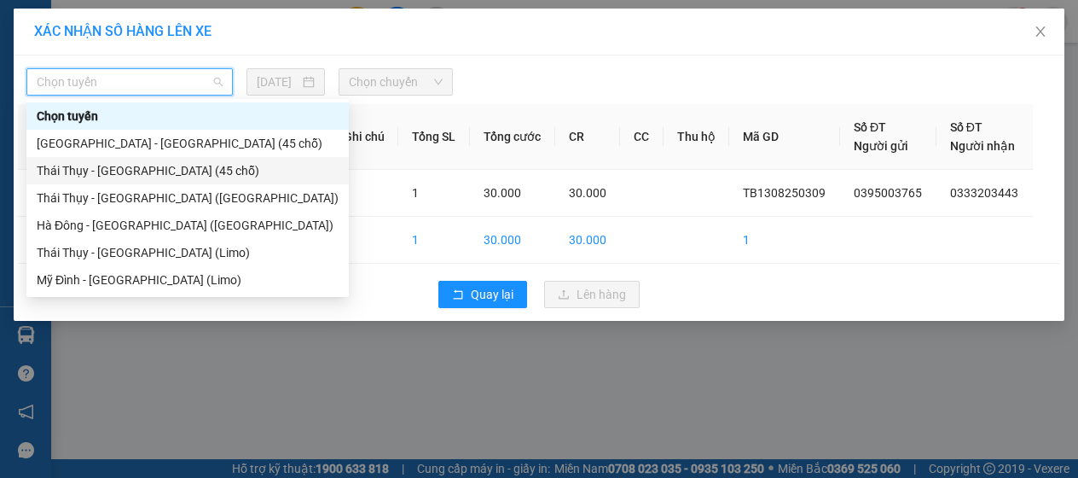
click at [83, 171] on div "Thái Thụy - [GEOGRAPHIC_DATA] (45 chỗ)" at bounding box center [188, 170] width 302 height 19
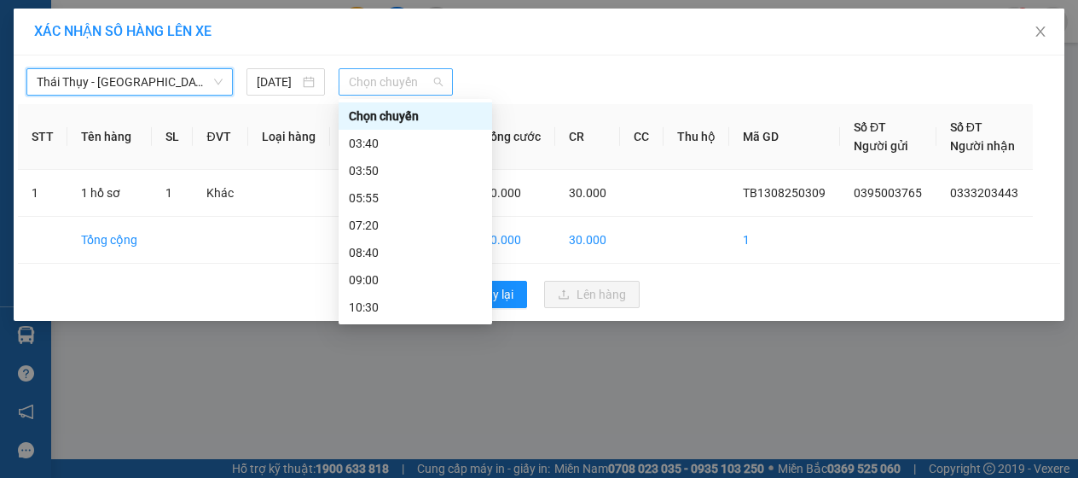
click at [409, 85] on span "Chọn chuyến" at bounding box center [396, 82] width 95 height 26
click at [375, 224] on div "07:20" at bounding box center [415, 225] width 133 height 19
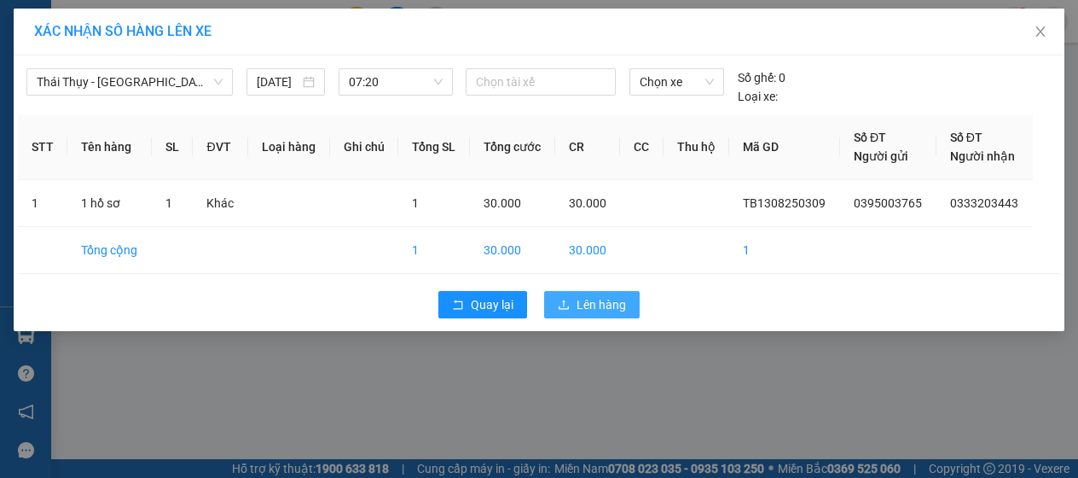
click at [573, 306] on button "Lên hàng" at bounding box center [592, 304] width 96 height 27
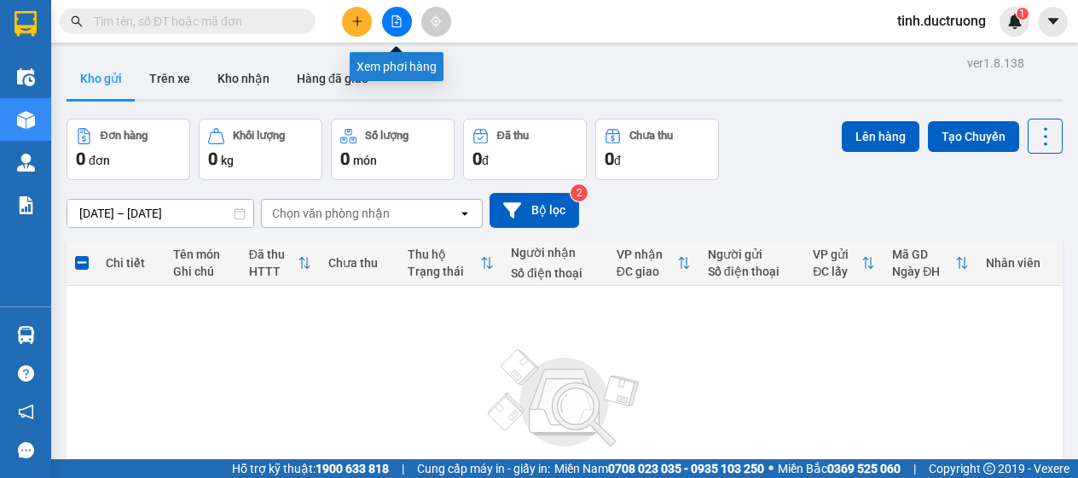
click at [396, 23] on icon "file-add" at bounding box center [396, 21] width 9 height 12
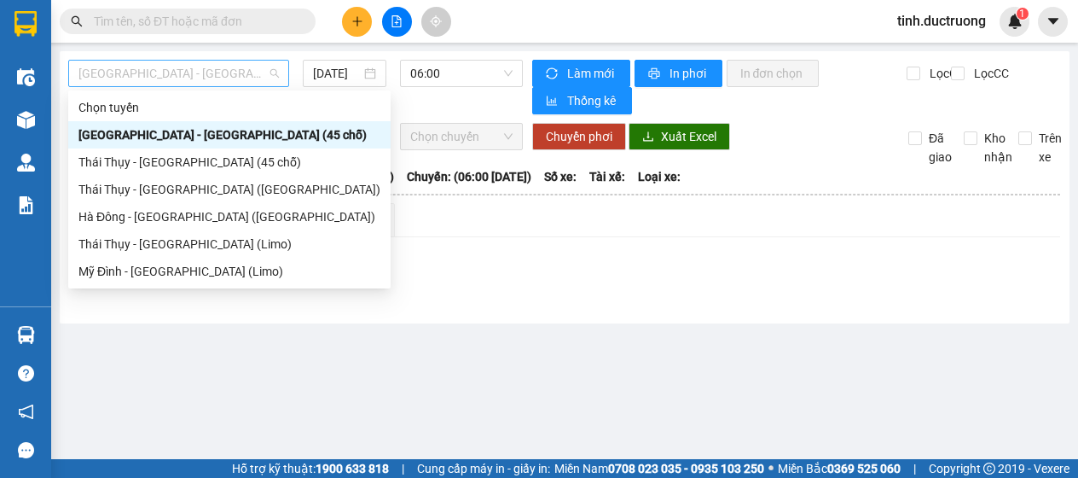
click at [193, 79] on span "[GEOGRAPHIC_DATA] - [GEOGRAPHIC_DATA] (45 chỗ)" at bounding box center [178, 74] width 200 height 26
drag, startPoint x: 148, startPoint y: 161, endPoint x: 161, endPoint y: 158, distance: 13.2
click at [150, 162] on div "Thái Thụy - [GEOGRAPHIC_DATA] (45 chỗ)" at bounding box center [229, 162] width 302 height 19
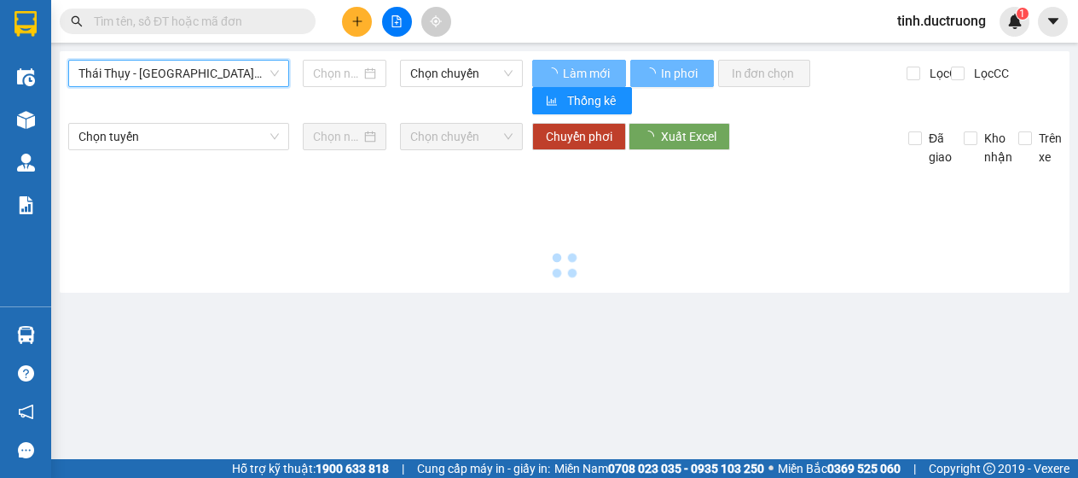
type input "[DATE]"
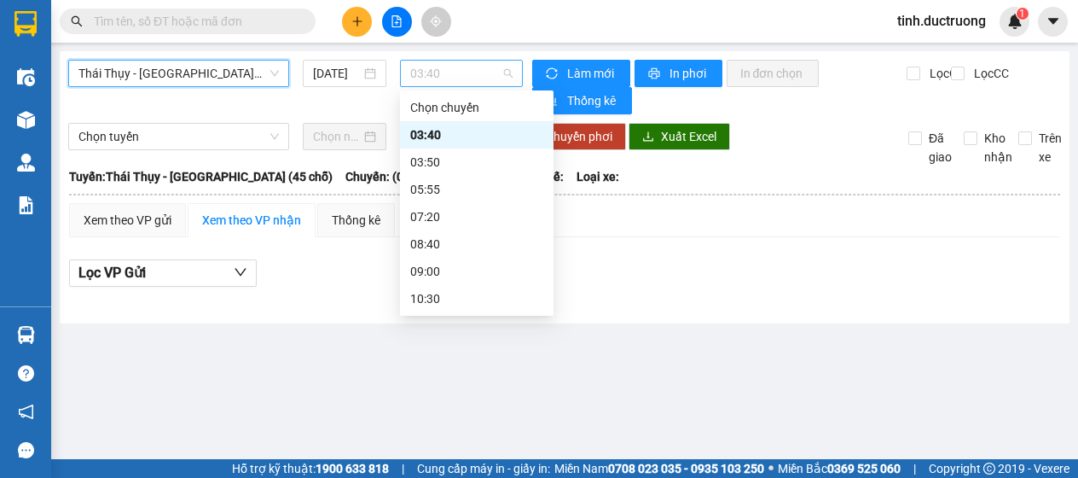
click at [448, 76] on span "03:40" at bounding box center [461, 74] width 102 height 26
click at [433, 221] on div "07:20" at bounding box center [476, 216] width 133 height 19
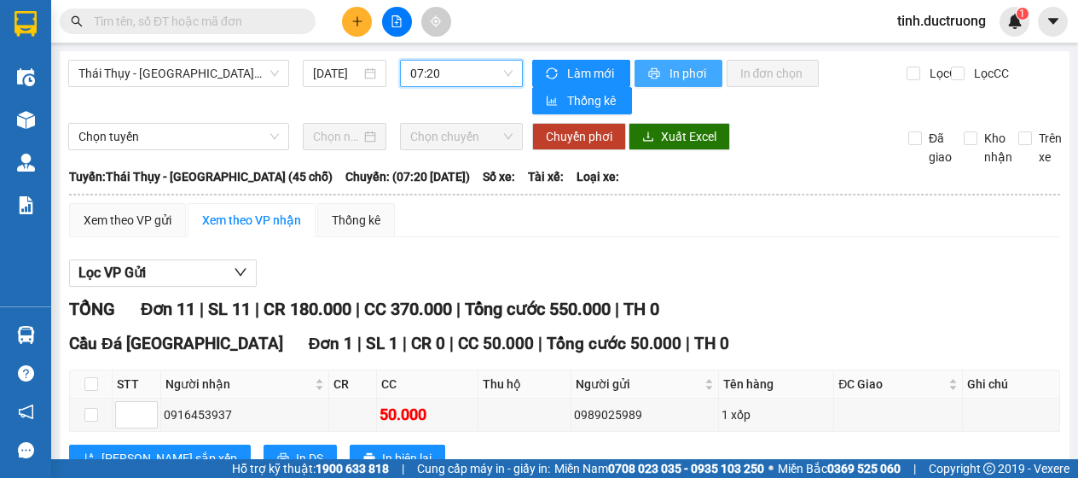
click at [658, 81] on button "In phơi" at bounding box center [679, 73] width 88 height 27
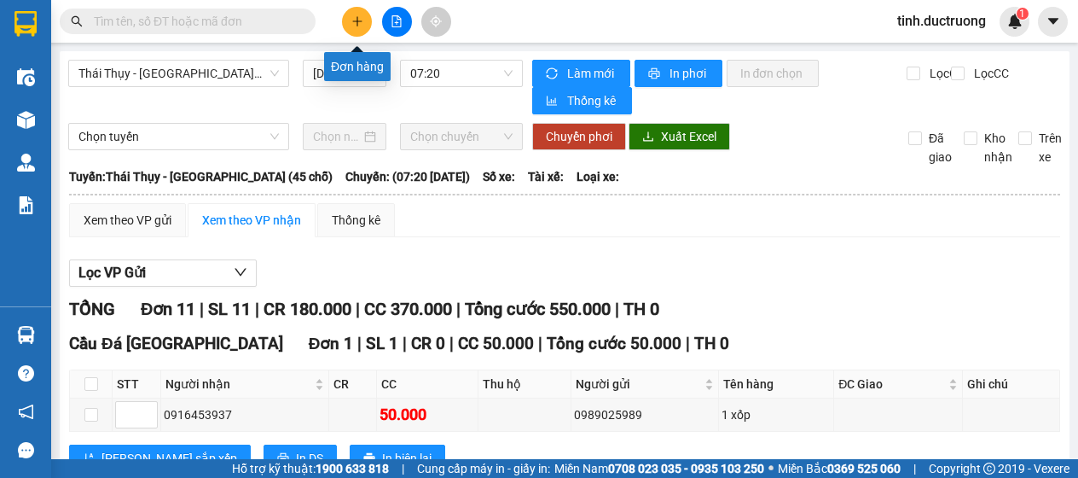
click at [355, 10] on button at bounding box center [357, 22] width 30 height 30
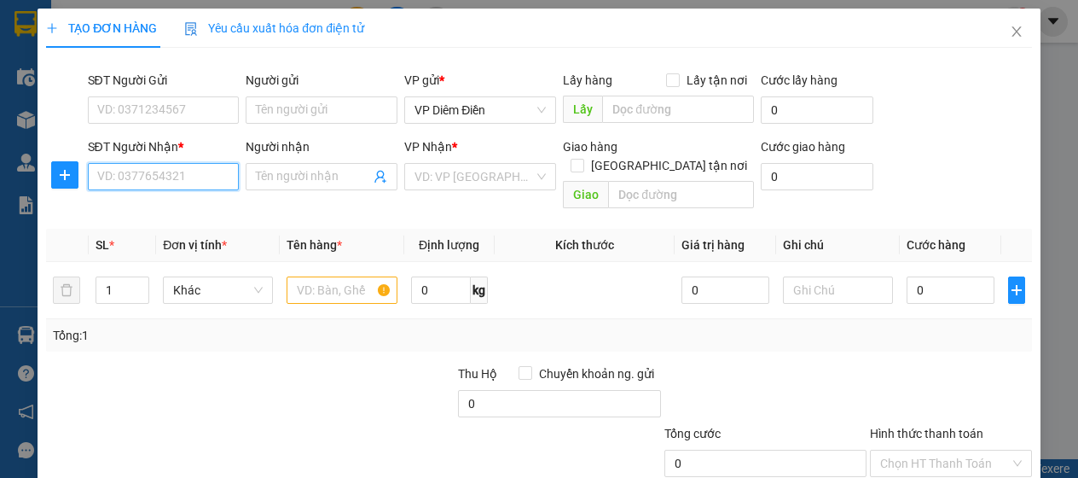
click at [199, 177] on input "SĐT Người Nhận *" at bounding box center [164, 176] width 152 height 27
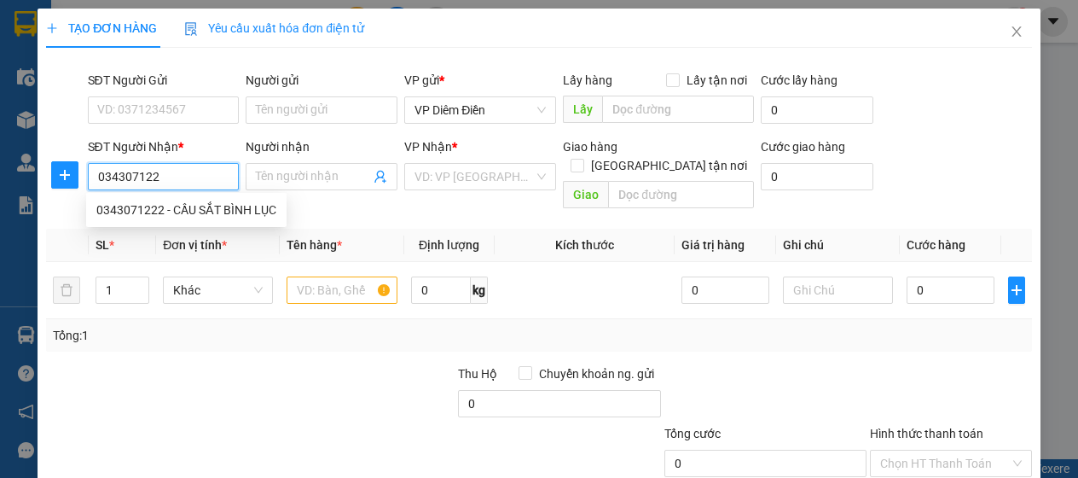
type input "0343071222"
click at [145, 212] on div "0343071222 - CẦU SẮT BÌNH LỤC" at bounding box center [186, 209] width 180 height 19
type input "CẦU SẮT BÌNH LỤC"
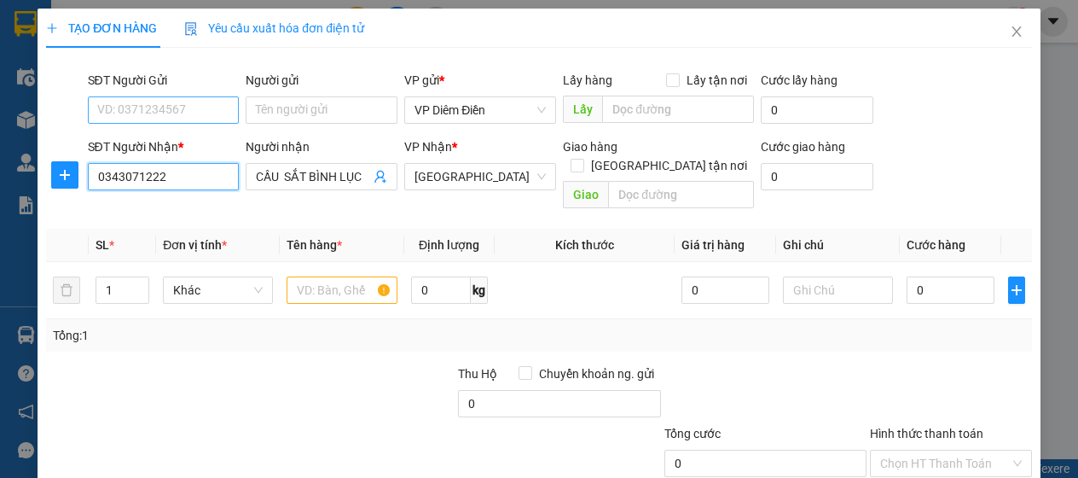
type input "0343071222"
click at [169, 110] on input "SĐT Người Gửi" at bounding box center [164, 109] width 152 height 27
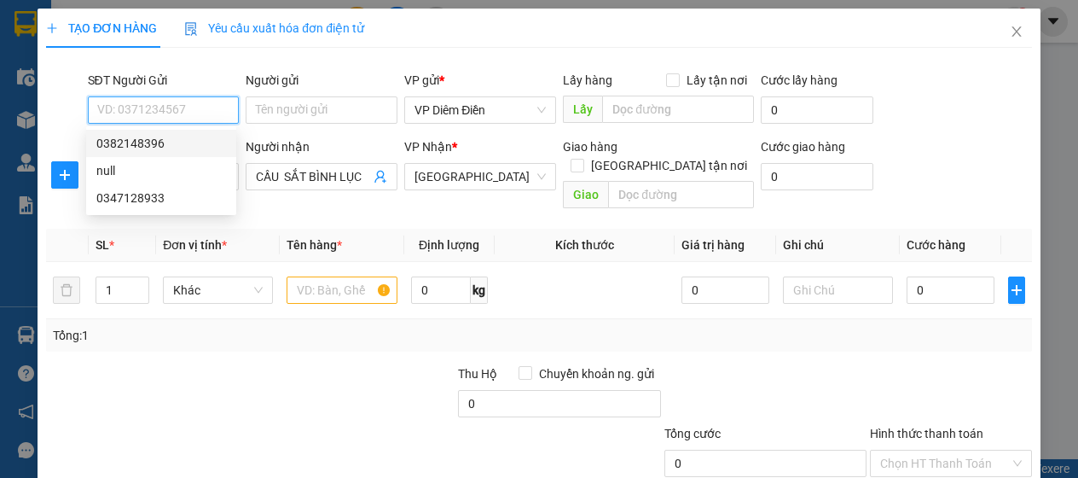
click at [150, 146] on div "0382148396" at bounding box center [161, 143] width 130 height 19
type input "0382148396"
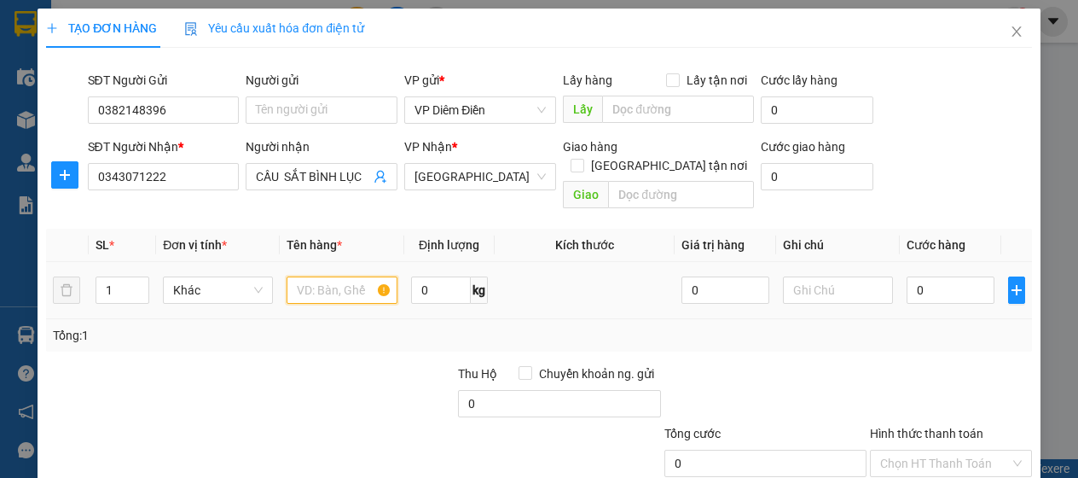
click at [346, 279] on input "text" at bounding box center [342, 289] width 110 height 27
type input "1 hộp cắt tồn"
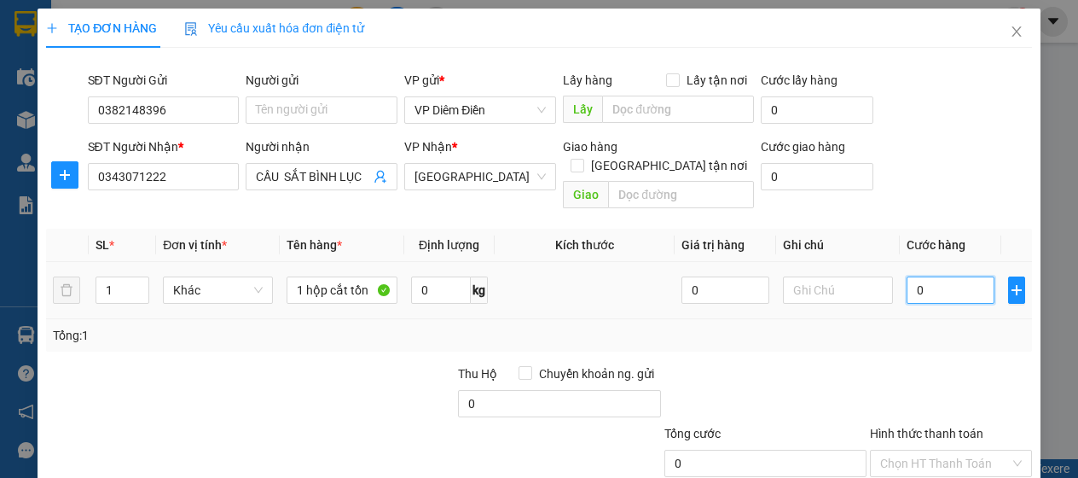
click at [933, 276] on input "0" at bounding box center [951, 289] width 88 height 27
type input "4"
type input "40"
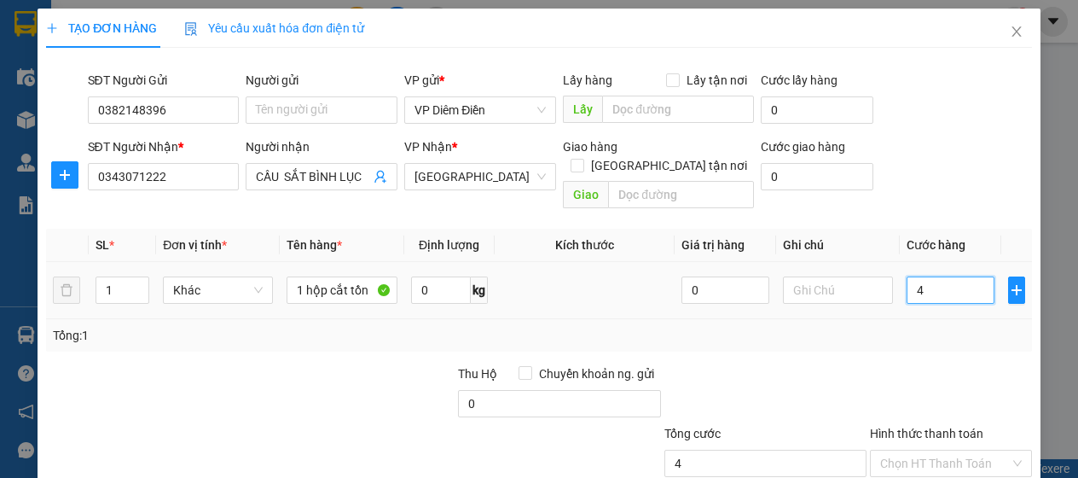
type input "40"
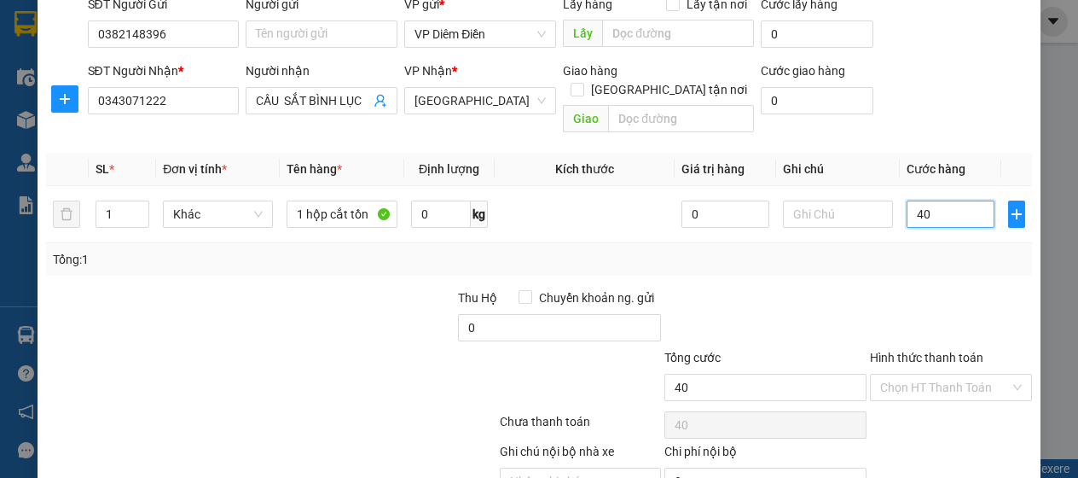
scroll to position [145, 0]
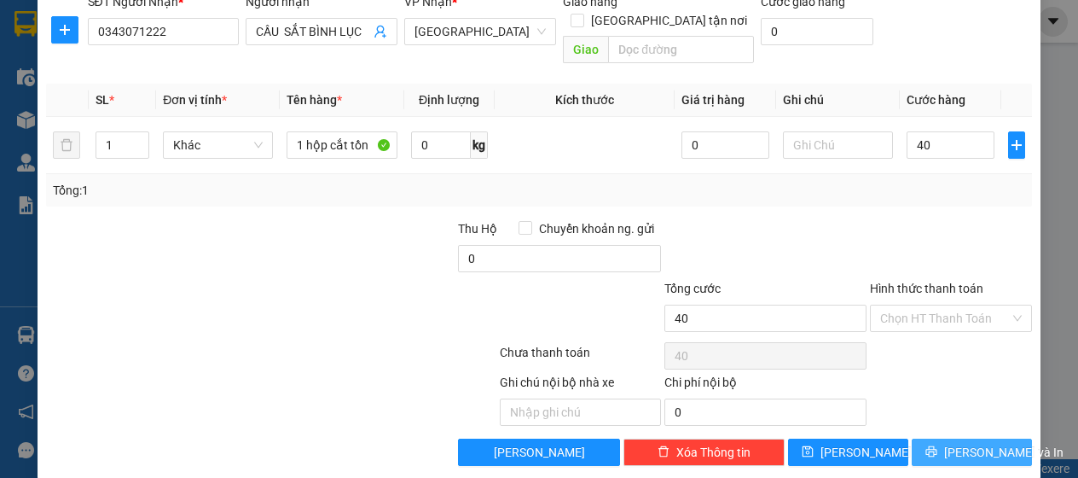
type input "40.000"
click at [930, 446] on icon "printer" at bounding box center [931, 451] width 11 height 11
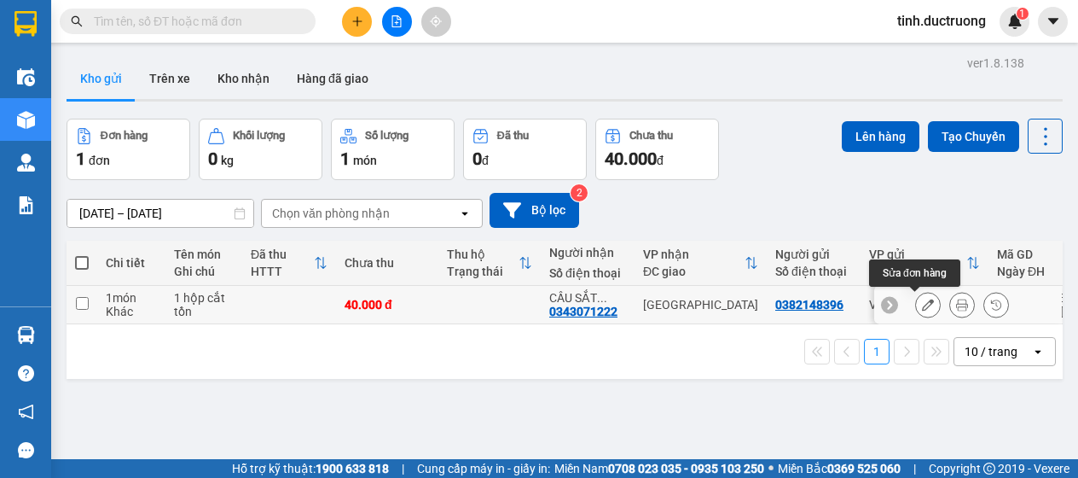
click at [922, 305] on icon at bounding box center [928, 305] width 12 height 12
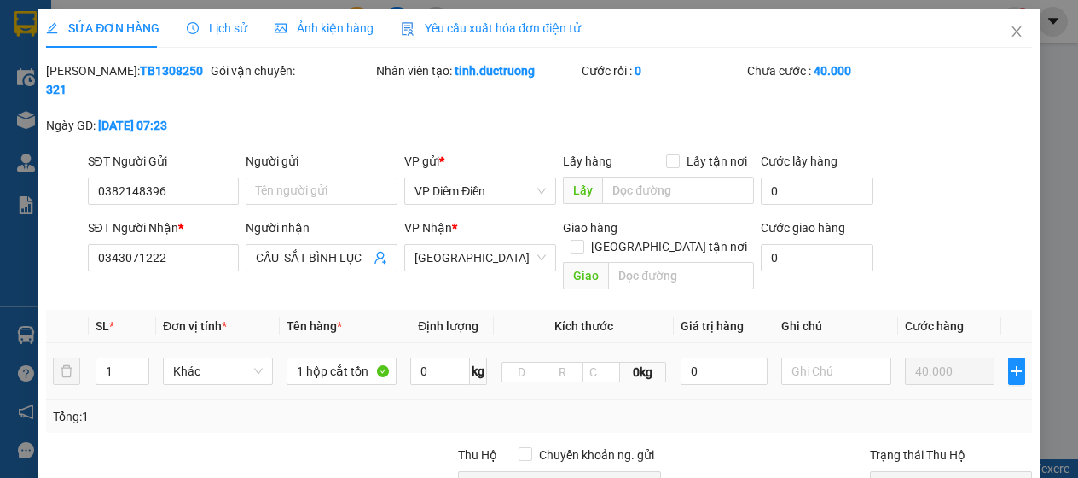
type input "0382148396"
type input "0343071222"
type input "CẦU SẮT BÌNH LỤC"
type input "40.000"
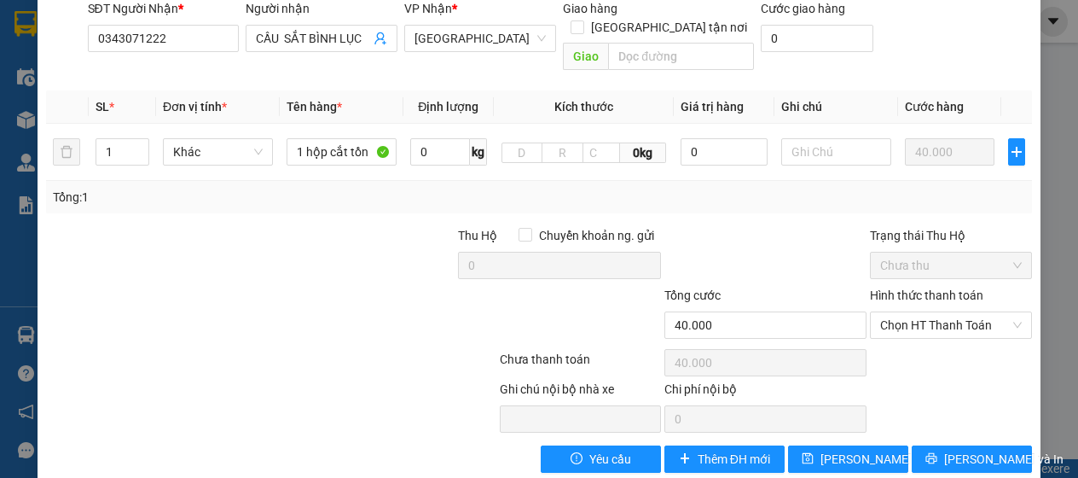
scroll to position [227, 0]
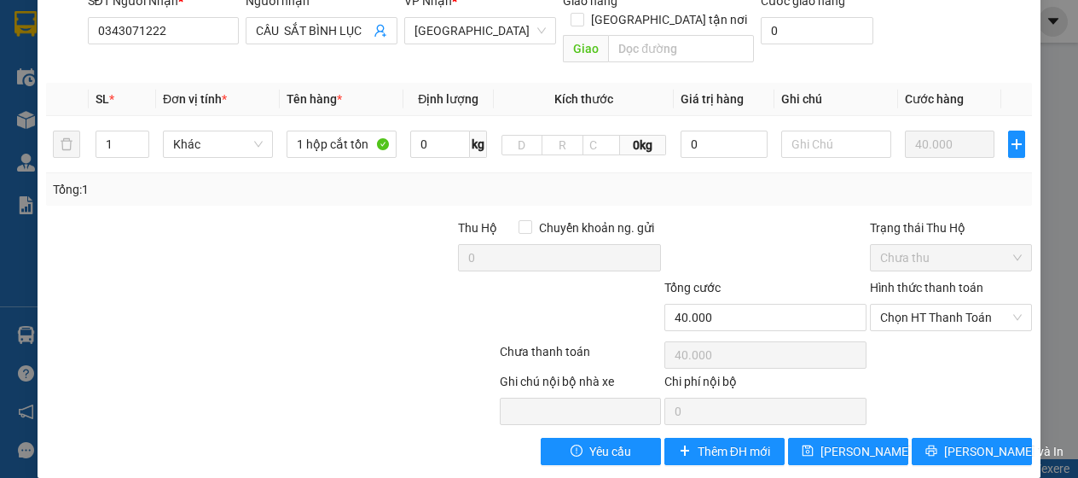
click at [937, 281] on label "Hình thức thanh toán" at bounding box center [926, 288] width 113 height 14
click at [937, 305] on input "Hình thức thanh toán" at bounding box center [944, 318] width 129 height 26
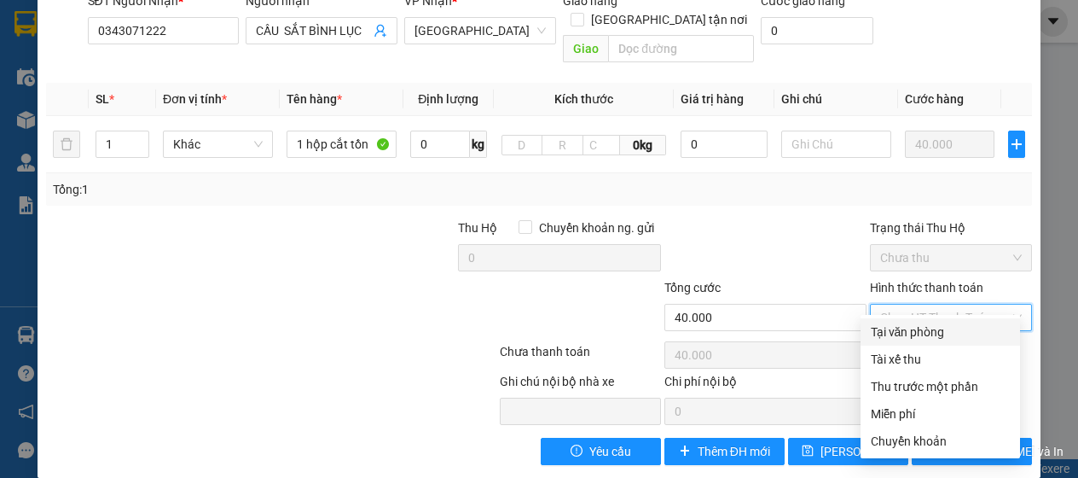
click at [918, 328] on div "Tại văn phòng" at bounding box center [940, 331] width 139 height 19
type input "0"
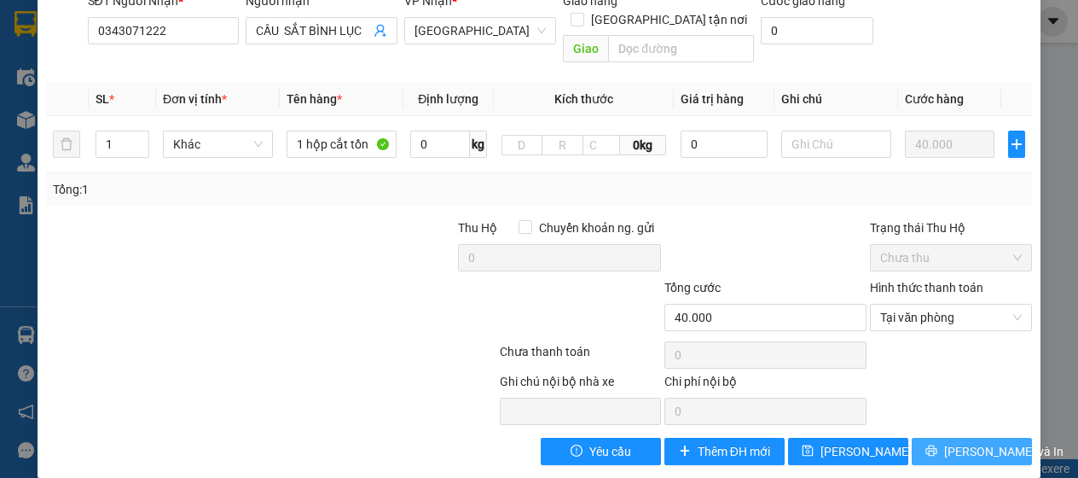
drag, startPoint x: 926, startPoint y: 433, endPoint x: 868, endPoint y: 348, distance: 103.2
click at [926, 444] on icon "printer" at bounding box center [932, 450] width 12 height 12
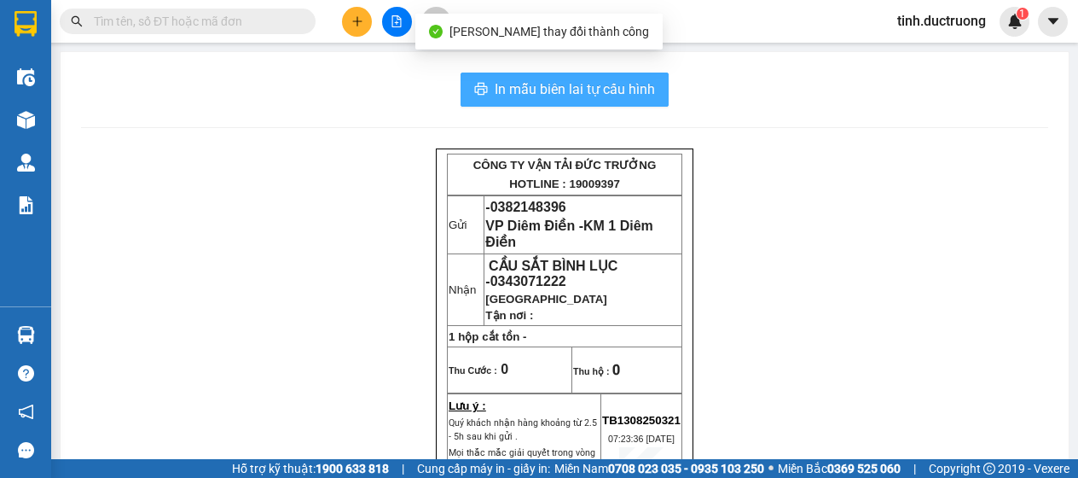
click at [572, 79] on span "In mẫu biên lai tự cấu hình" at bounding box center [575, 88] width 160 height 21
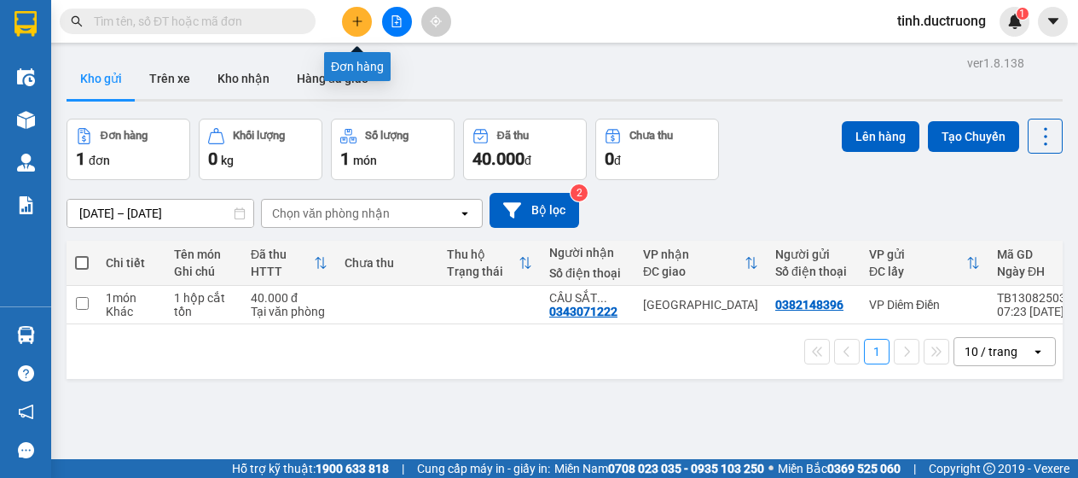
click at [351, 23] on icon "plus" at bounding box center [357, 21] width 12 height 12
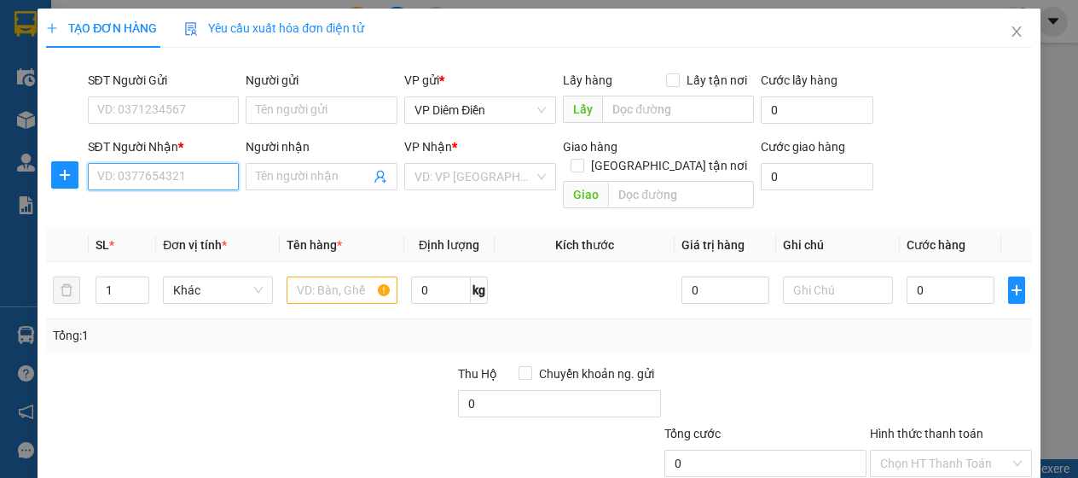
click at [200, 173] on input "SĐT Người Nhận *" at bounding box center [164, 176] width 152 height 27
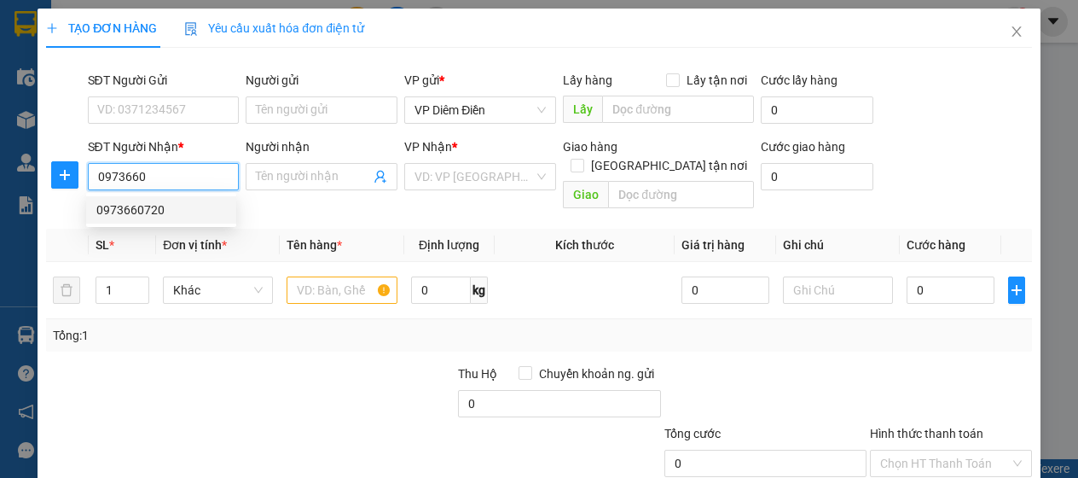
click at [138, 211] on div "0973660720" at bounding box center [161, 209] width 130 height 19
type input "0973660720"
type input "7 Quang Tiến, Đại Mỗ, Nam Từ Liêm, Hà Nội"
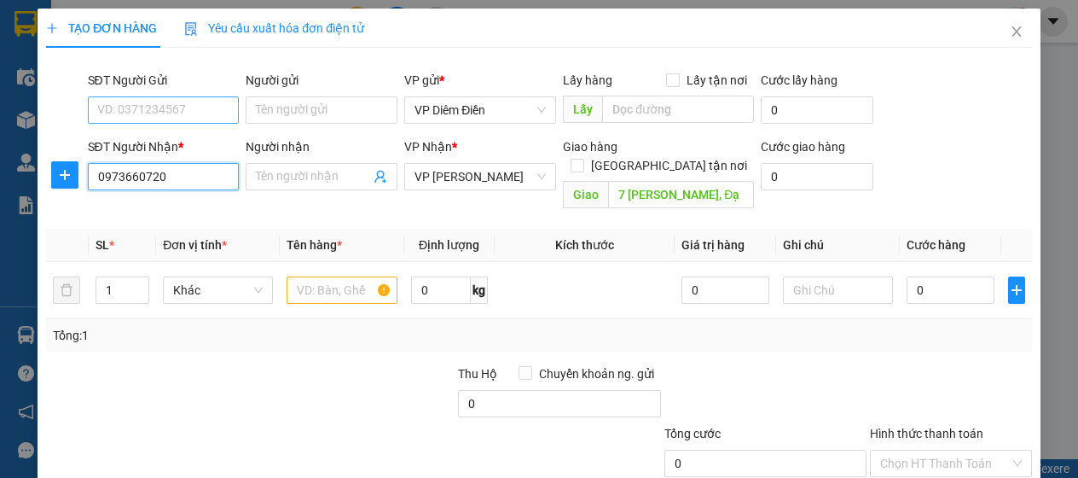
type input "0973660720"
click at [169, 112] on input "SĐT Người Gửi" at bounding box center [164, 109] width 152 height 27
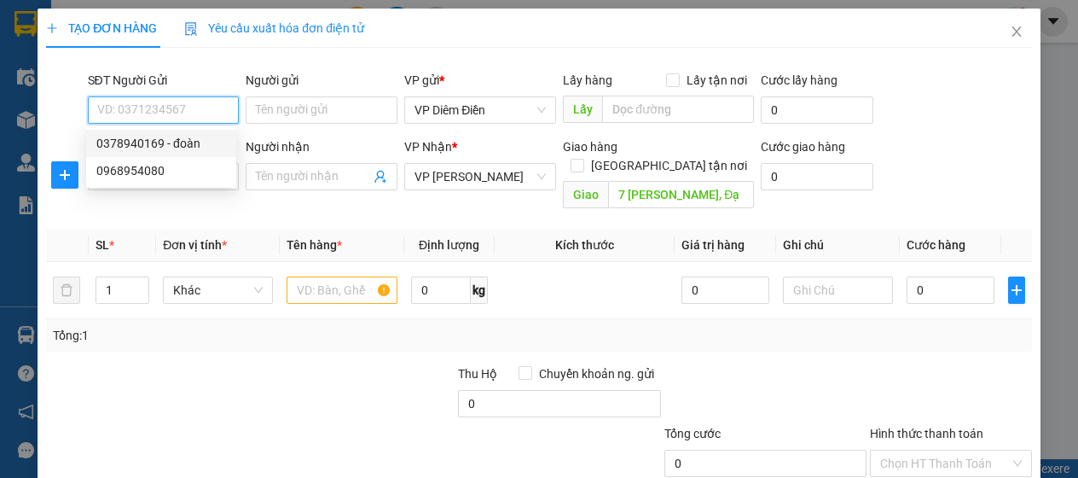
click at [159, 151] on div "0378940169 - đoàn" at bounding box center [161, 143] width 130 height 19
type input "0378940169"
type input "đoàn"
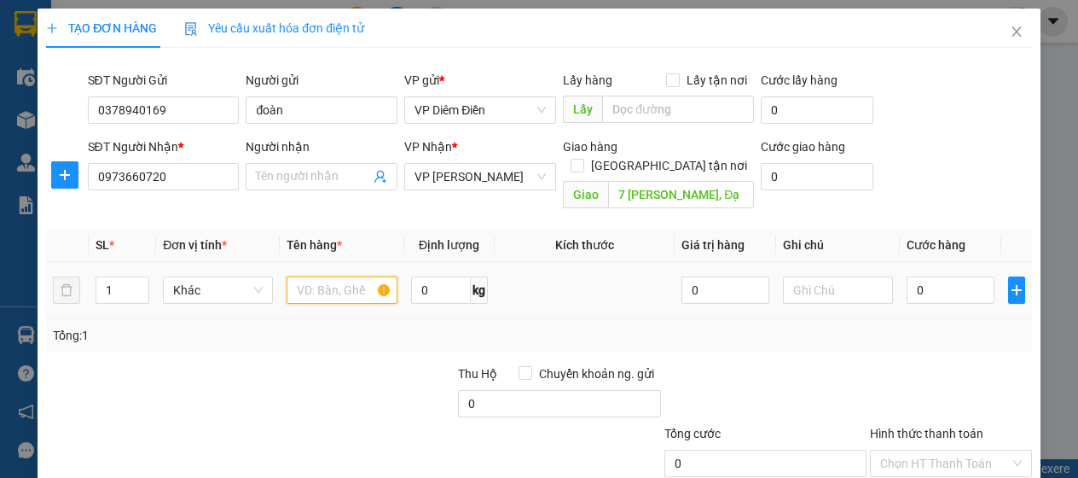
click at [340, 276] on input "text" at bounding box center [342, 289] width 110 height 27
type input "1 xốp"
click at [941, 276] on input "0" at bounding box center [951, 289] width 88 height 27
type input "1"
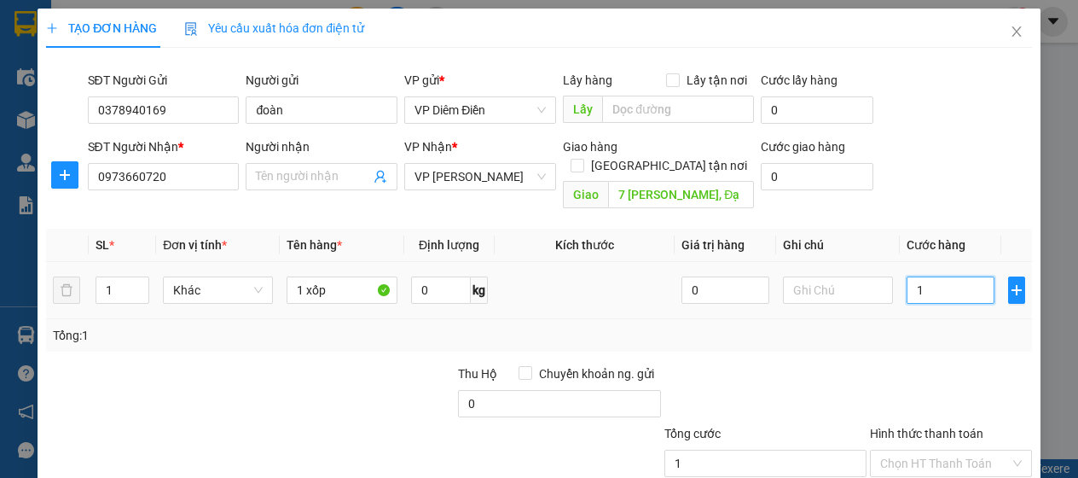
type input "1"
type input "12"
type input "120"
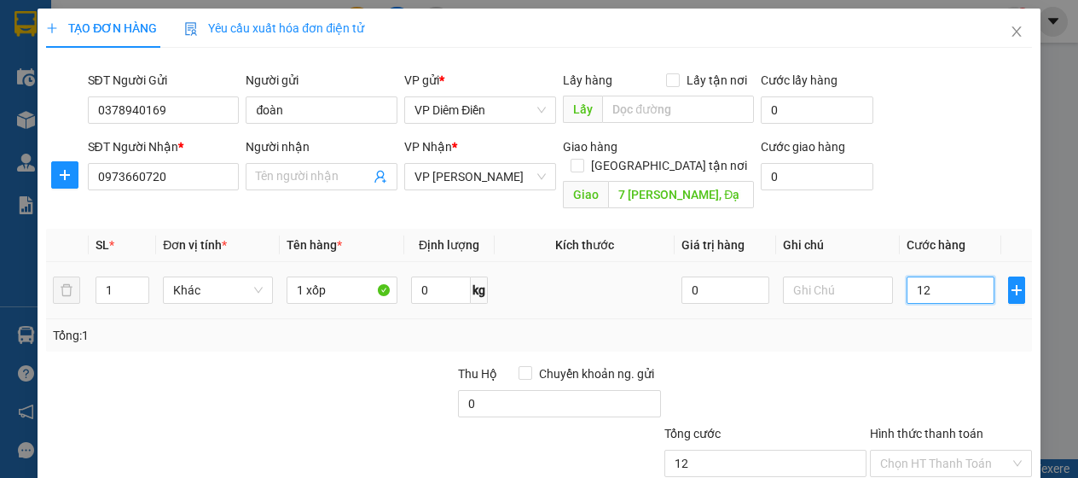
type input "120"
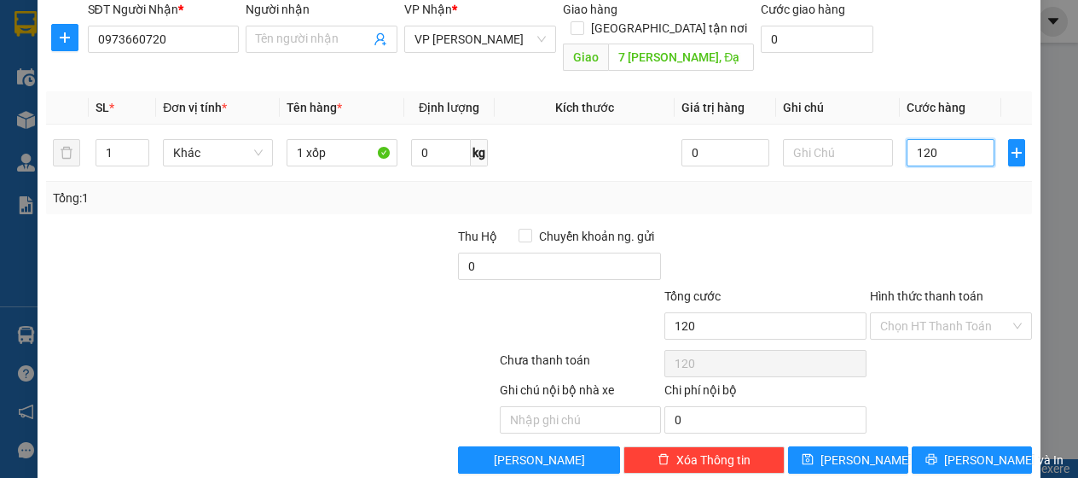
scroll to position [145, 0]
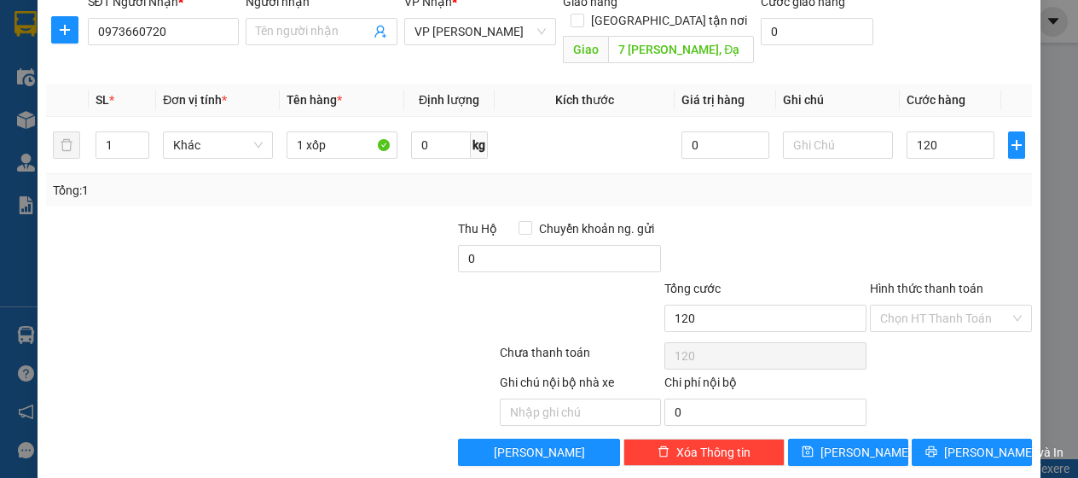
type input "120.000"
click at [926, 282] on label "Hình thức thanh toán" at bounding box center [926, 289] width 113 height 14
click at [926, 305] on input "Hình thức thanh toán" at bounding box center [944, 318] width 129 height 26
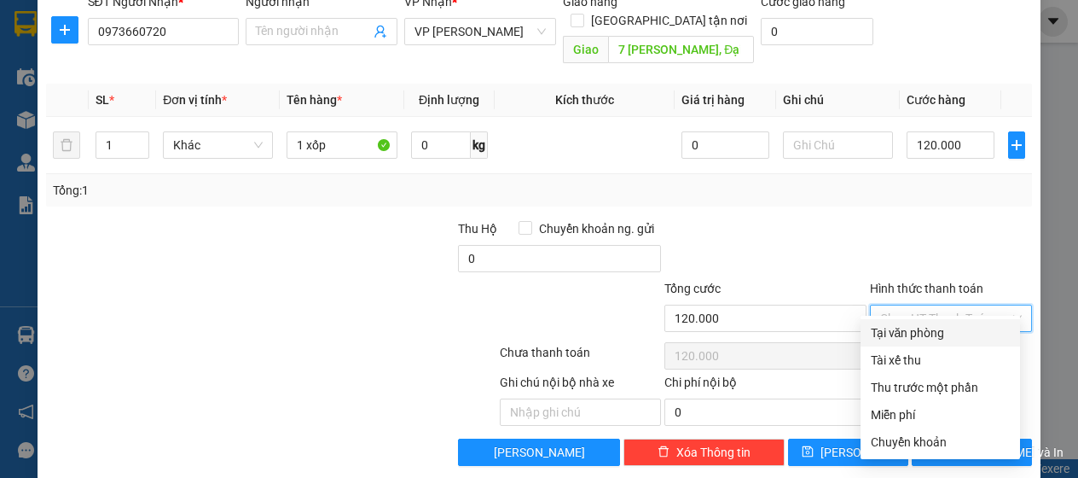
click at [926, 328] on div "Tại văn phòng" at bounding box center [940, 332] width 139 height 19
type input "0"
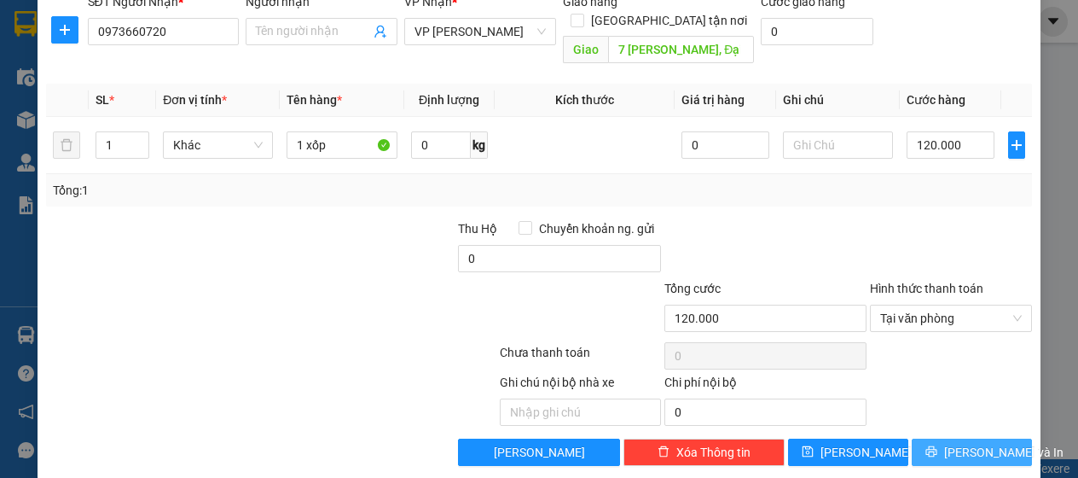
click at [944, 439] on button "[PERSON_NAME] và In" at bounding box center [972, 452] width 120 height 27
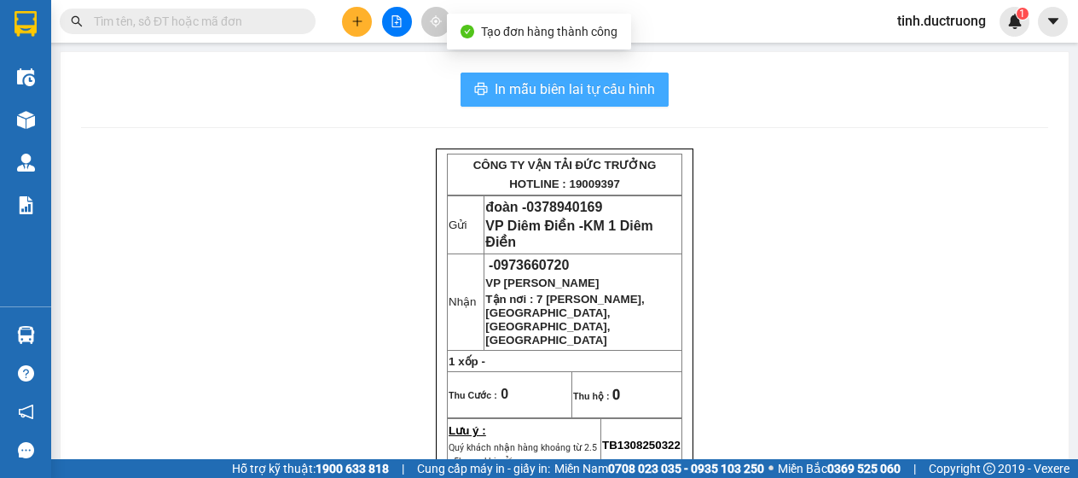
click at [590, 86] on span "In mẫu biên lai tự cấu hình" at bounding box center [575, 88] width 160 height 21
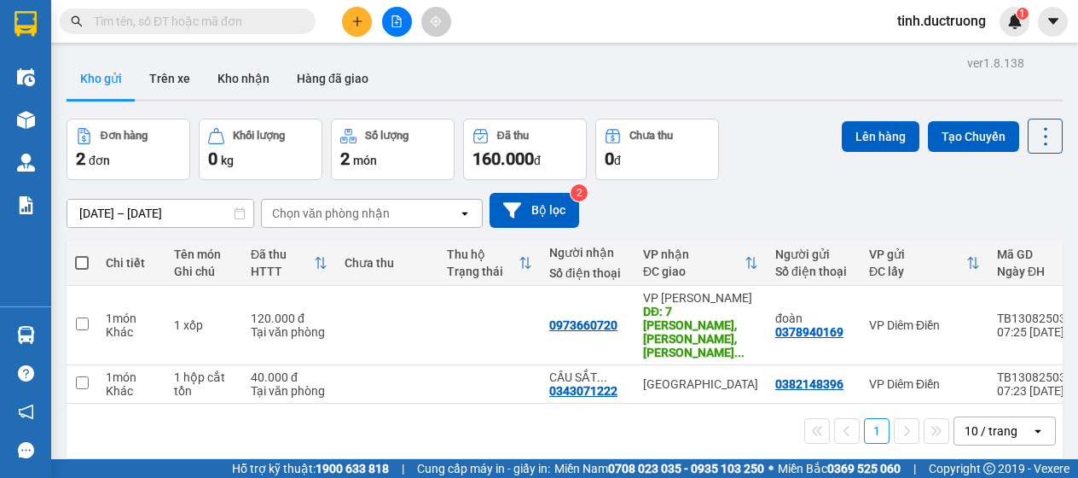
click at [84, 262] on span at bounding box center [82, 263] width 14 height 14
click at [82, 254] on input "checkbox" at bounding box center [82, 254] width 0 height 0
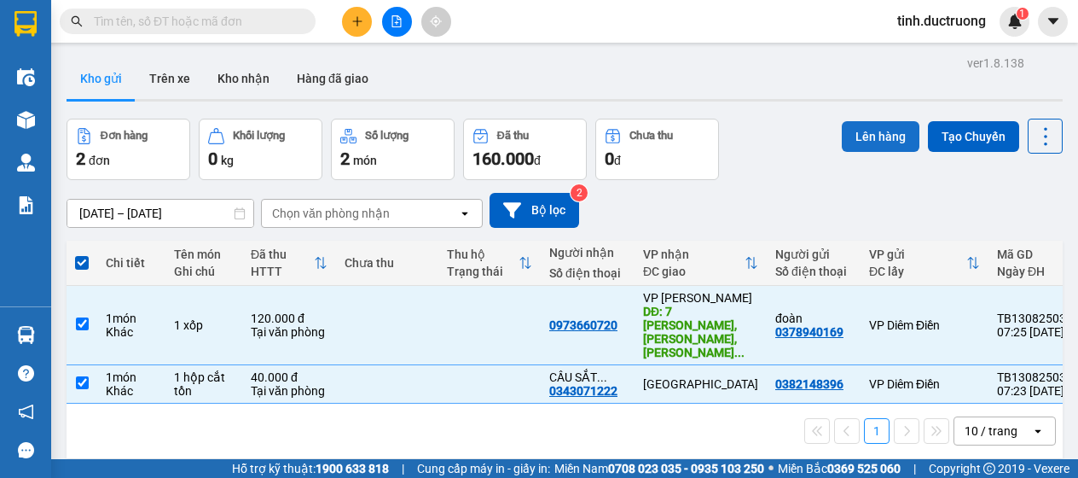
click at [851, 132] on button "Lên hàng" at bounding box center [881, 136] width 78 height 31
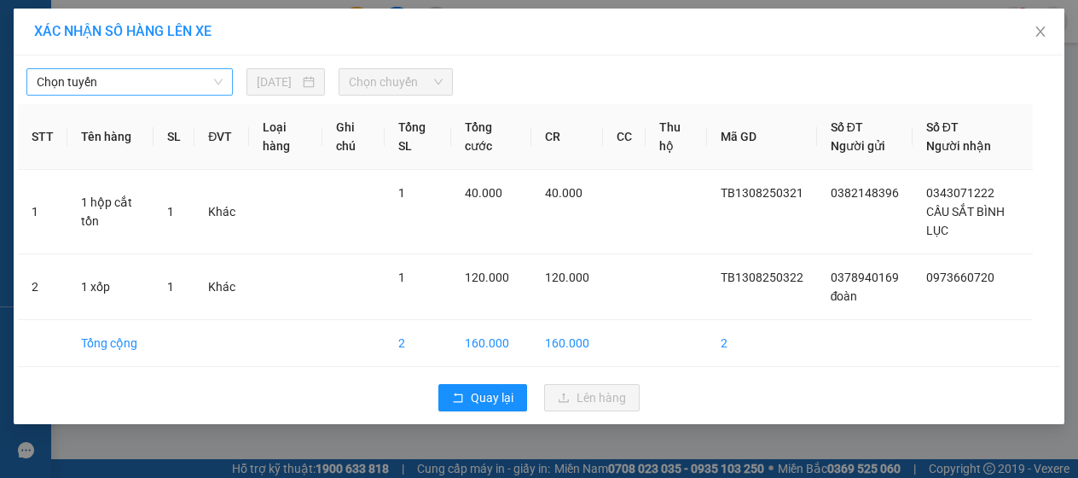
click at [115, 84] on span "Chọn tuyến" at bounding box center [130, 82] width 186 height 26
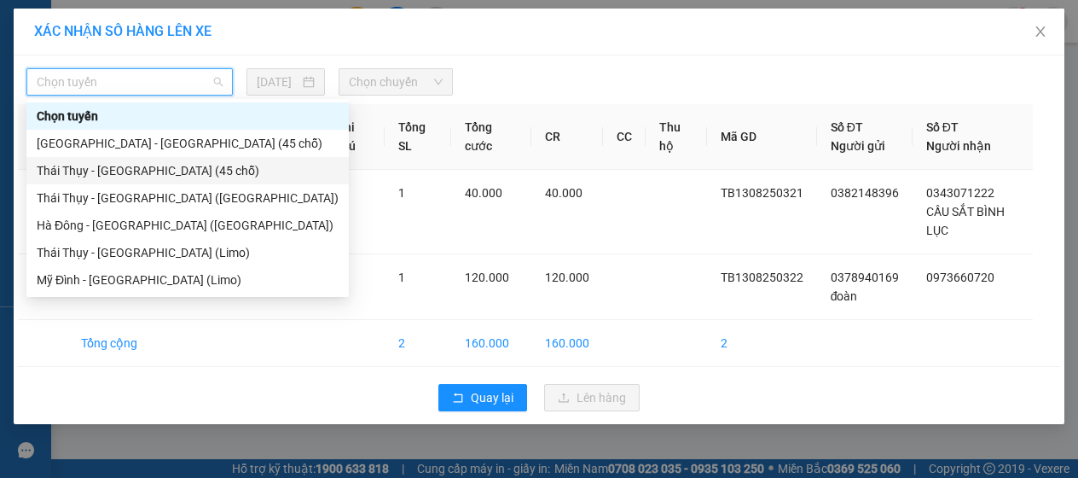
click at [107, 175] on div "Thái Thụy - [GEOGRAPHIC_DATA] (45 chỗ)" at bounding box center [188, 170] width 302 height 19
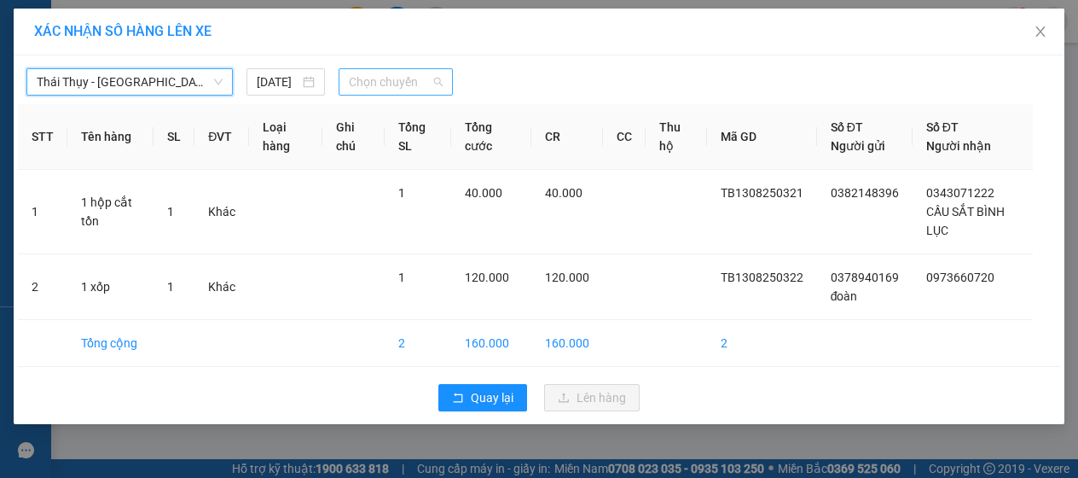
click at [404, 90] on span "Chọn chuyến" at bounding box center [396, 82] width 95 height 26
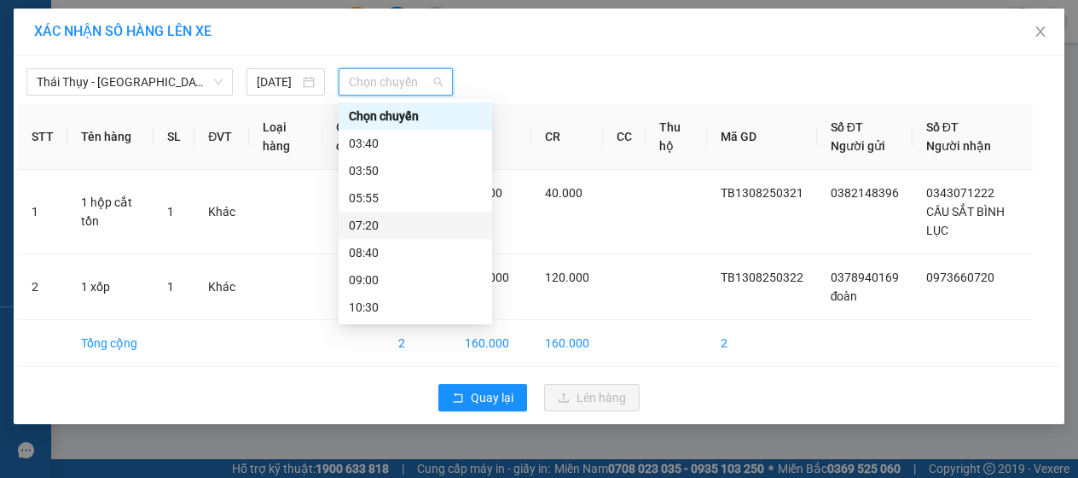
click at [374, 219] on div "07:20" at bounding box center [415, 225] width 133 height 19
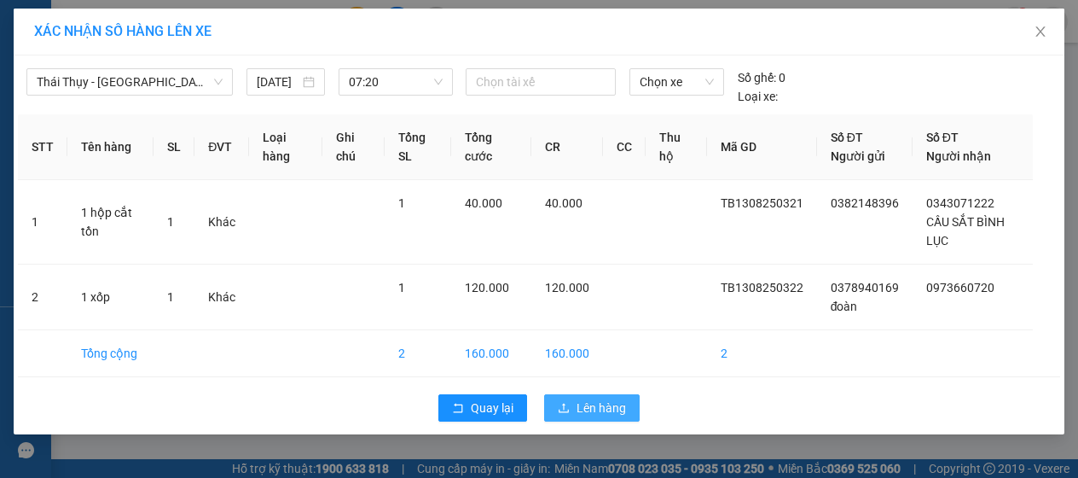
click at [595, 404] on span "Lên hàng" at bounding box center [601, 407] width 49 height 19
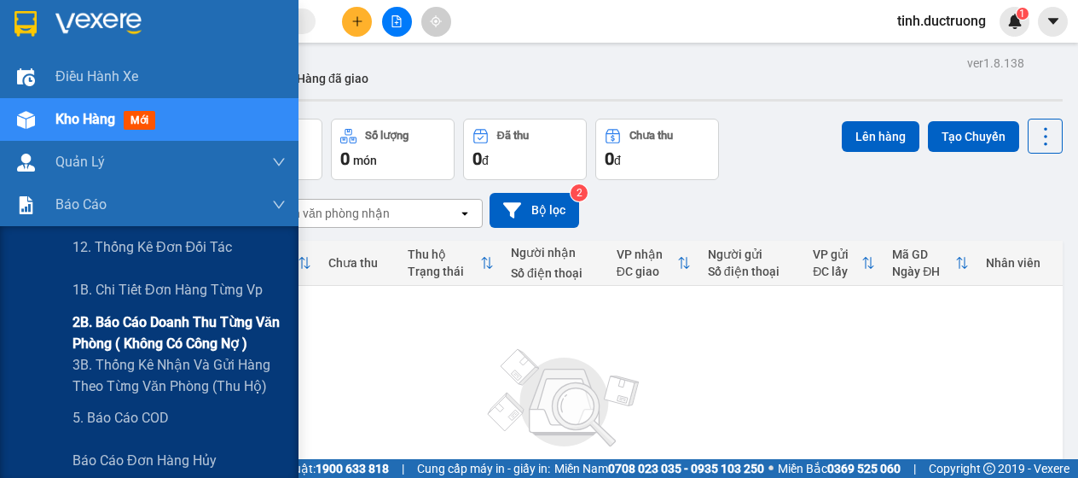
click at [156, 349] on span "2B. Báo cáo doanh thu từng văn phòng ( không có công nợ )" at bounding box center [179, 332] width 213 height 43
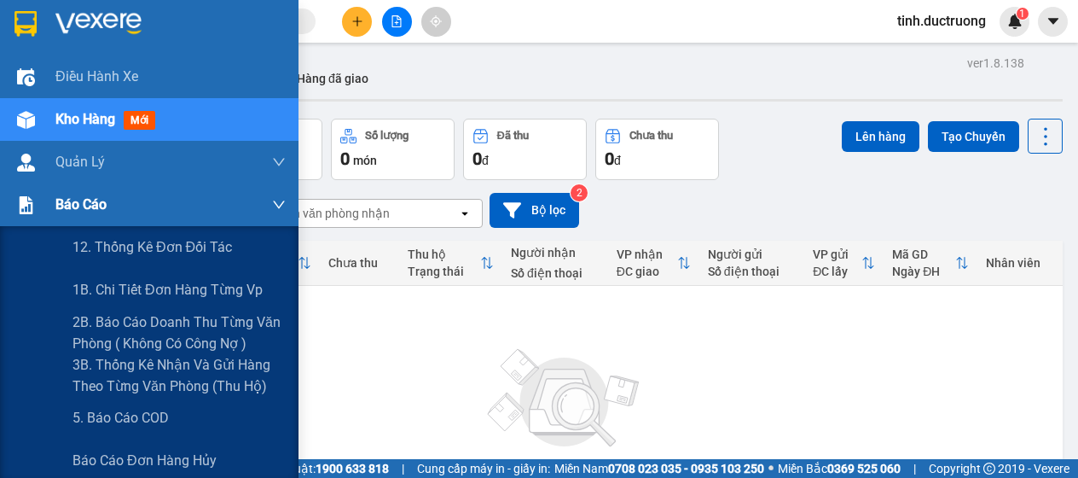
click at [67, 208] on span "Báo cáo" at bounding box center [80, 204] width 51 height 21
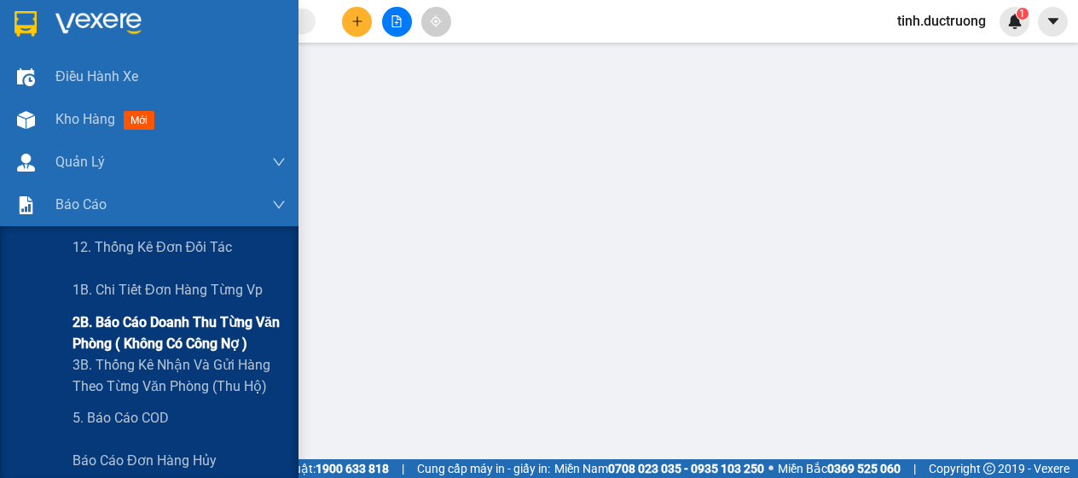
click at [101, 321] on span "2B. Báo cáo doanh thu từng văn phòng ( không có công nợ )" at bounding box center [179, 332] width 213 height 43
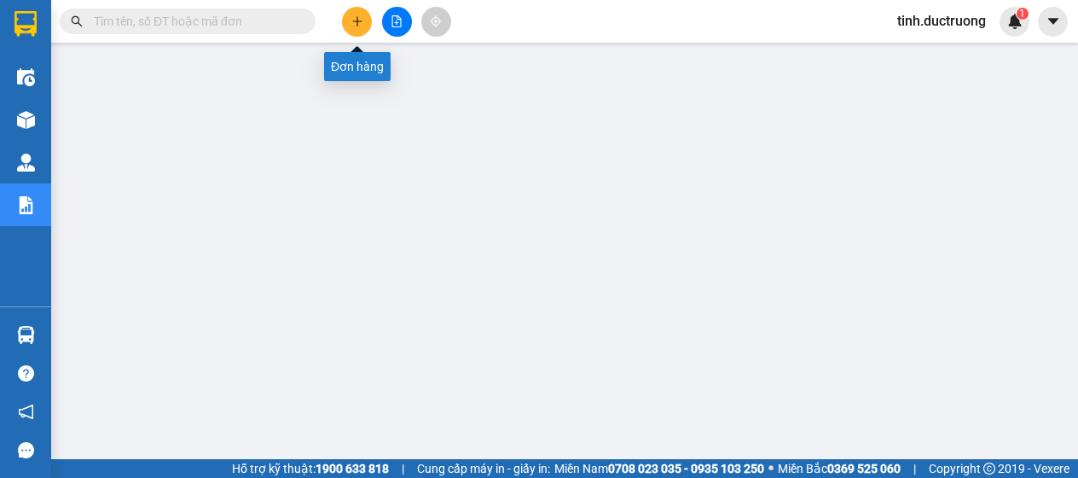
click at [363, 27] on button at bounding box center [357, 22] width 30 height 30
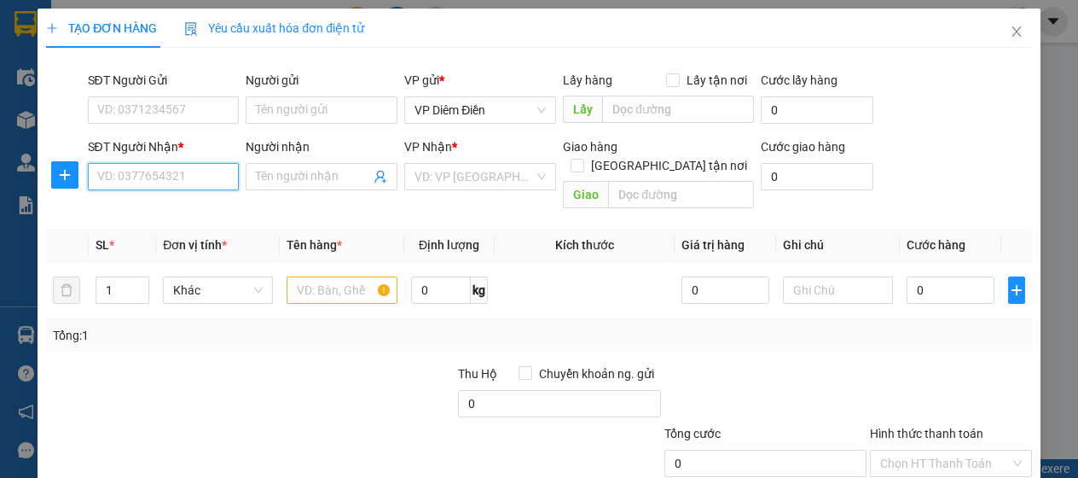
click at [205, 165] on input "SĐT Người Nhận *" at bounding box center [164, 176] width 152 height 27
click at [201, 176] on input "0" at bounding box center [164, 176] width 152 height 27
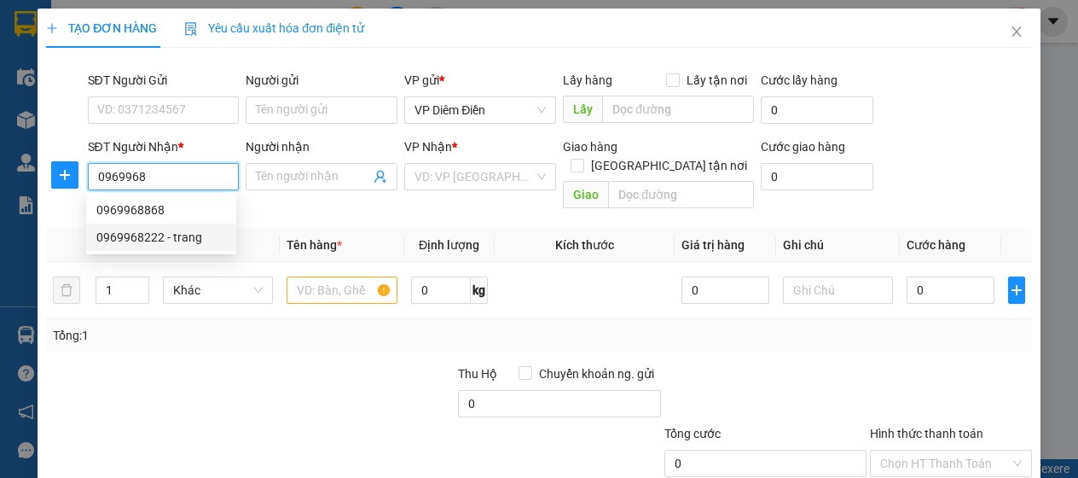
click at [142, 236] on div "0969968222 - trang" at bounding box center [161, 237] width 130 height 19
type input "0969968222"
type input "trang"
type input "0"
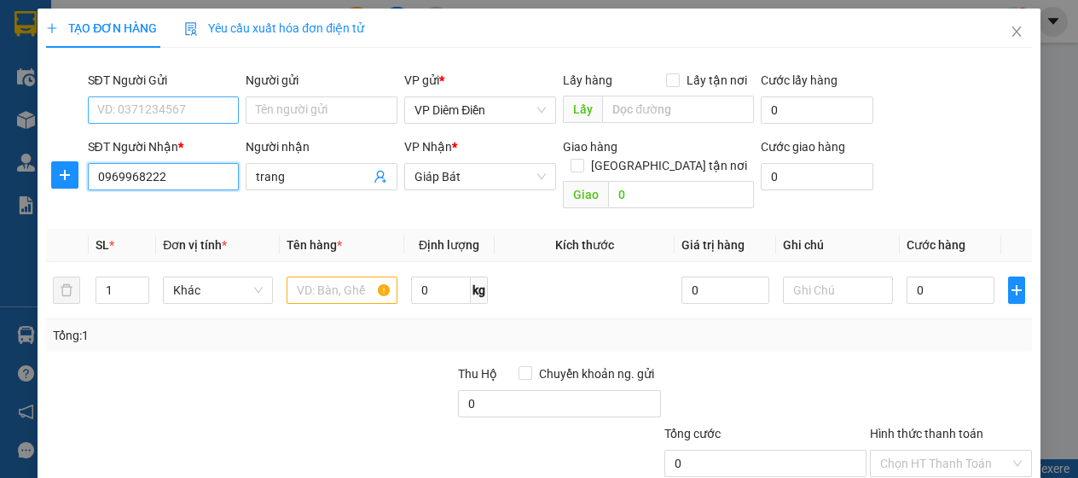
type input "0969968222"
click at [199, 113] on input "SĐT Người Gửi" at bounding box center [164, 109] width 152 height 27
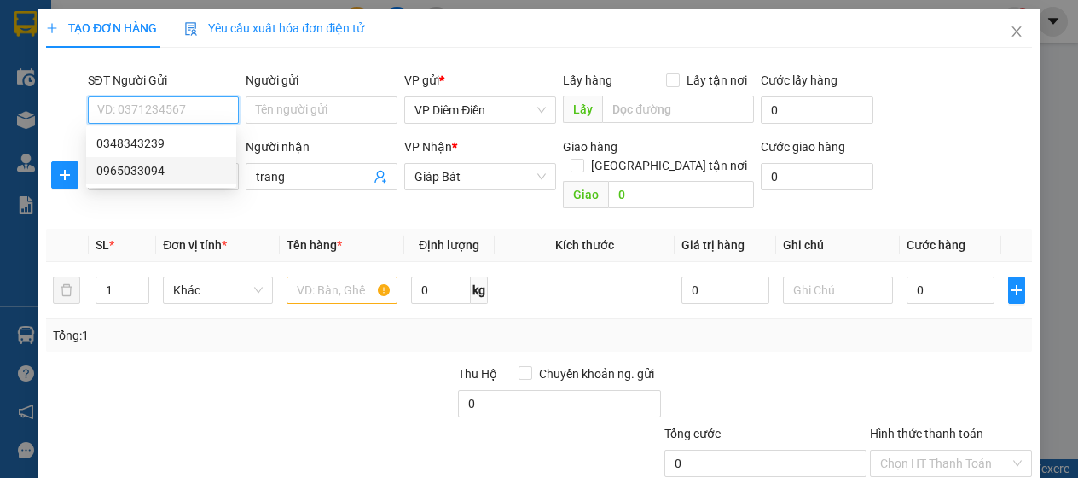
click at [162, 175] on div "0965033094" at bounding box center [161, 170] width 130 height 19
type input "0965033094"
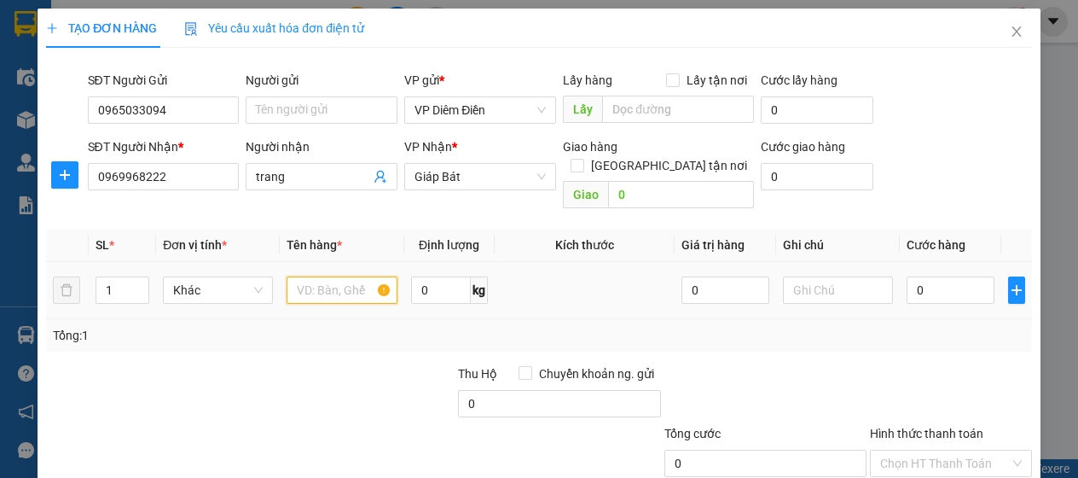
click at [360, 276] on input "text" at bounding box center [342, 289] width 110 height 27
type input "1 họp"
click at [933, 276] on input "0" at bounding box center [951, 289] width 88 height 27
type input "4"
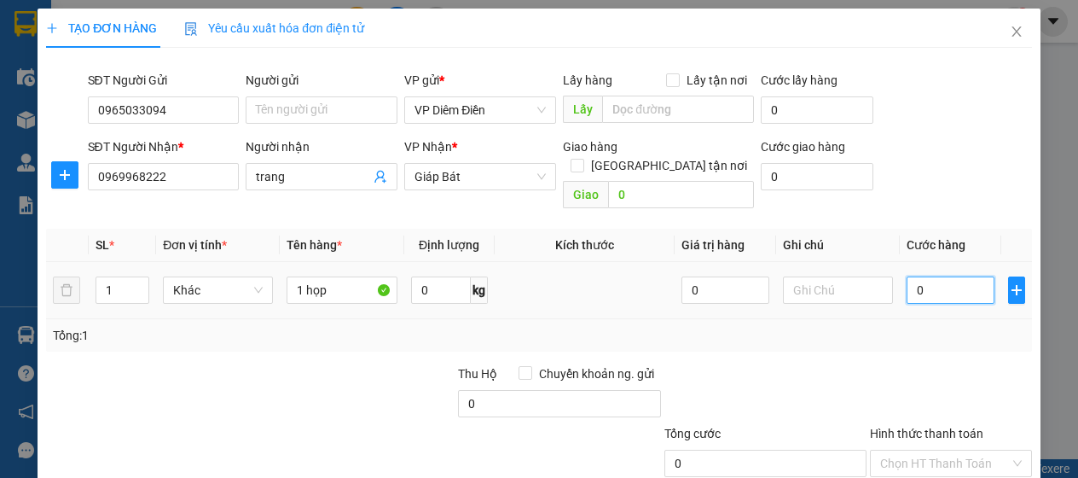
type input "4"
type input "40"
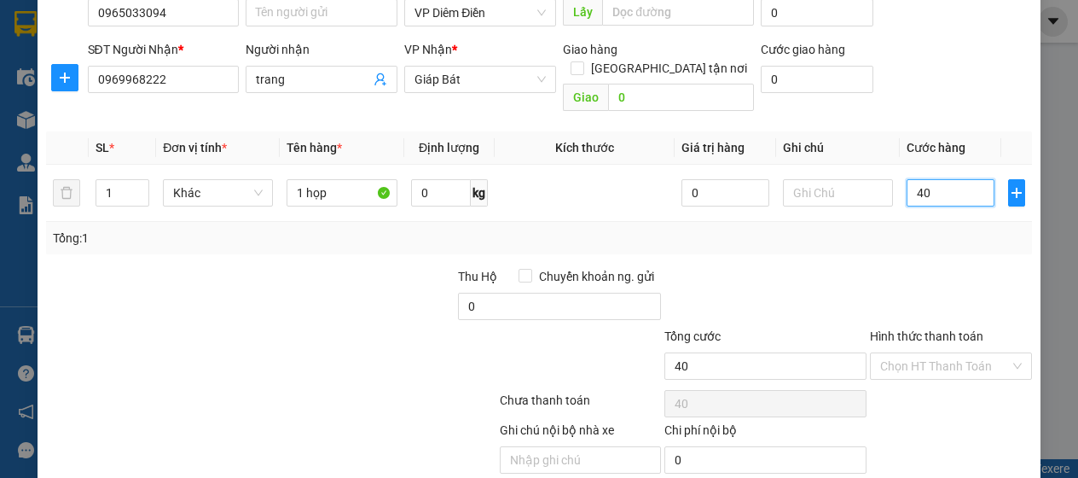
scroll to position [145, 0]
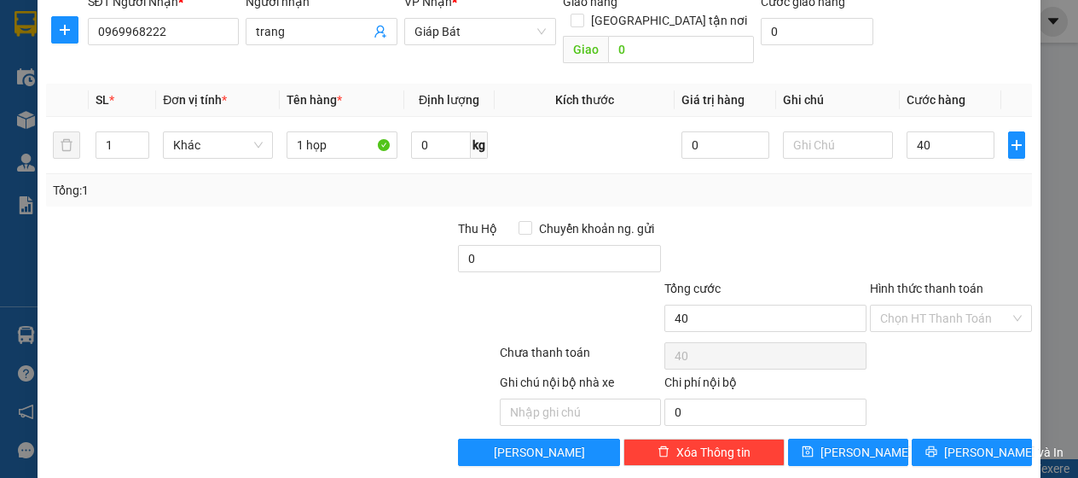
type input "40.000"
click at [926, 282] on label "Hình thức thanh toán" at bounding box center [926, 289] width 113 height 14
click at [926, 305] on input "Hình thức thanh toán" at bounding box center [944, 318] width 129 height 26
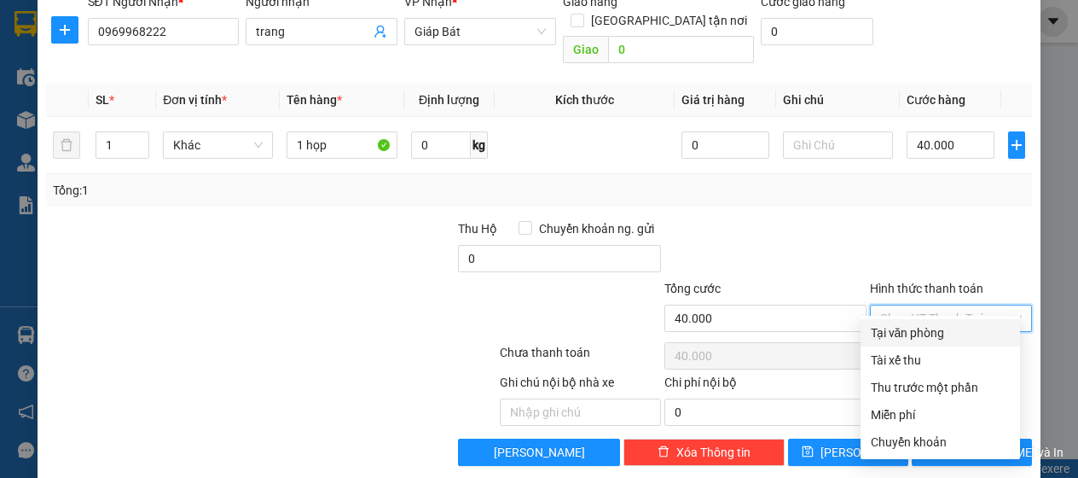
click at [925, 325] on div "Tại văn phòng" at bounding box center [940, 332] width 139 height 19
type input "0"
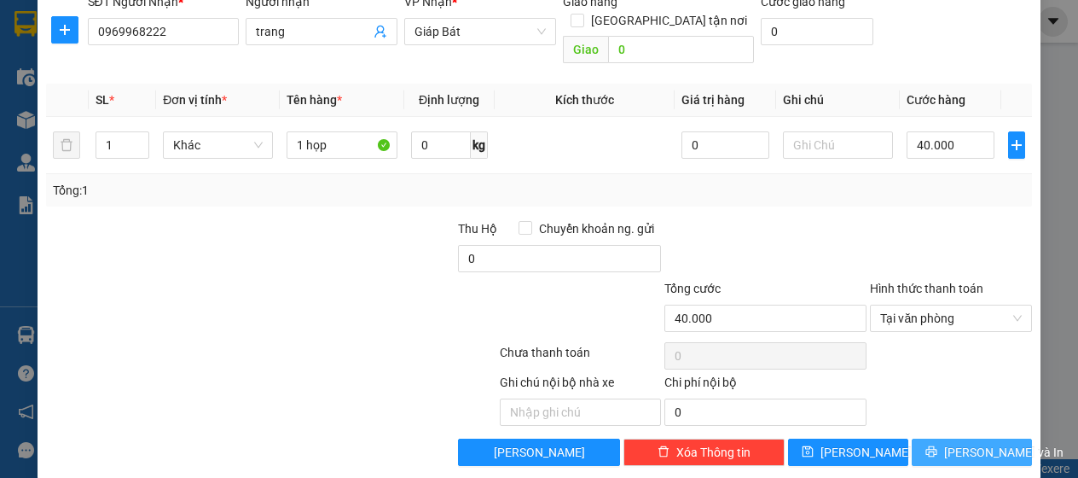
click at [940, 439] on button "[PERSON_NAME] và In" at bounding box center [972, 452] width 120 height 27
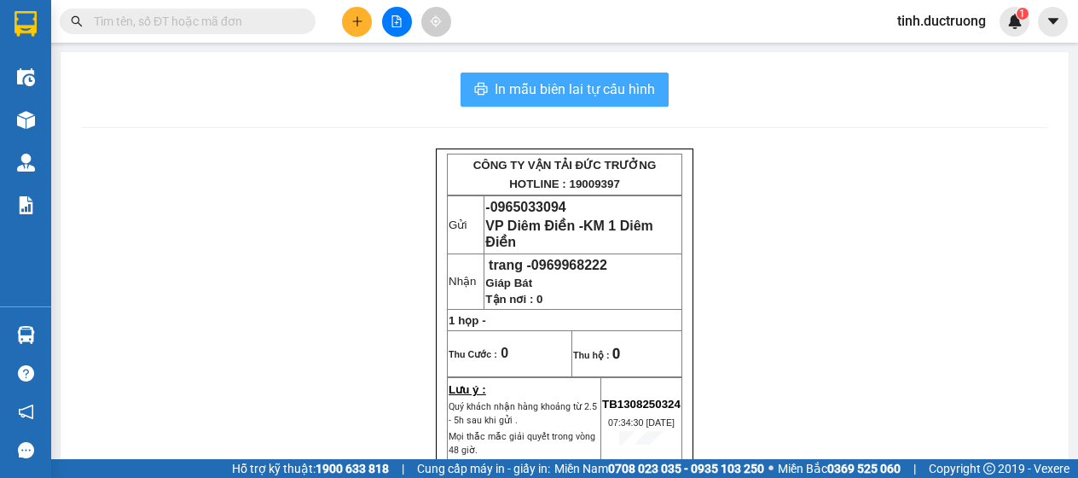
click at [587, 87] on span "In mẫu biên lai tự cấu hình" at bounding box center [575, 88] width 160 height 21
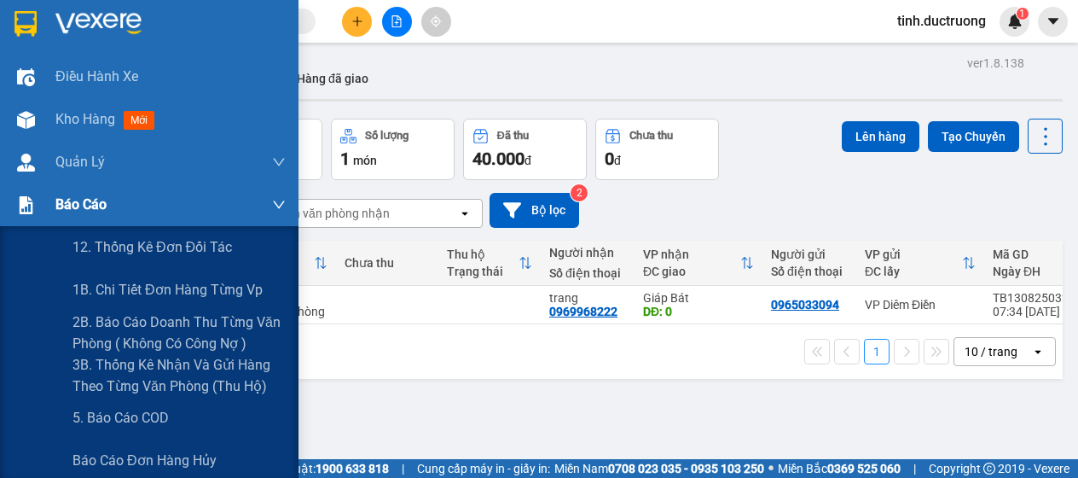
click at [101, 207] on span "Báo cáo" at bounding box center [80, 204] width 51 height 21
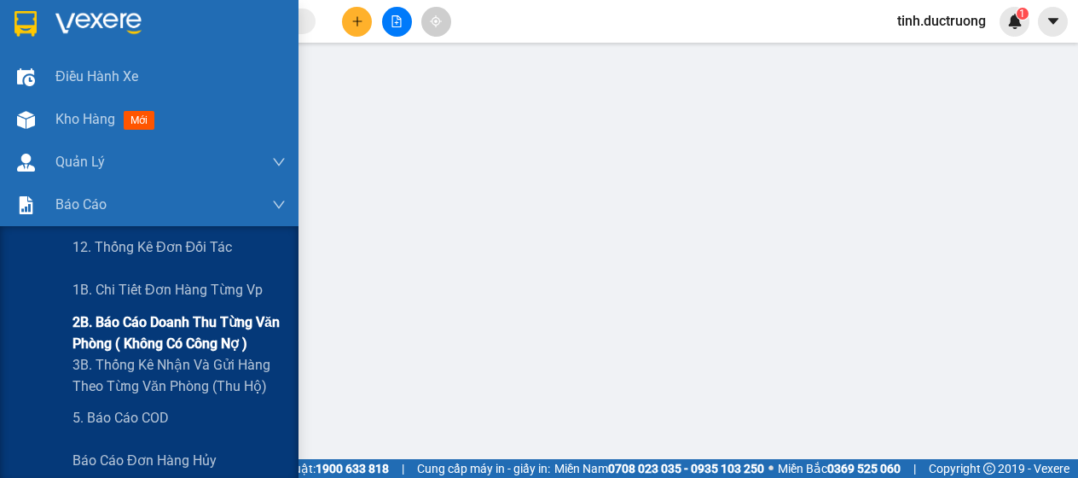
click at [114, 329] on span "2B. Báo cáo doanh thu từng văn phòng ( không có công nợ )" at bounding box center [179, 332] width 213 height 43
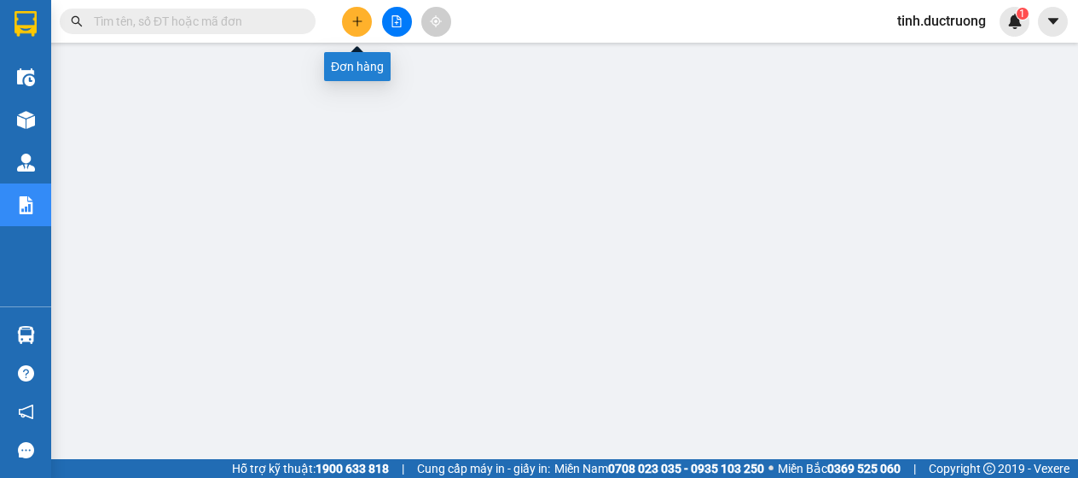
click at [358, 29] on button at bounding box center [357, 22] width 30 height 30
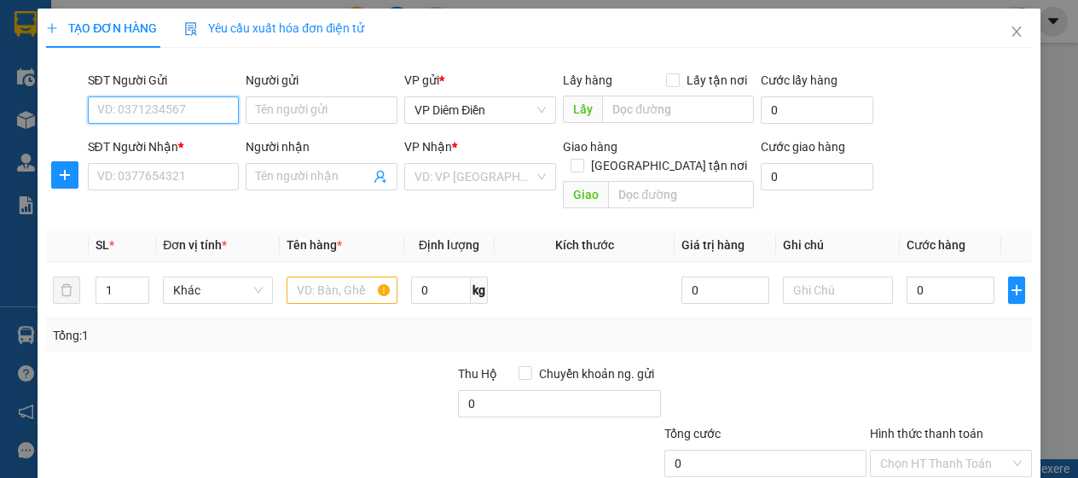
drag, startPoint x: 196, startPoint y: 101, endPoint x: 204, endPoint y: 115, distance: 16.4
click at [198, 104] on input "SĐT Người Gửi" at bounding box center [164, 109] width 152 height 27
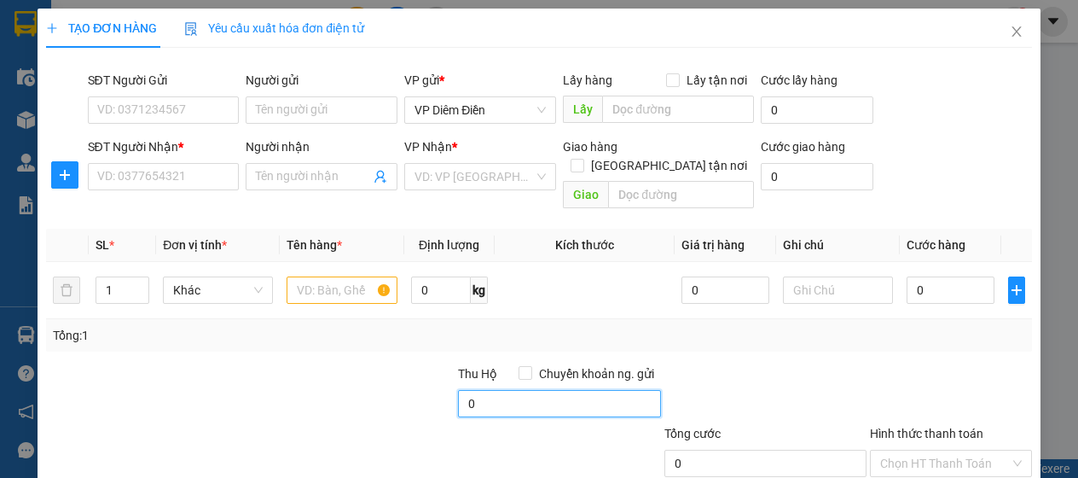
click at [459, 390] on input "0" at bounding box center [559, 403] width 203 height 27
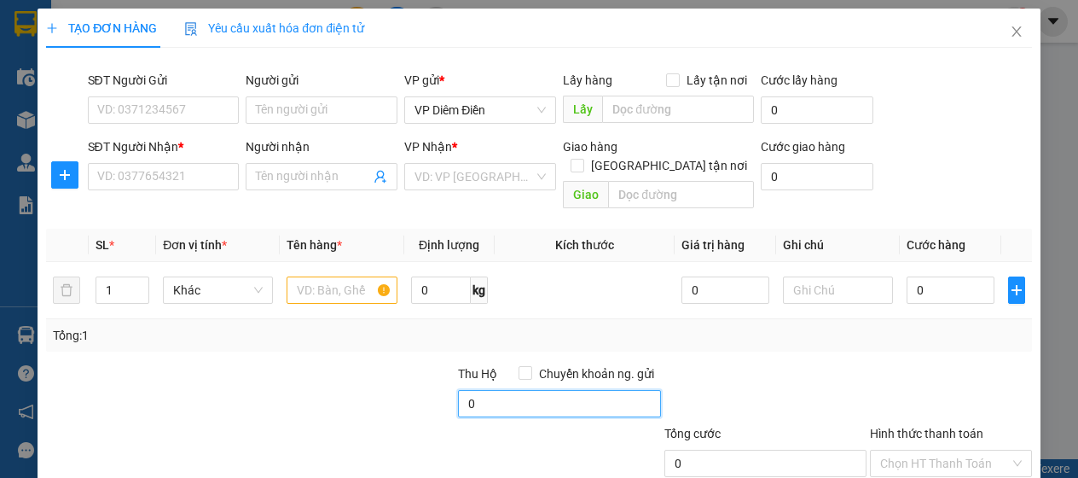
click at [459, 390] on input "0" at bounding box center [559, 403] width 203 height 27
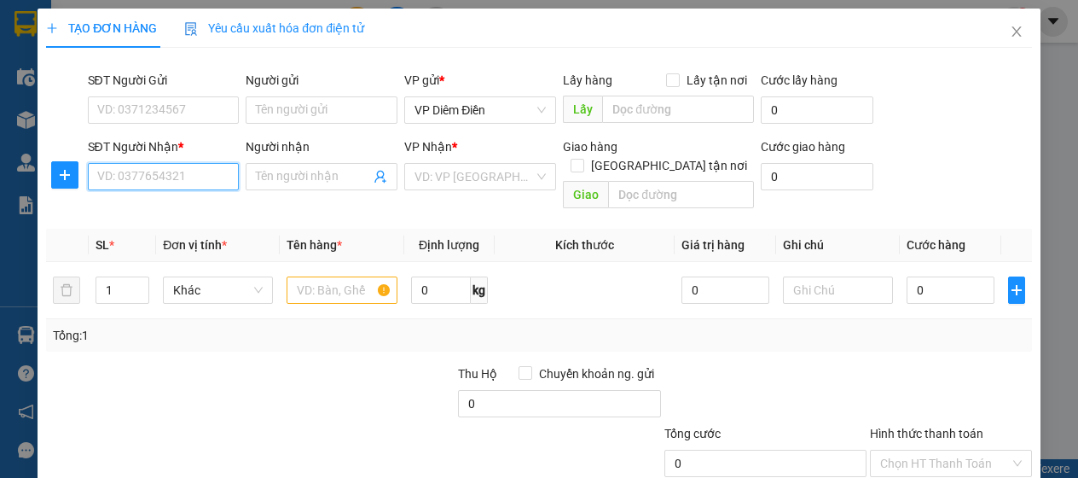
click at [165, 171] on input "SĐT Người Nhận *" at bounding box center [164, 176] width 152 height 27
drag, startPoint x: 237, startPoint y: 177, endPoint x: 258, endPoint y: 183, distance: 21.3
click at [258, 183] on div "SĐT Người Nhận * VD: 0377654321 Người nhận Tên người nhận VP Nhận * VD: VP Sài …" at bounding box center [559, 176] width 951 height 78
click at [142, 166] on input "SĐT Người Nhận *" at bounding box center [164, 176] width 152 height 27
click at [167, 178] on input "SĐT Người Nhận *" at bounding box center [164, 176] width 152 height 27
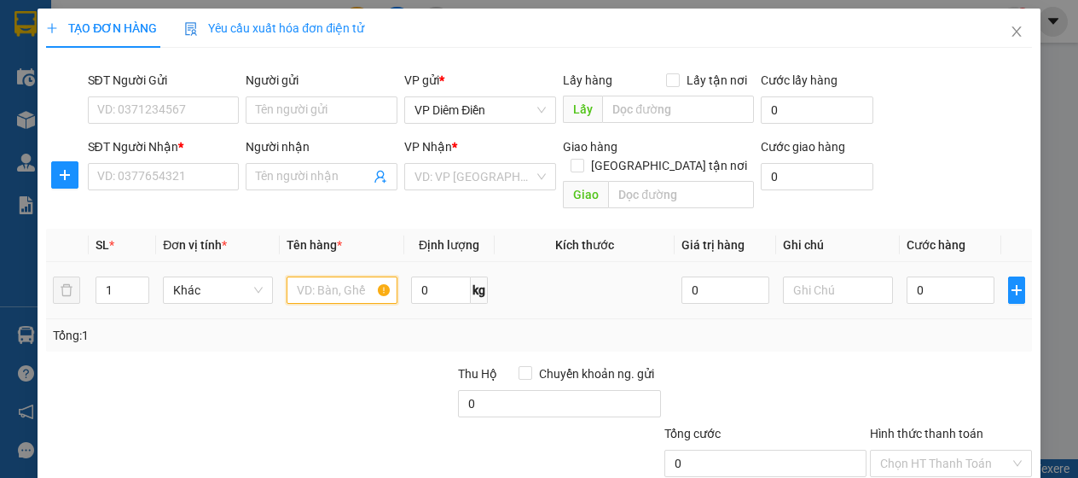
click at [357, 276] on input "text" at bounding box center [342, 289] width 110 height 27
click at [334, 276] on input "text" at bounding box center [342, 289] width 110 height 27
click at [1044, 86] on div "TẠO ĐƠN HÀNG Yêu cầu xuất hóa đơn điện tử Transit Pickup Surcharge Ids Transit …" at bounding box center [539, 239] width 1078 height 478
drag, startPoint x: 364, startPoint y: 266, endPoint x: 275, endPoint y: 267, distance: 89.6
click at [275, 267] on tr "1 Khác 1 xe máy đi cùng 0 kg 0 0" at bounding box center [539, 290] width 986 height 57
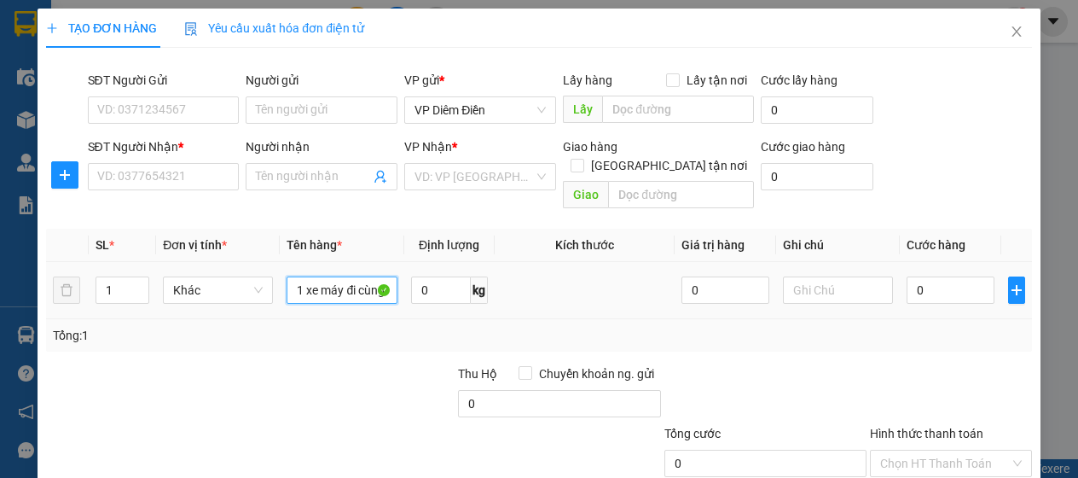
type input "g"
drag, startPoint x: 314, startPoint y: 275, endPoint x: 285, endPoint y: 270, distance: 29.3
click at [287, 276] on input "g" at bounding box center [342, 289] width 110 height 27
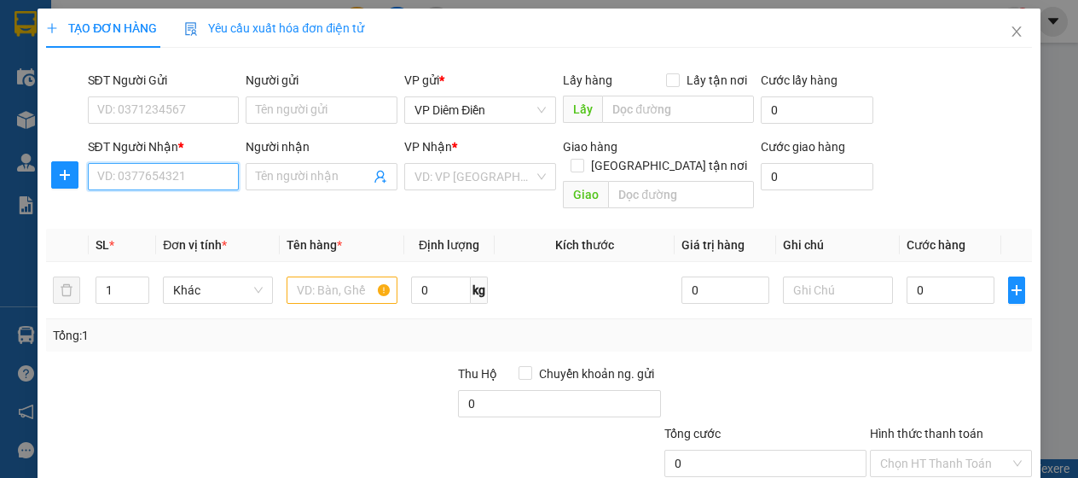
click at [170, 173] on input "SĐT Người Nhận *" at bounding box center [164, 176] width 152 height 27
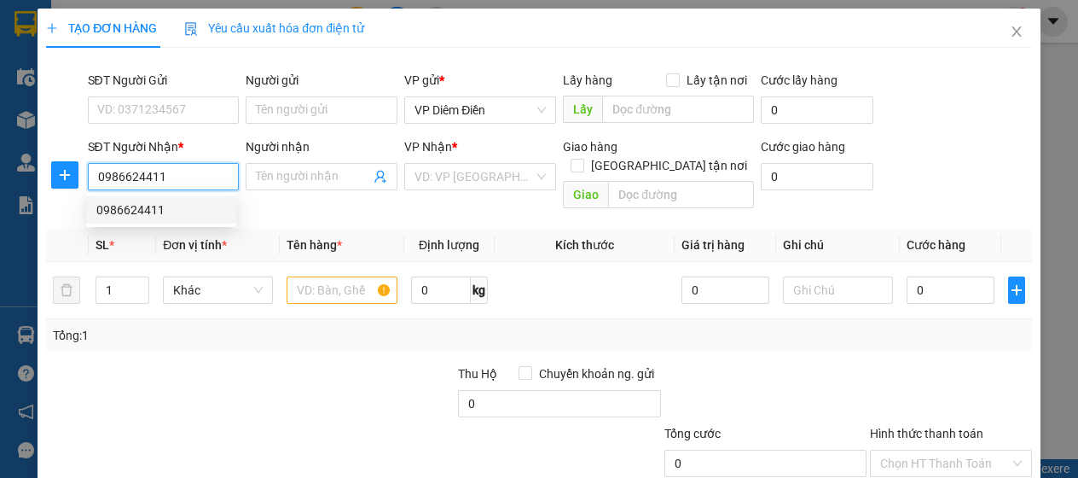
click at [148, 212] on div "0986624411" at bounding box center [161, 209] width 130 height 19
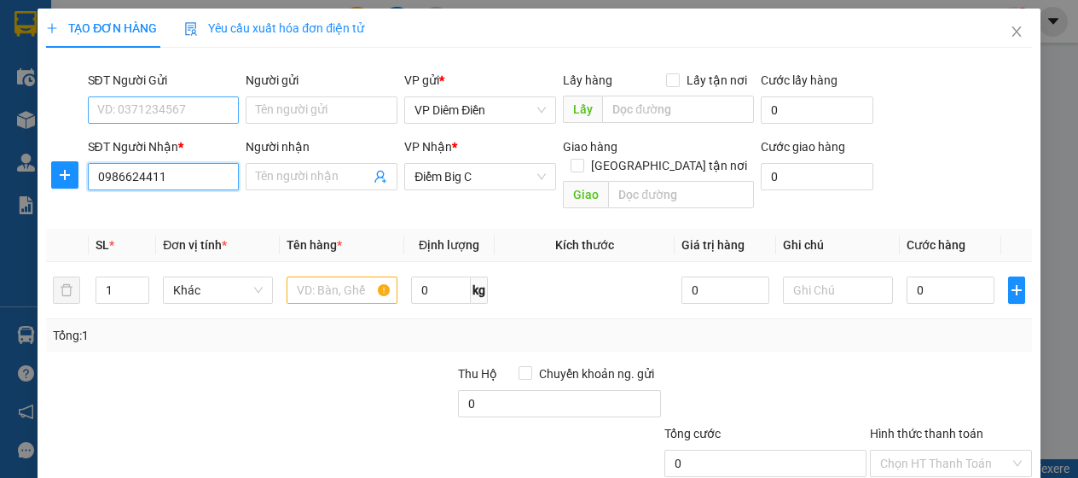
type input "0986624411"
click at [189, 107] on input "SĐT Người Gửi" at bounding box center [164, 109] width 152 height 27
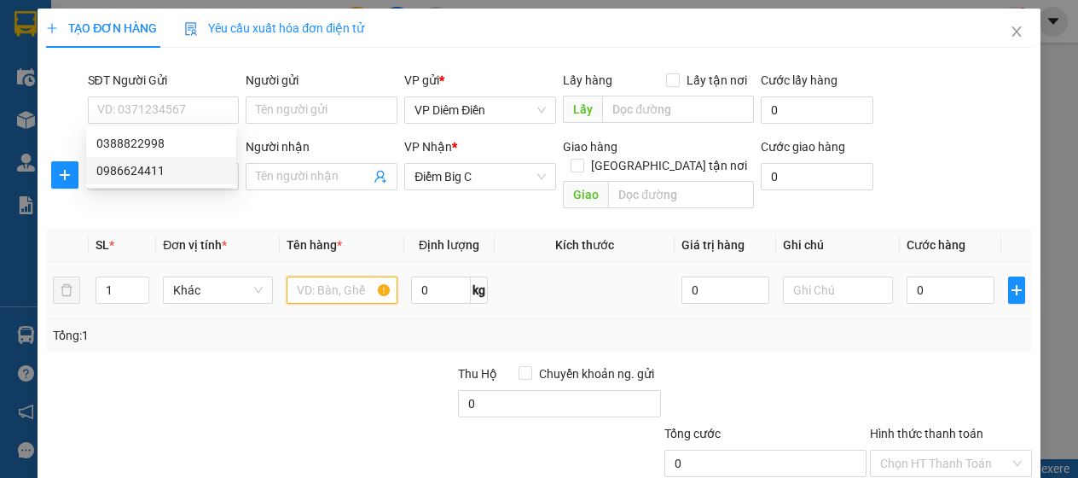
click at [336, 276] on input "text" at bounding box center [342, 289] width 110 height 27
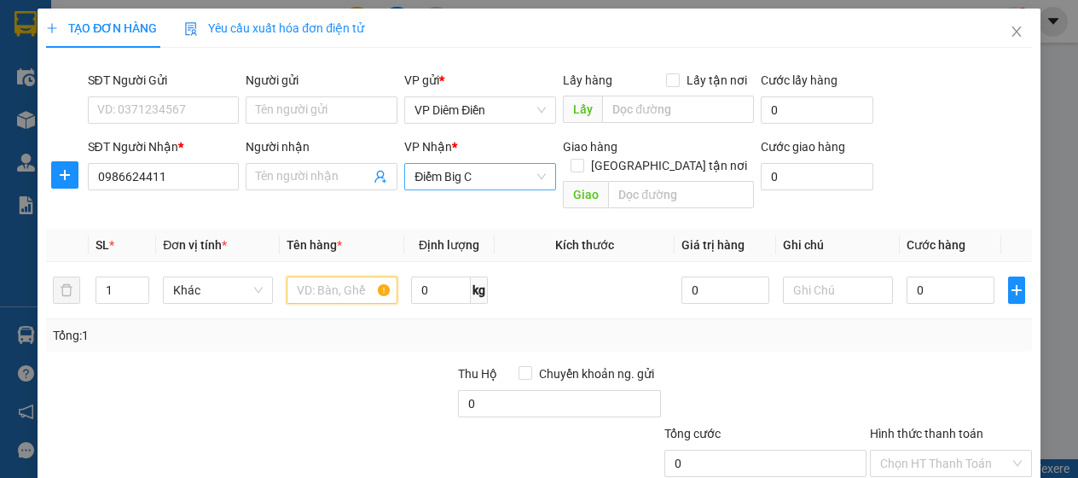
click at [467, 180] on span "Điểm Big C" at bounding box center [480, 177] width 131 height 26
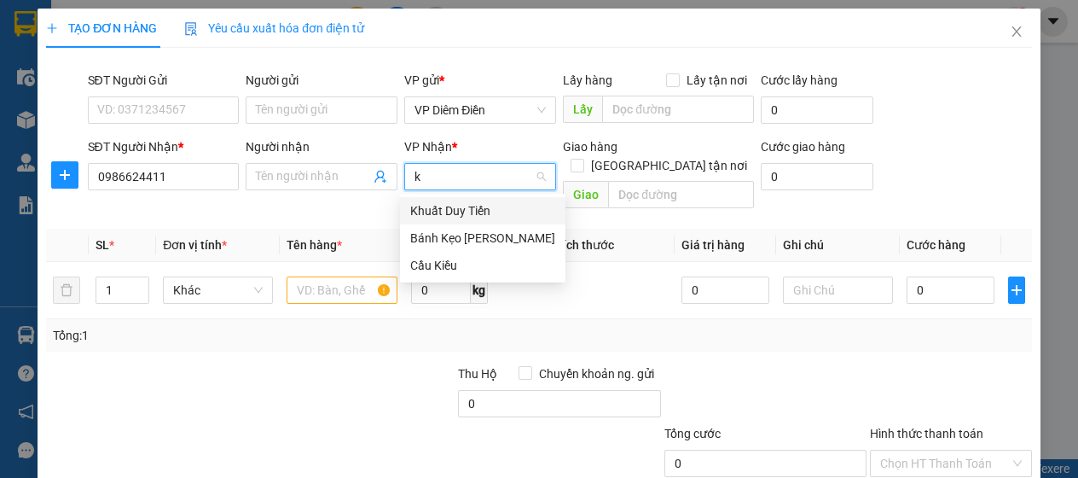
type input "kh"
click at [469, 216] on div "Khuất Duy Tiến" at bounding box center [475, 210] width 130 height 19
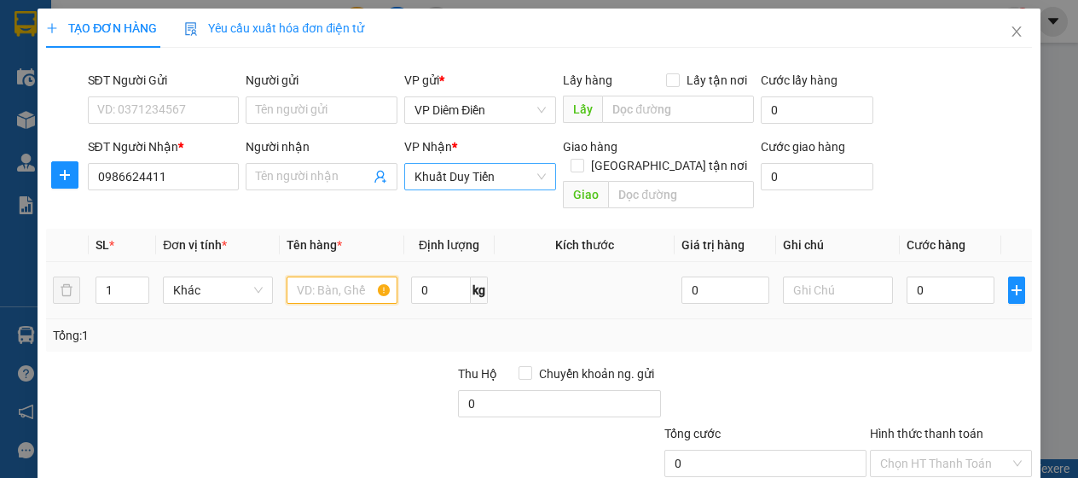
click at [369, 276] on input "text" at bounding box center [342, 289] width 110 height 27
type input "1 xốp+1 tbao"
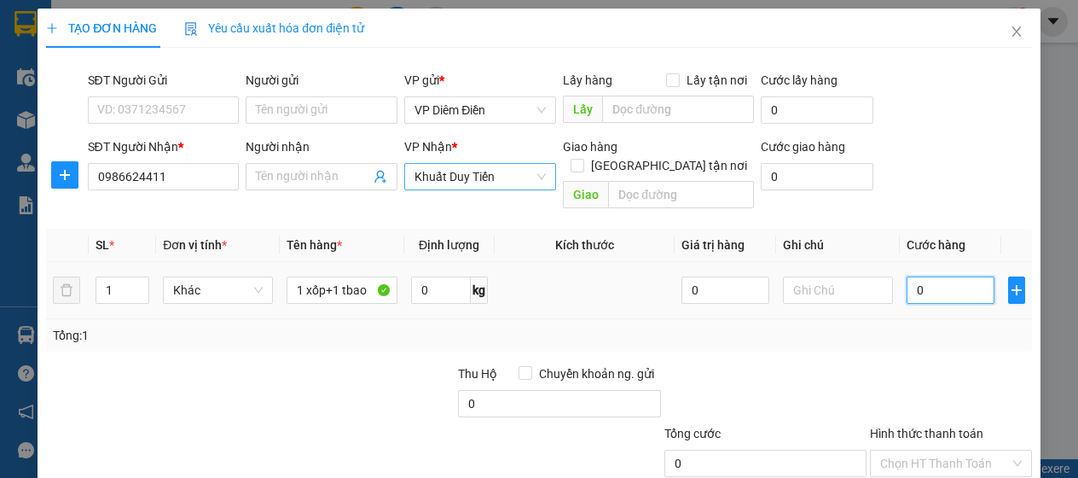
click at [974, 276] on input "0" at bounding box center [951, 289] width 88 height 27
type input "01"
type input "1"
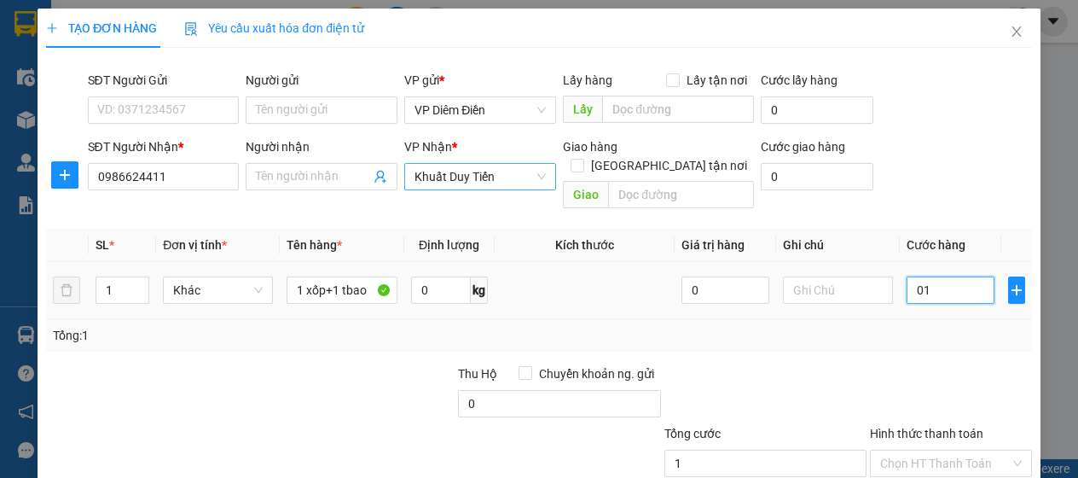
type input "010"
type input "10"
type input "0.100"
type input "100"
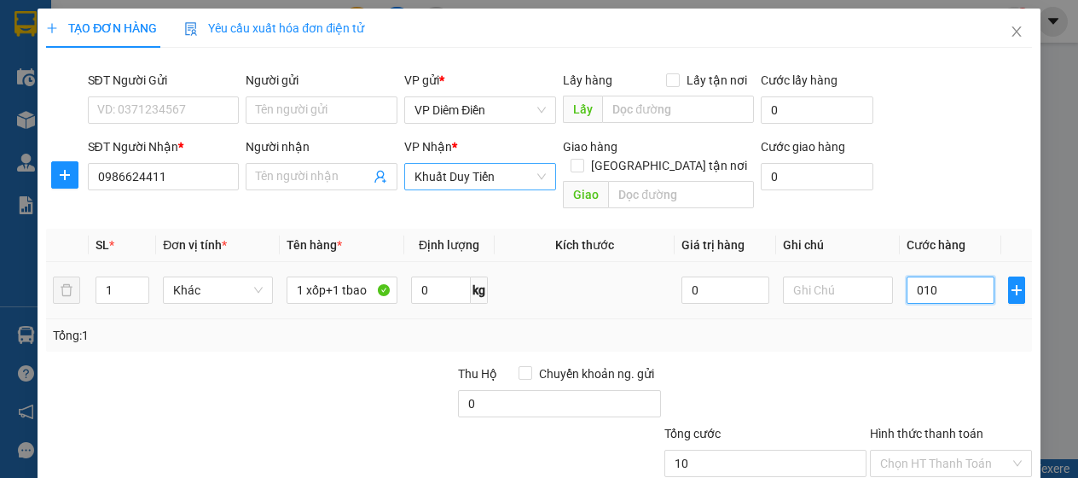
type input "100"
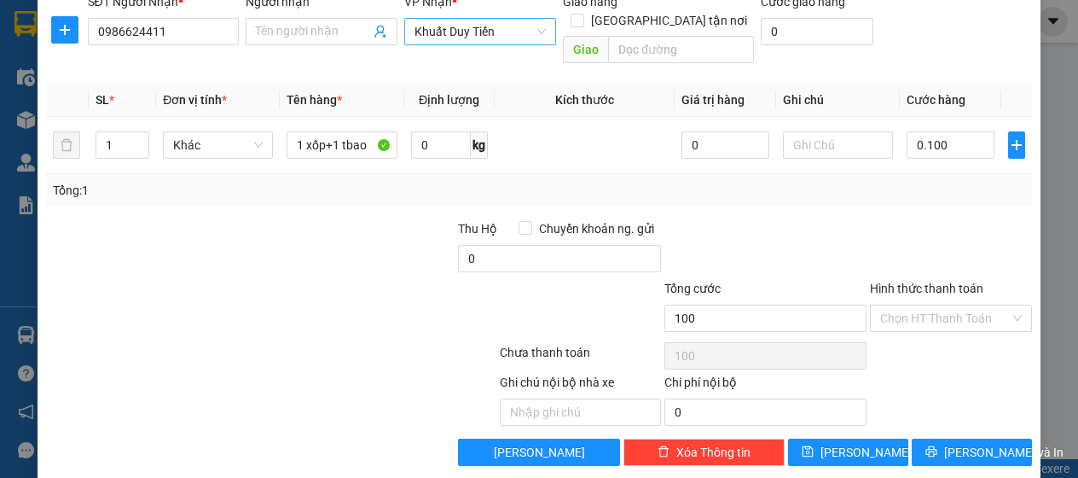
type input "100.000"
click at [942, 282] on label "Hình thức thanh toán" at bounding box center [926, 289] width 113 height 14
click at [942, 305] on input "Hình thức thanh toán" at bounding box center [944, 318] width 129 height 26
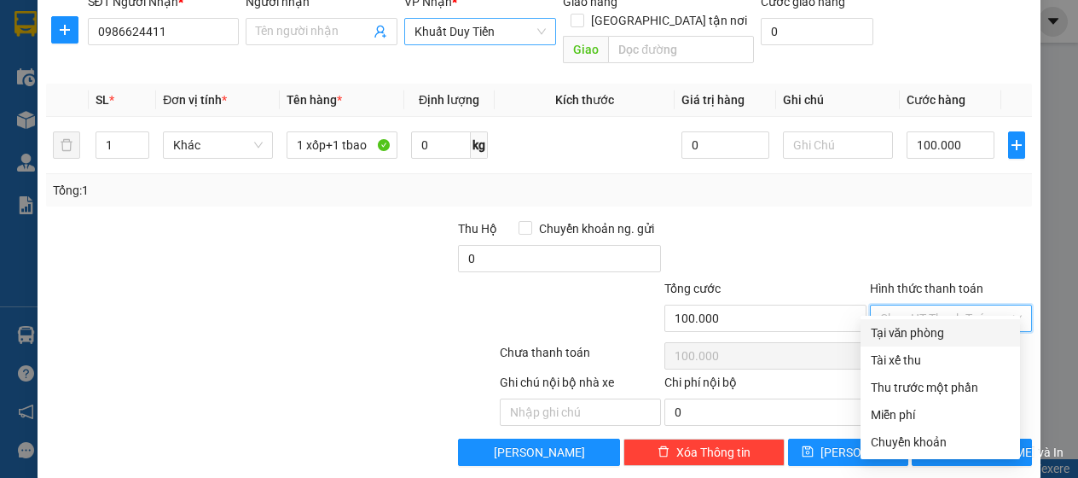
click at [935, 323] on div "Tại văn phòng" at bounding box center [940, 332] width 139 height 19
type input "0"
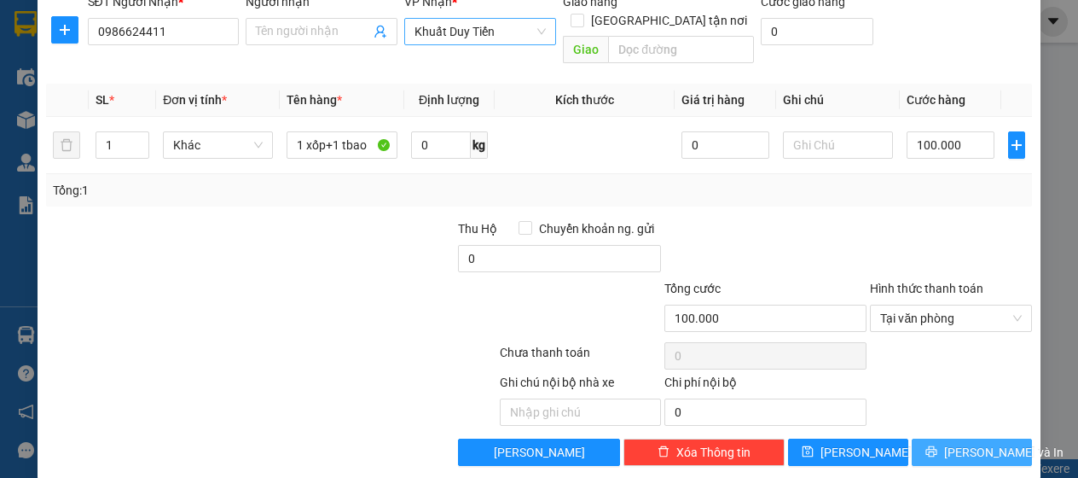
click at [916, 439] on button "[PERSON_NAME] và In" at bounding box center [972, 452] width 120 height 27
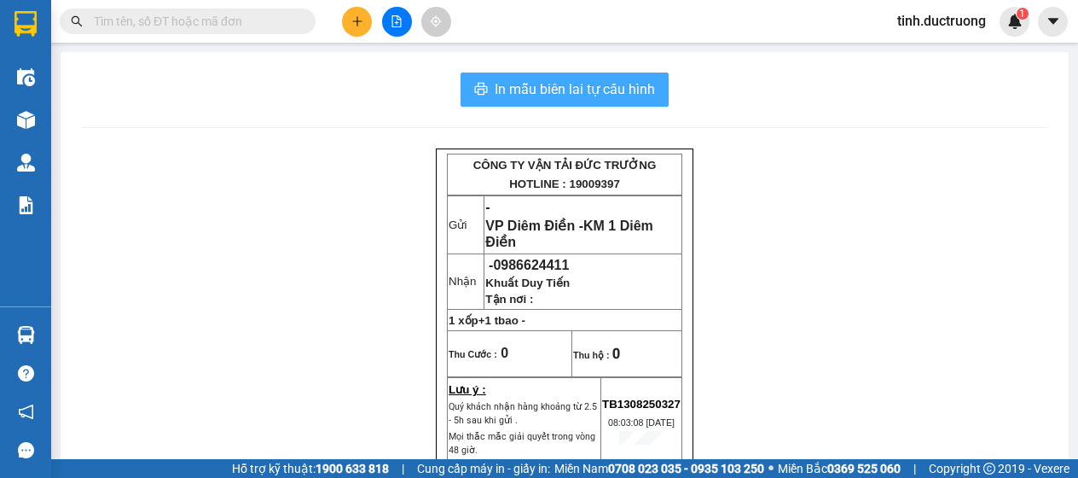
click at [621, 85] on span "In mẫu biên lai tự cấu hình" at bounding box center [575, 88] width 160 height 21
